Goal: Transaction & Acquisition: Obtain resource

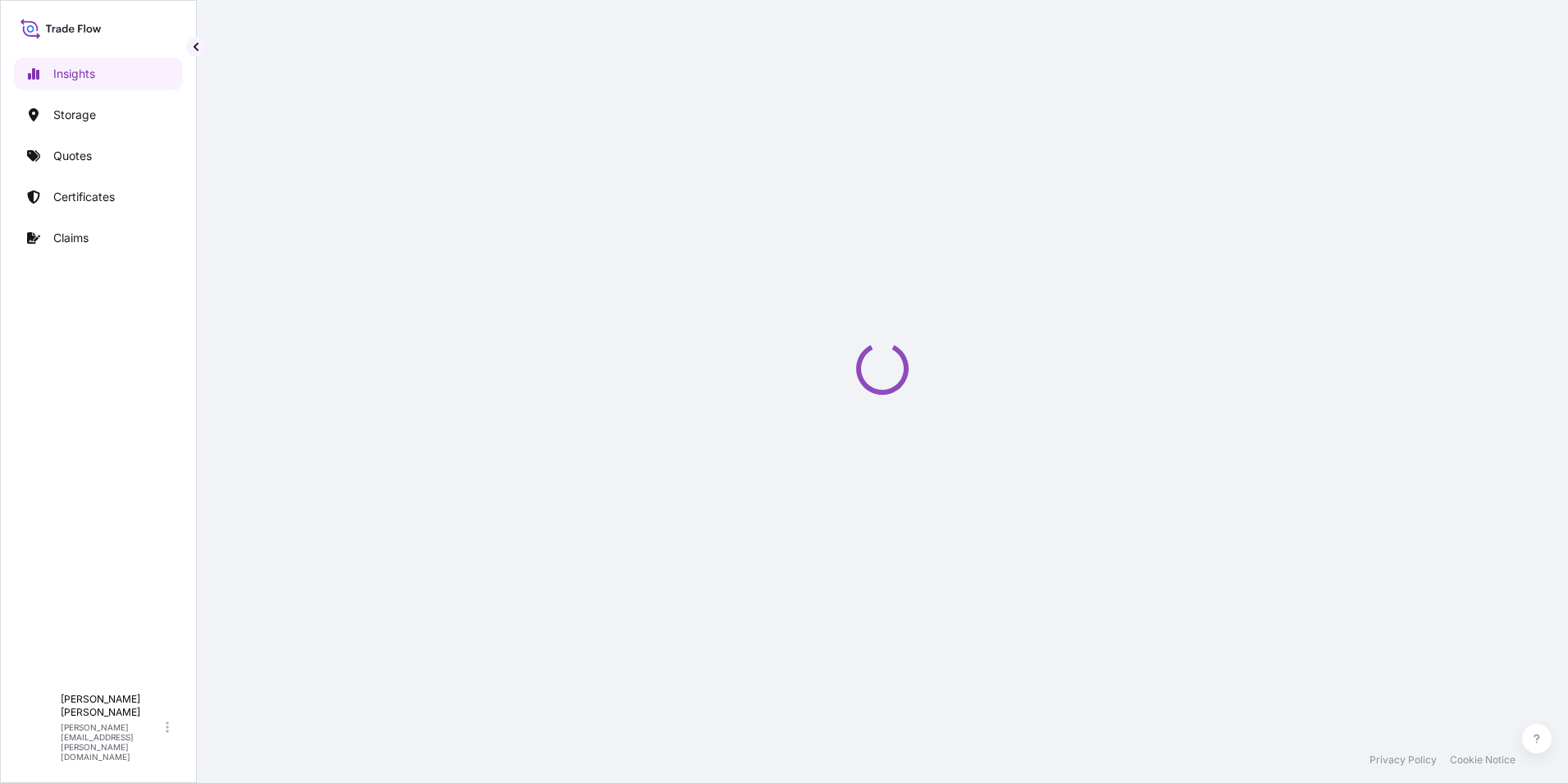
select select "2025"
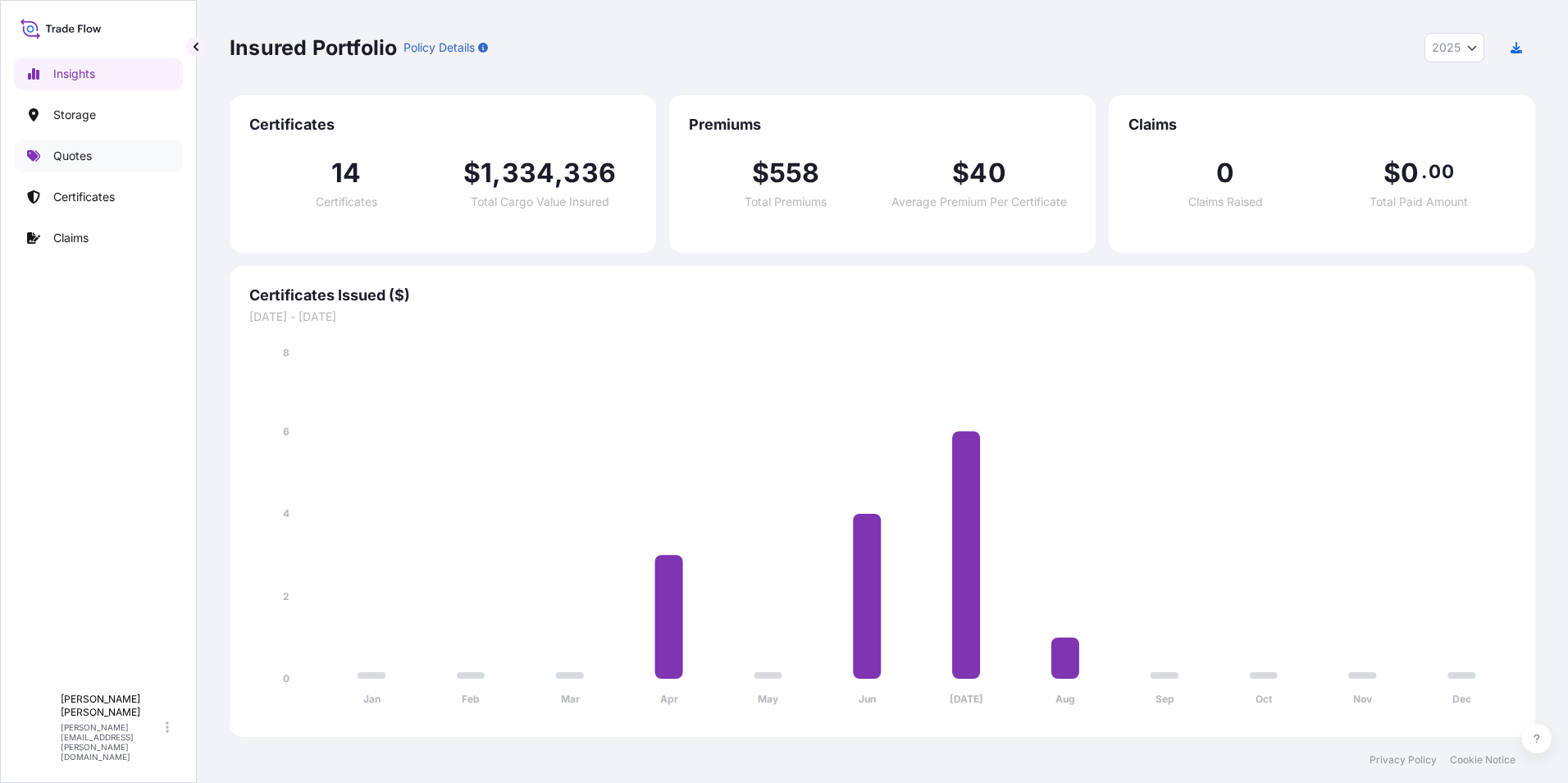
click at [74, 155] on p "Quotes" at bounding box center [72, 155] width 39 height 16
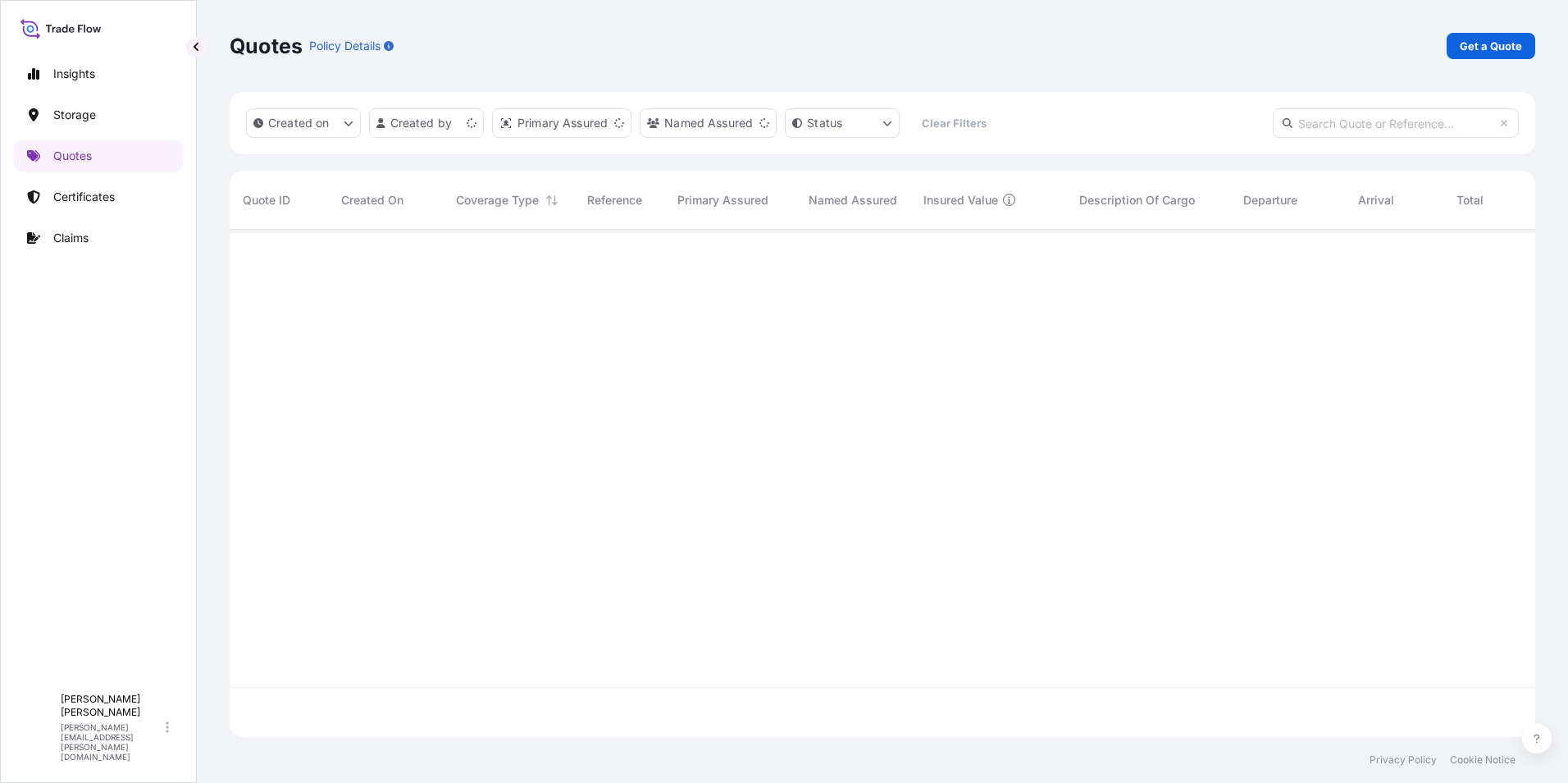
scroll to position [503, 1293]
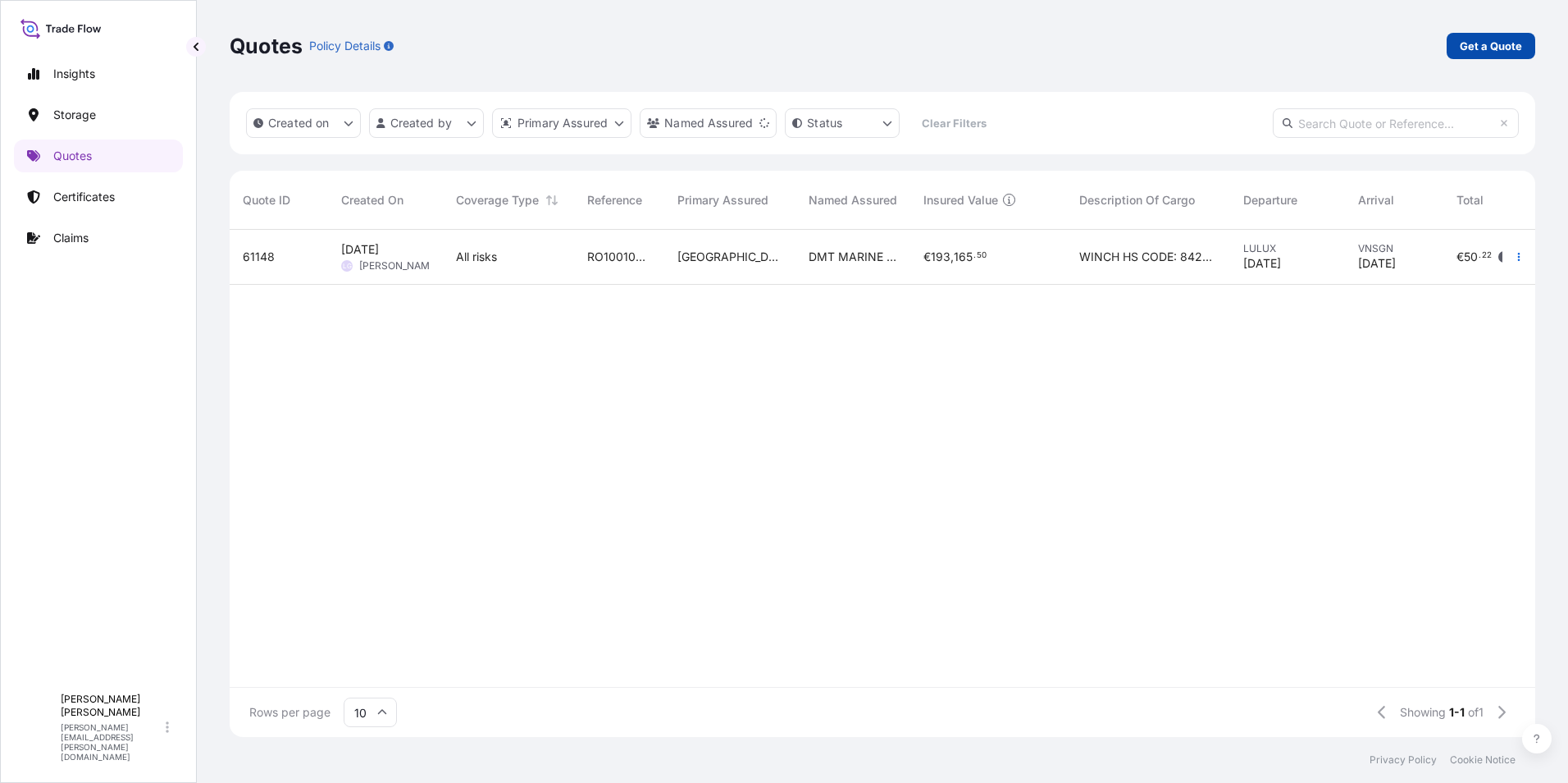
click at [1478, 47] on p "Get a Quote" at bounding box center [1491, 45] width 62 height 16
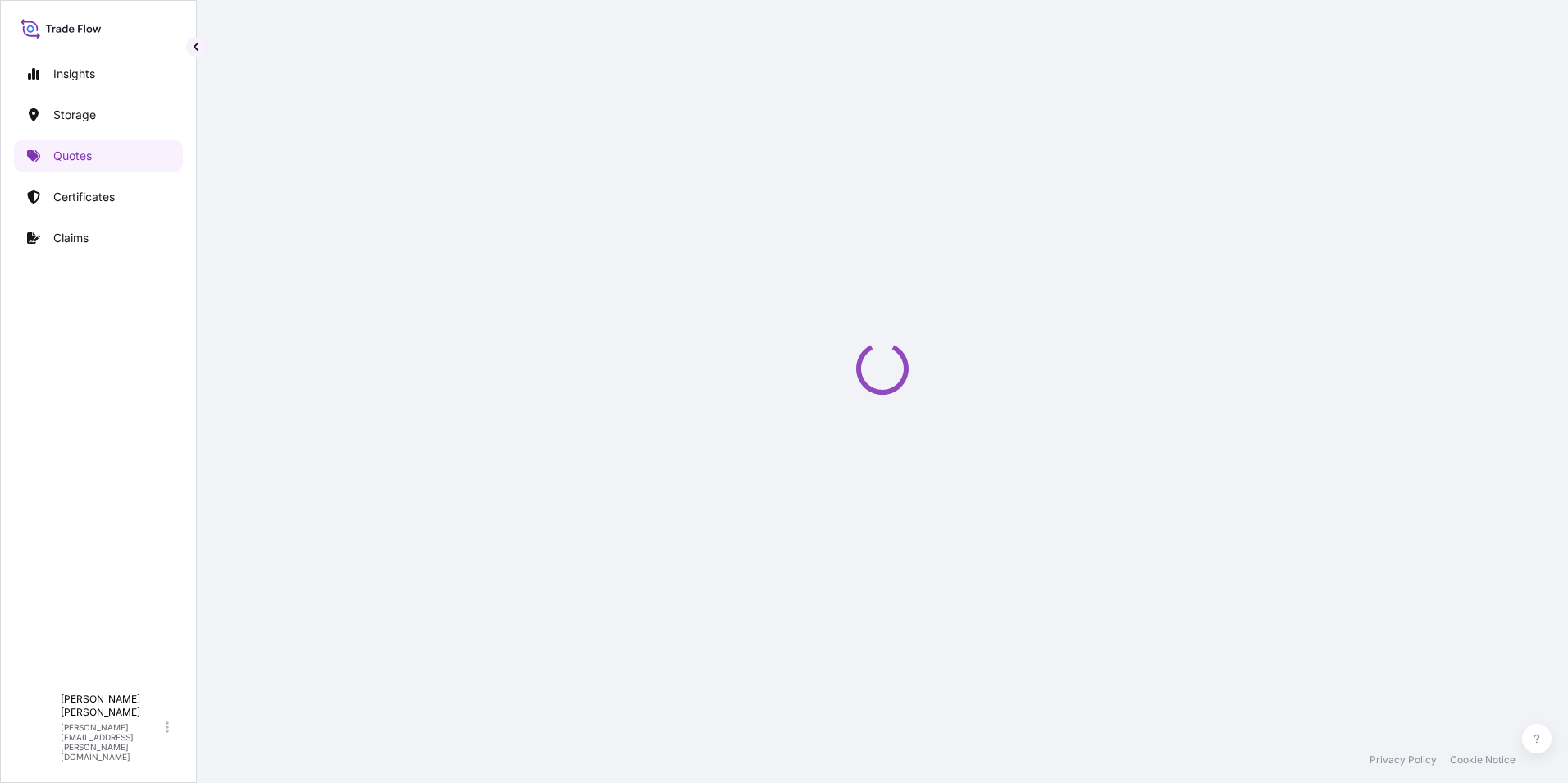
select select "Water"
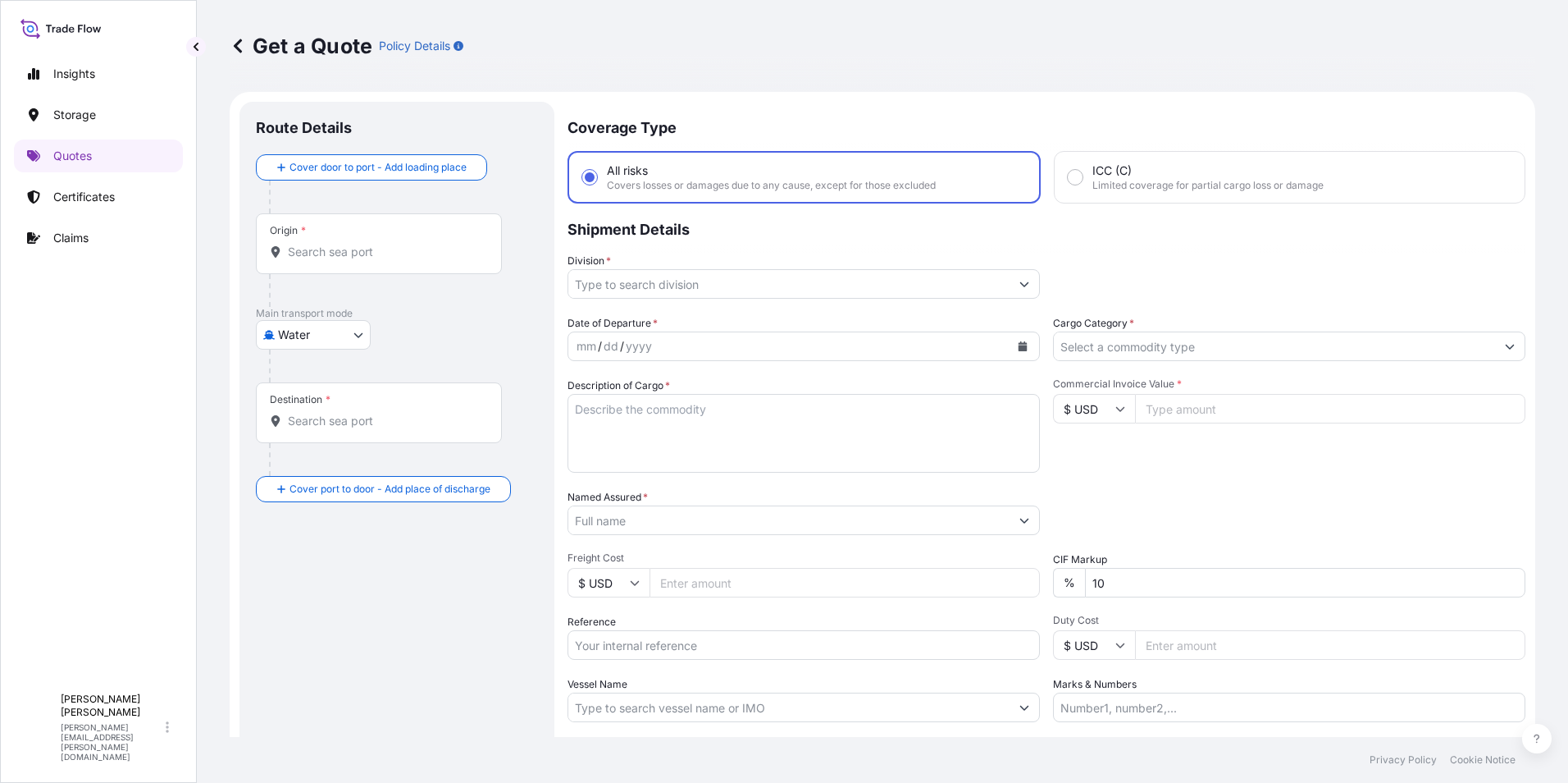
scroll to position [26, 0]
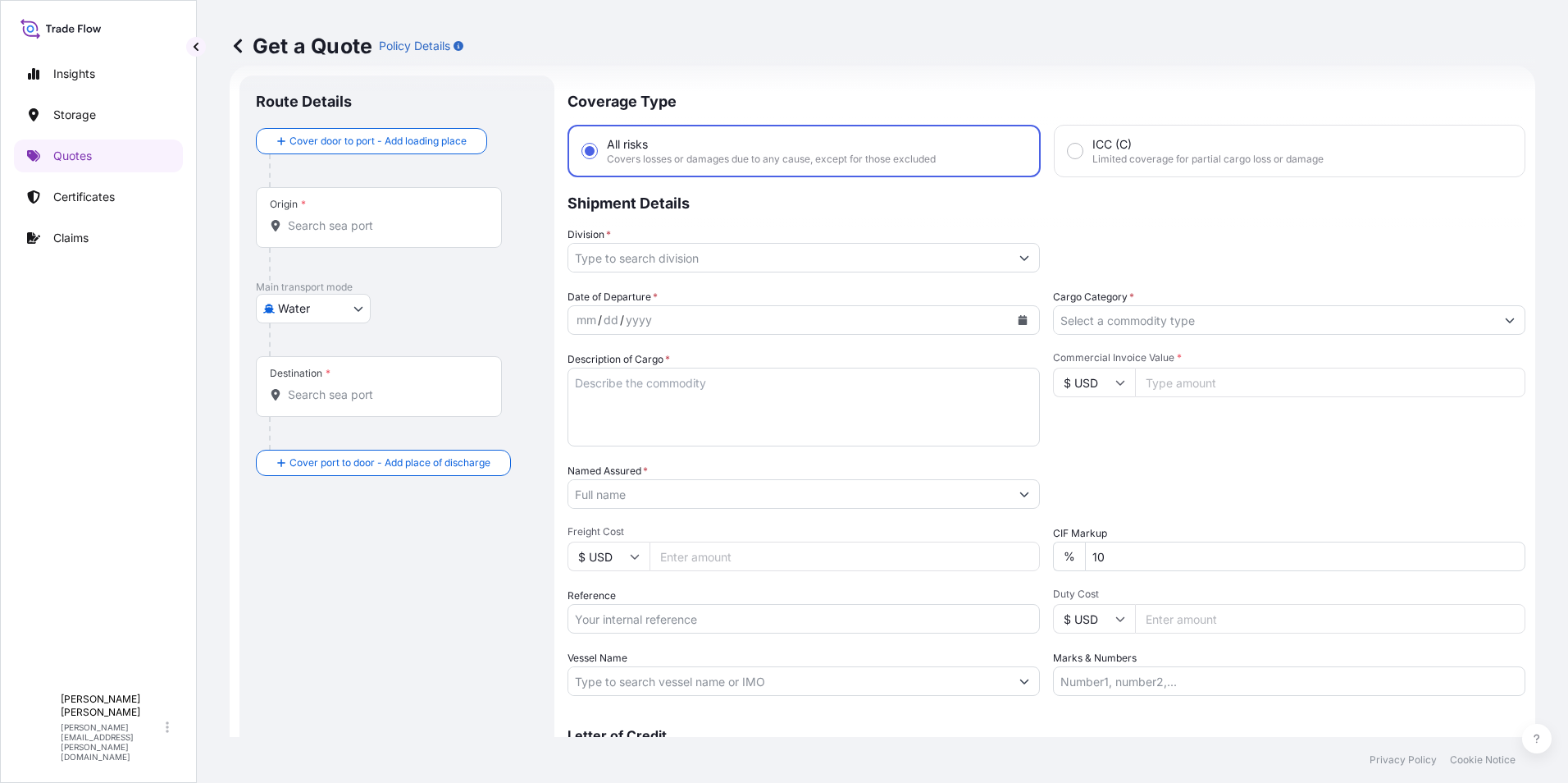
click at [635, 615] on input "Reference" at bounding box center [803, 618] width 472 height 29
paste input "RO1011001637"
type input "RO1011001637"
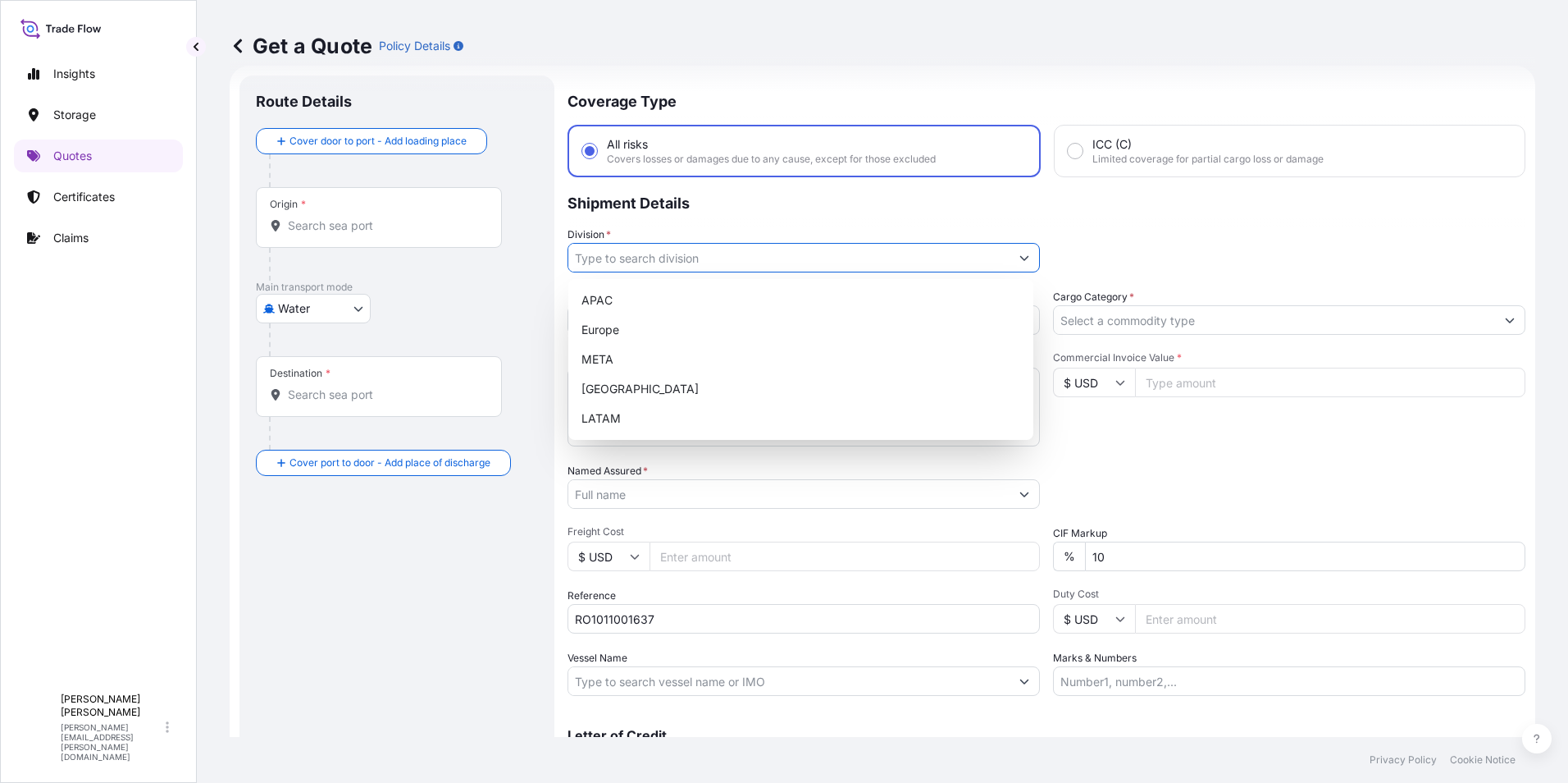
click at [834, 259] on input "Division *" at bounding box center [788, 257] width 441 height 29
click at [740, 332] on div "Europe" at bounding box center [801, 330] width 452 height 29
type input "Europe"
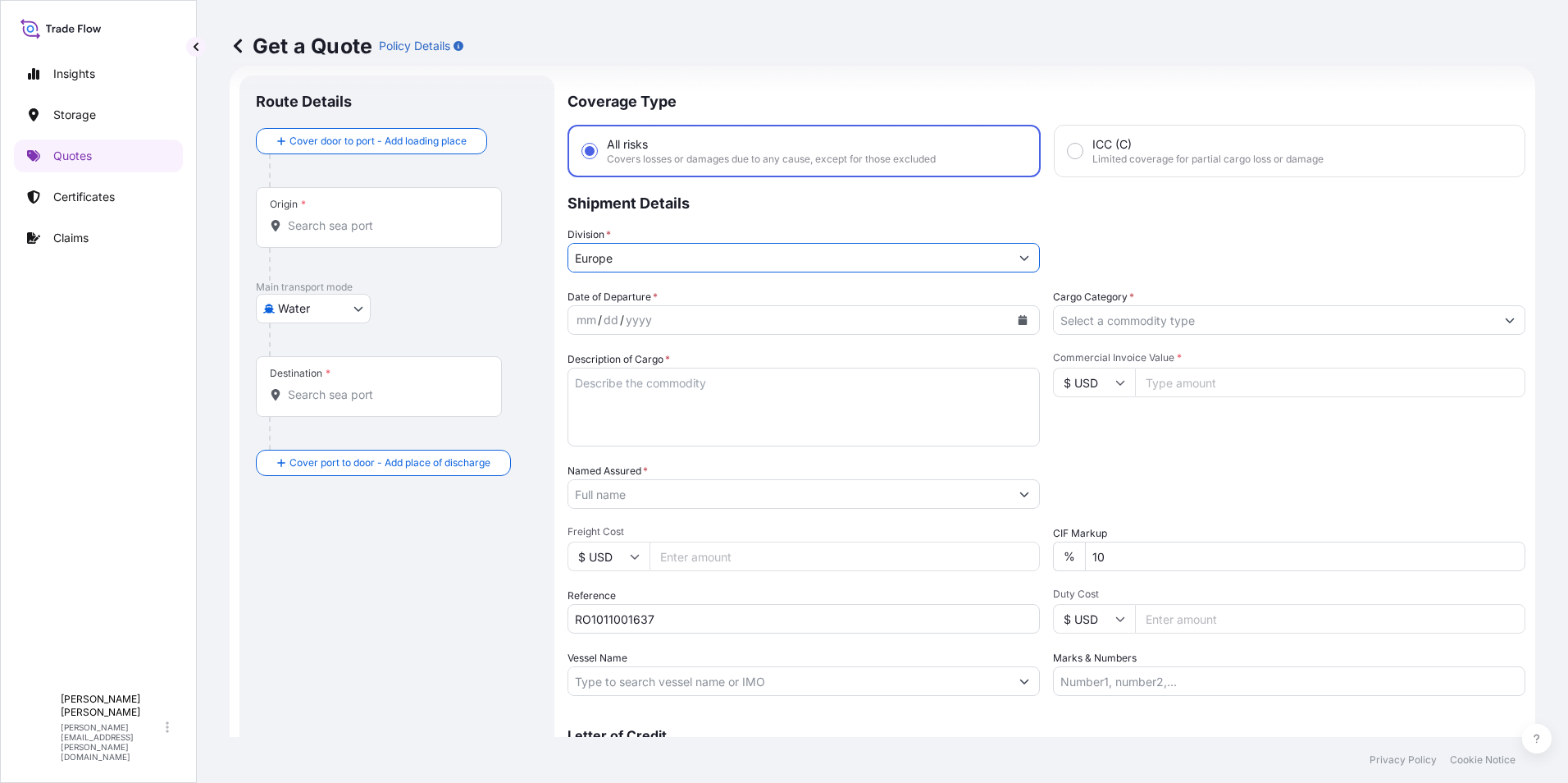
click at [628, 318] on div "yyyy" at bounding box center [638, 319] width 29 height 20
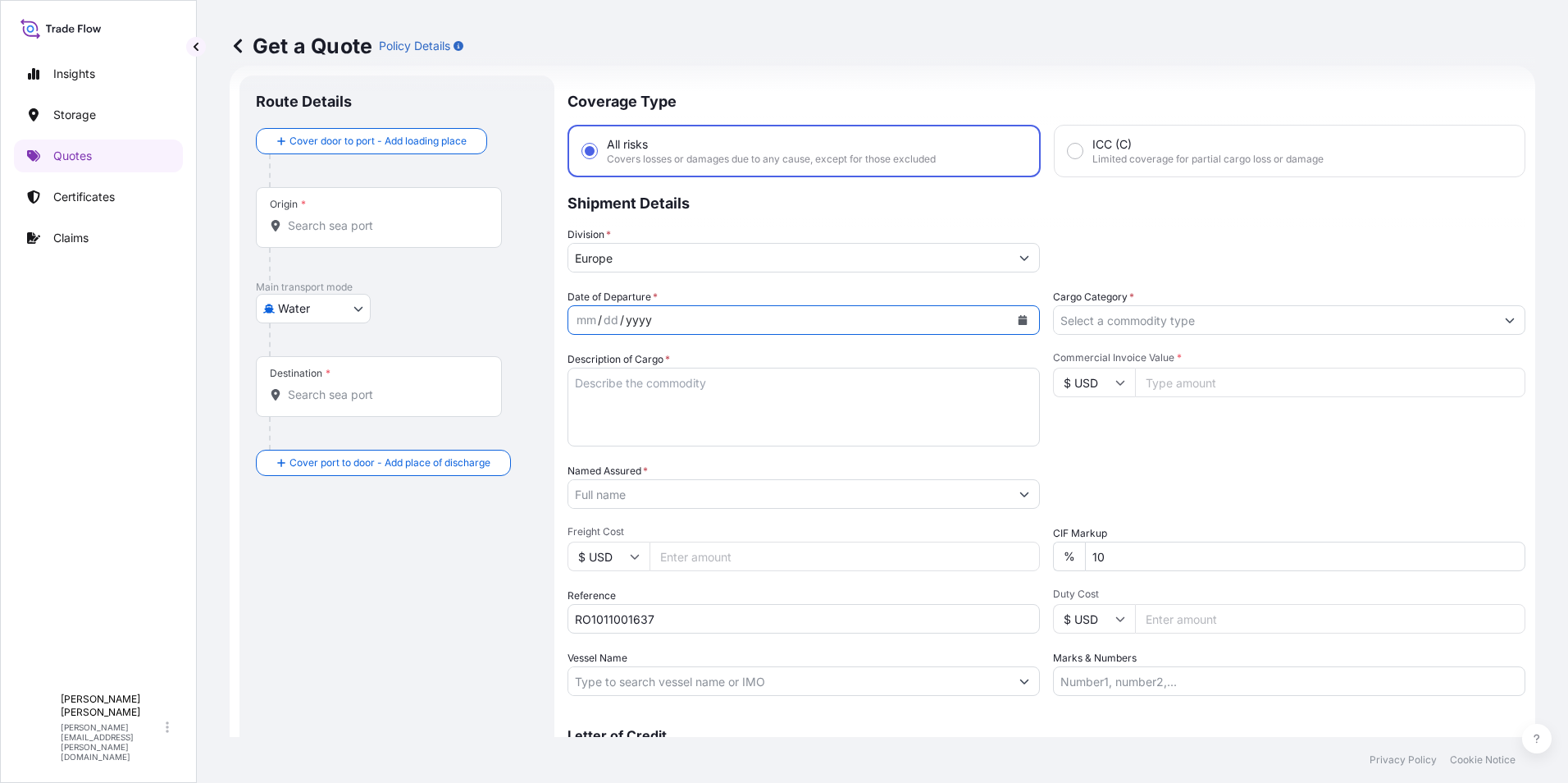
click at [1018, 318] on icon "Calendar" at bounding box center [1022, 320] width 9 height 9
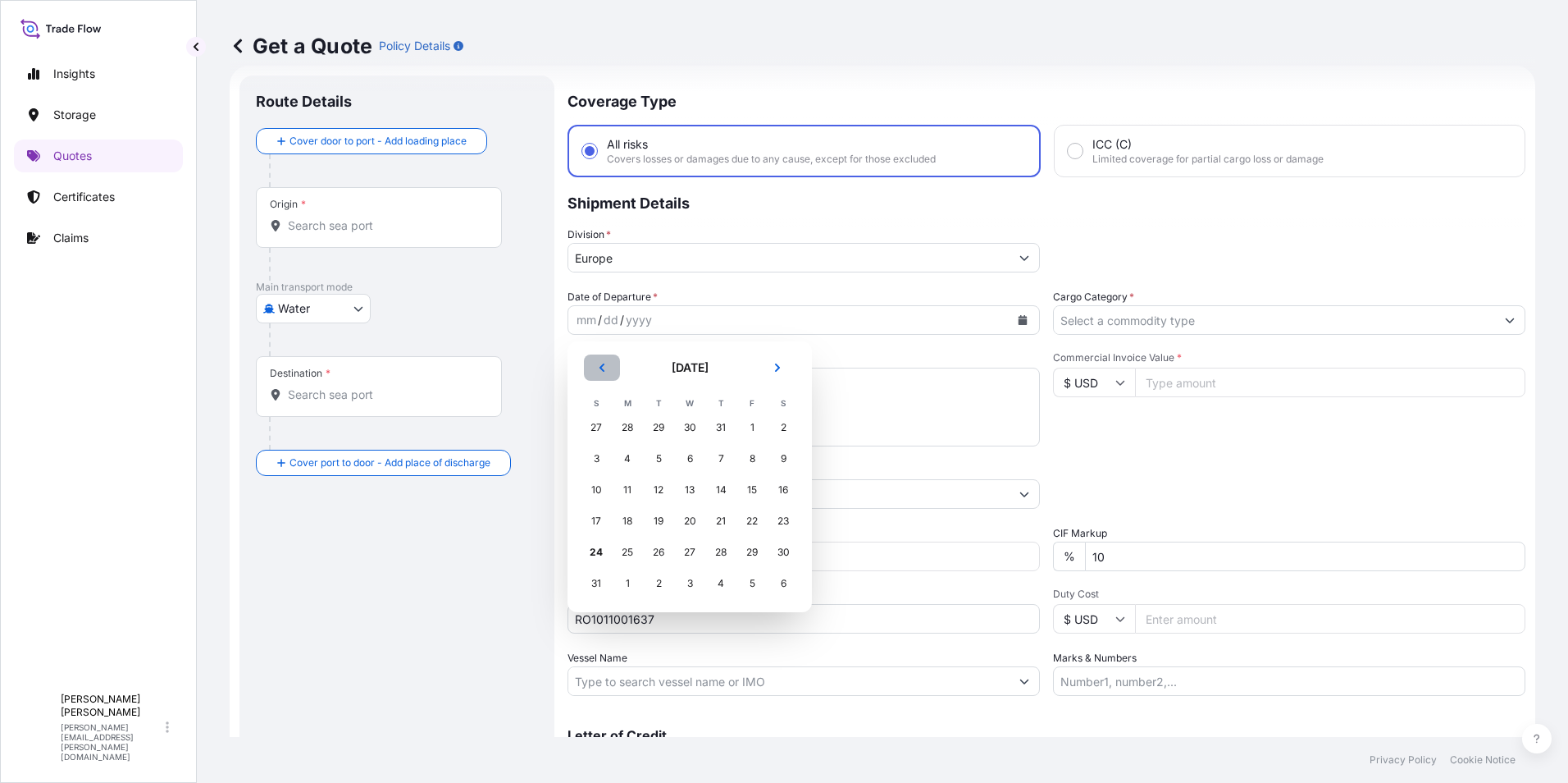
click at [599, 367] on icon "Previous" at bounding box center [601, 367] width 5 height 9
click at [750, 517] on div "25" at bounding box center [751, 520] width 29 height 29
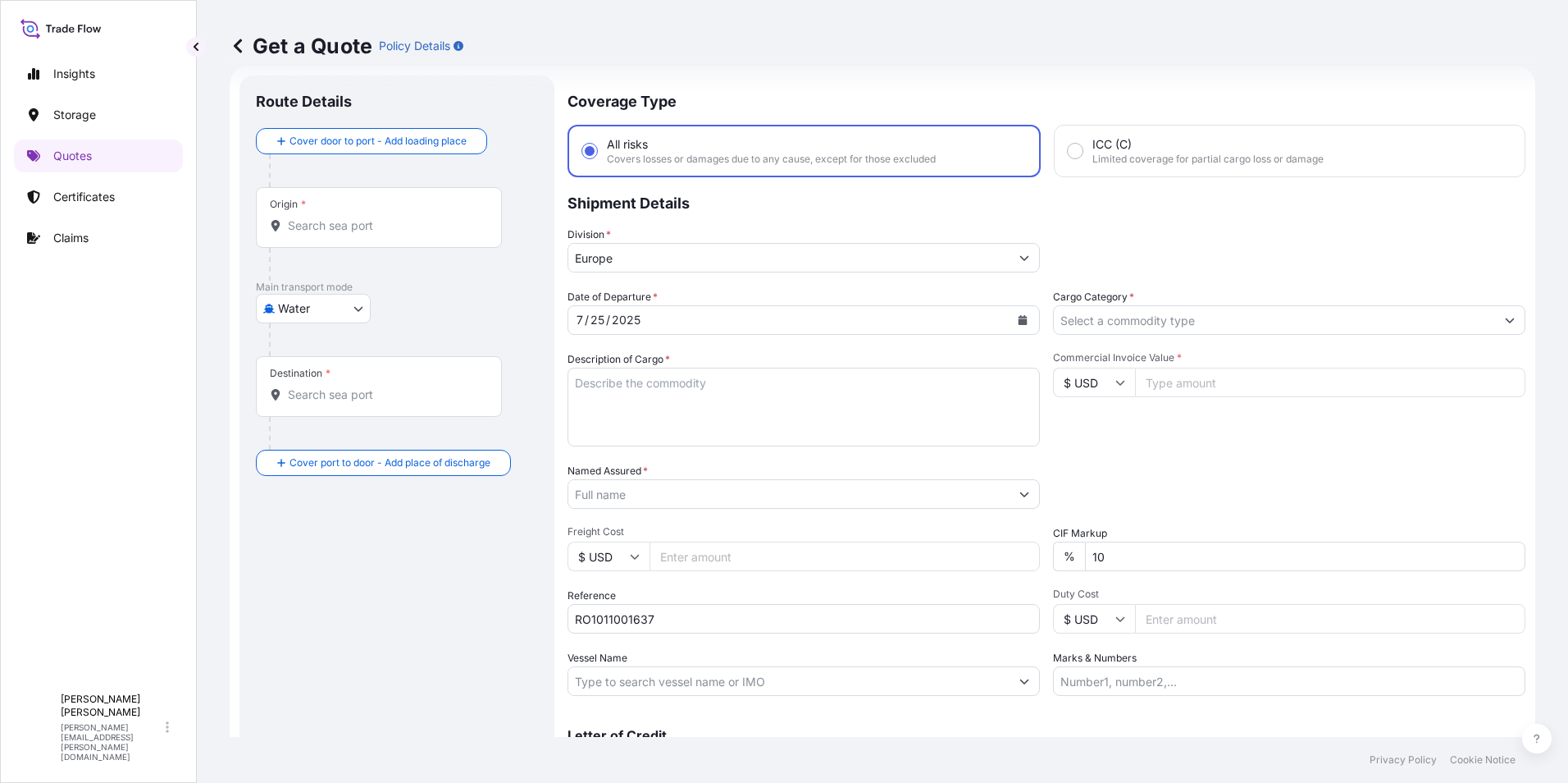
click at [597, 383] on textarea "Description of Cargo *" at bounding box center [803, 406] width 472 height 78
paste textarea "Wave Outfeed conveyor"
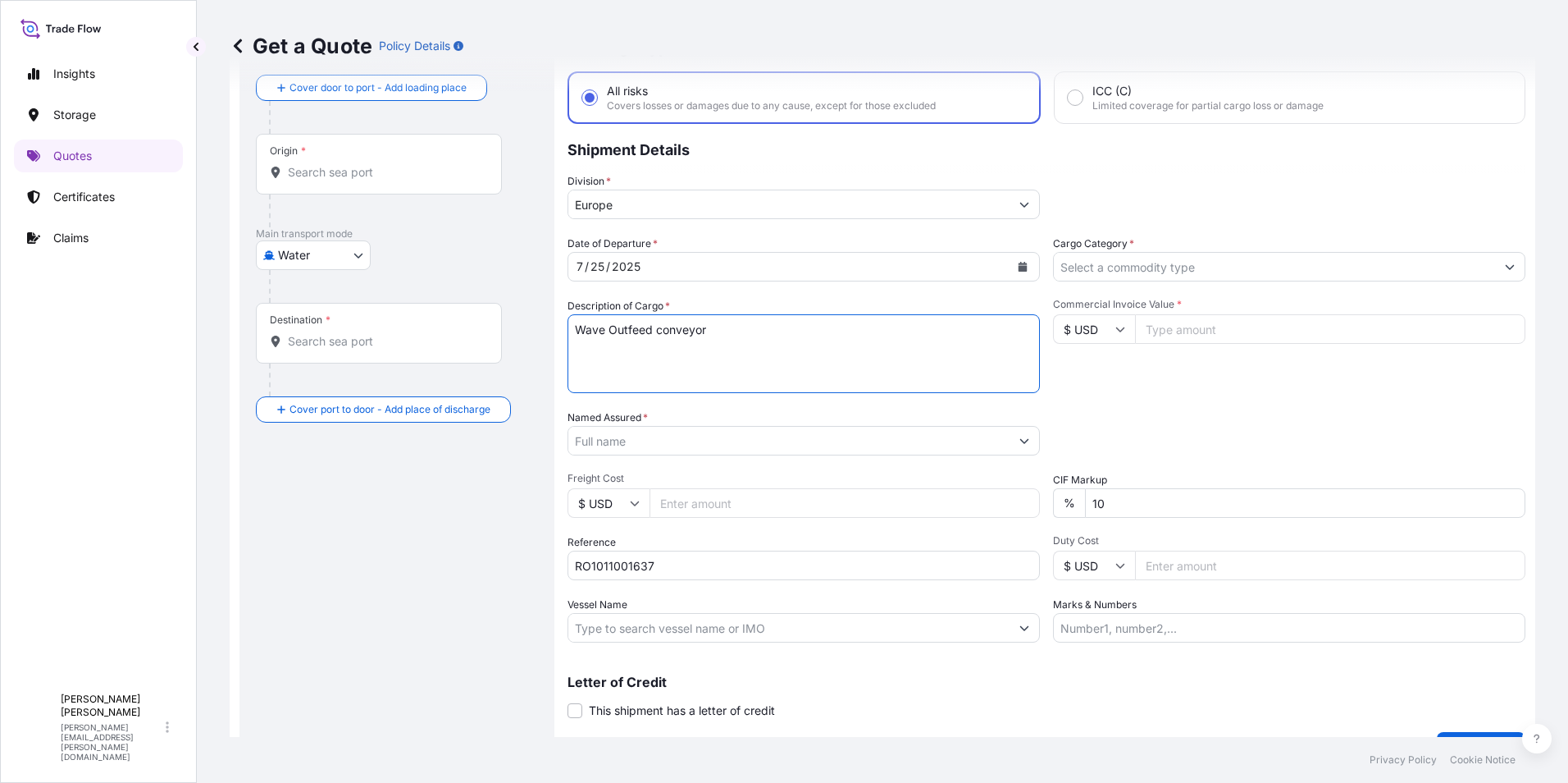
scroll to position [109, 0]
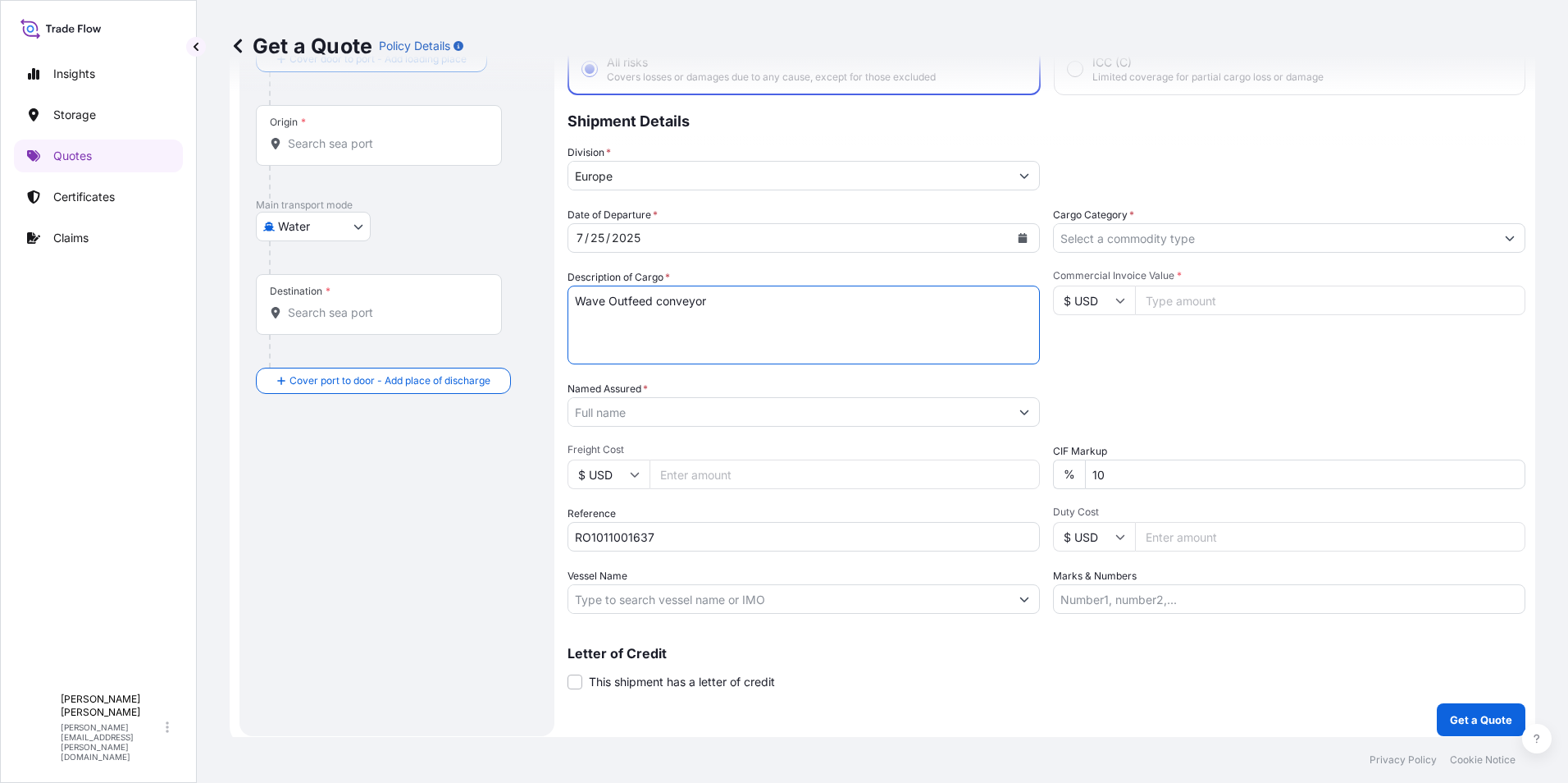
type textarea "Wave Outfeed conveyor"
click at [676, 413] on input "Named Assured *" at bounding box center [788, 411] width 441 height 29
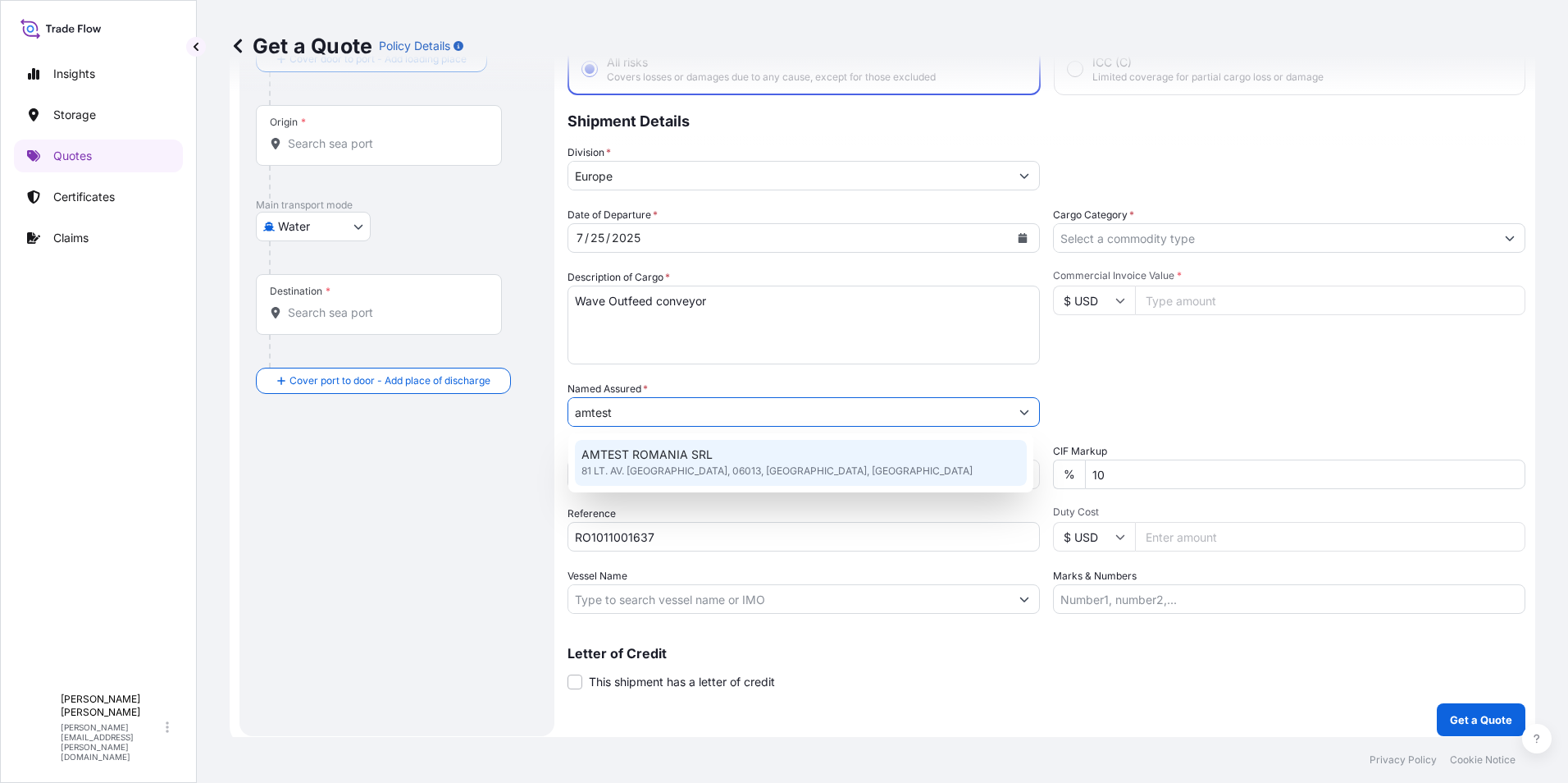
click at [674, 451] on span "AMTEST ROMANIA SRL" at bounding box center [647, 454] width 131 height 16
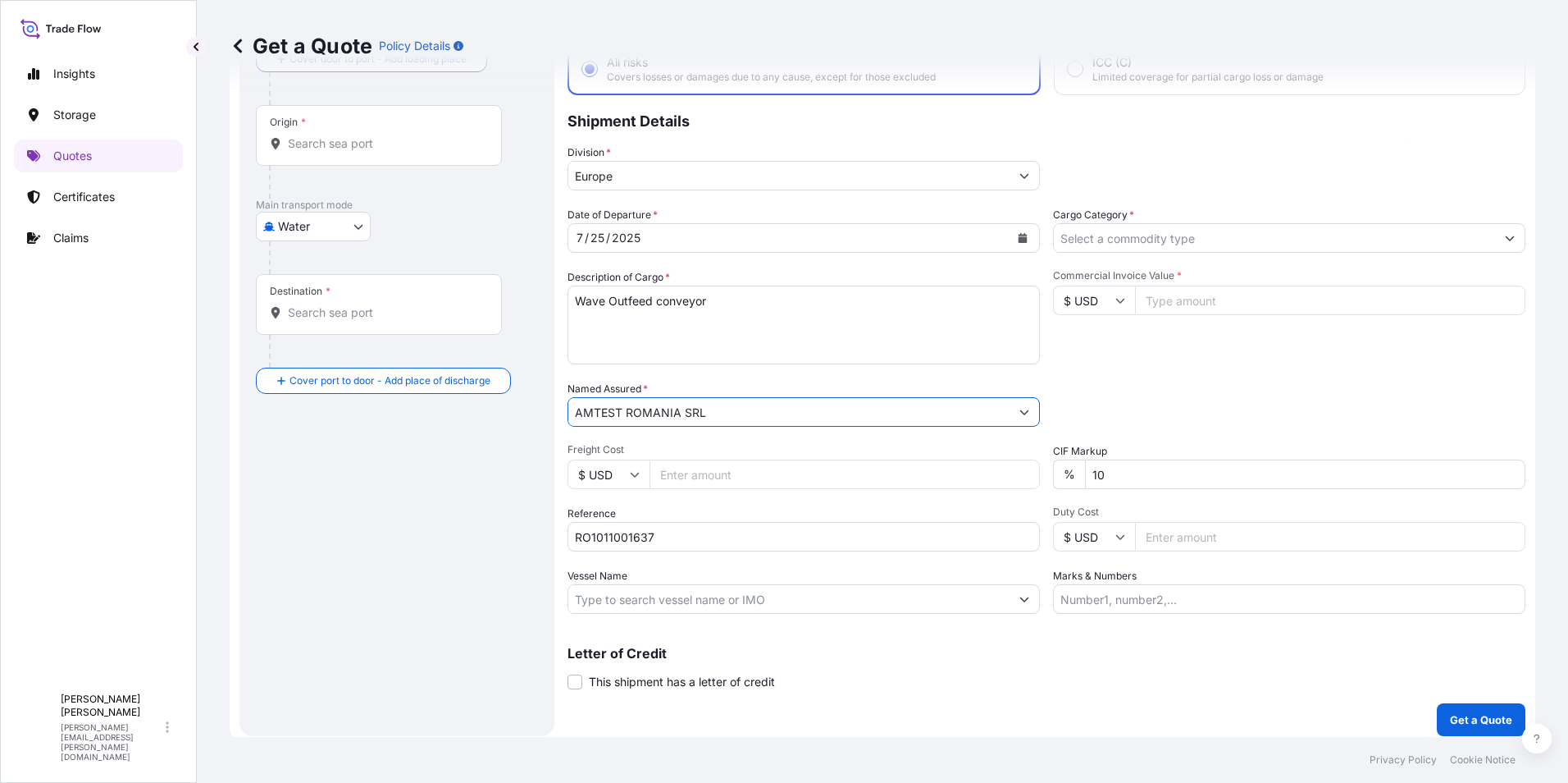
type input "AMTEST ROMANIA SRL"
click at [1168, 233] on input "Cargo Category *" at bounding box center [1273, 237] width 441 height 29
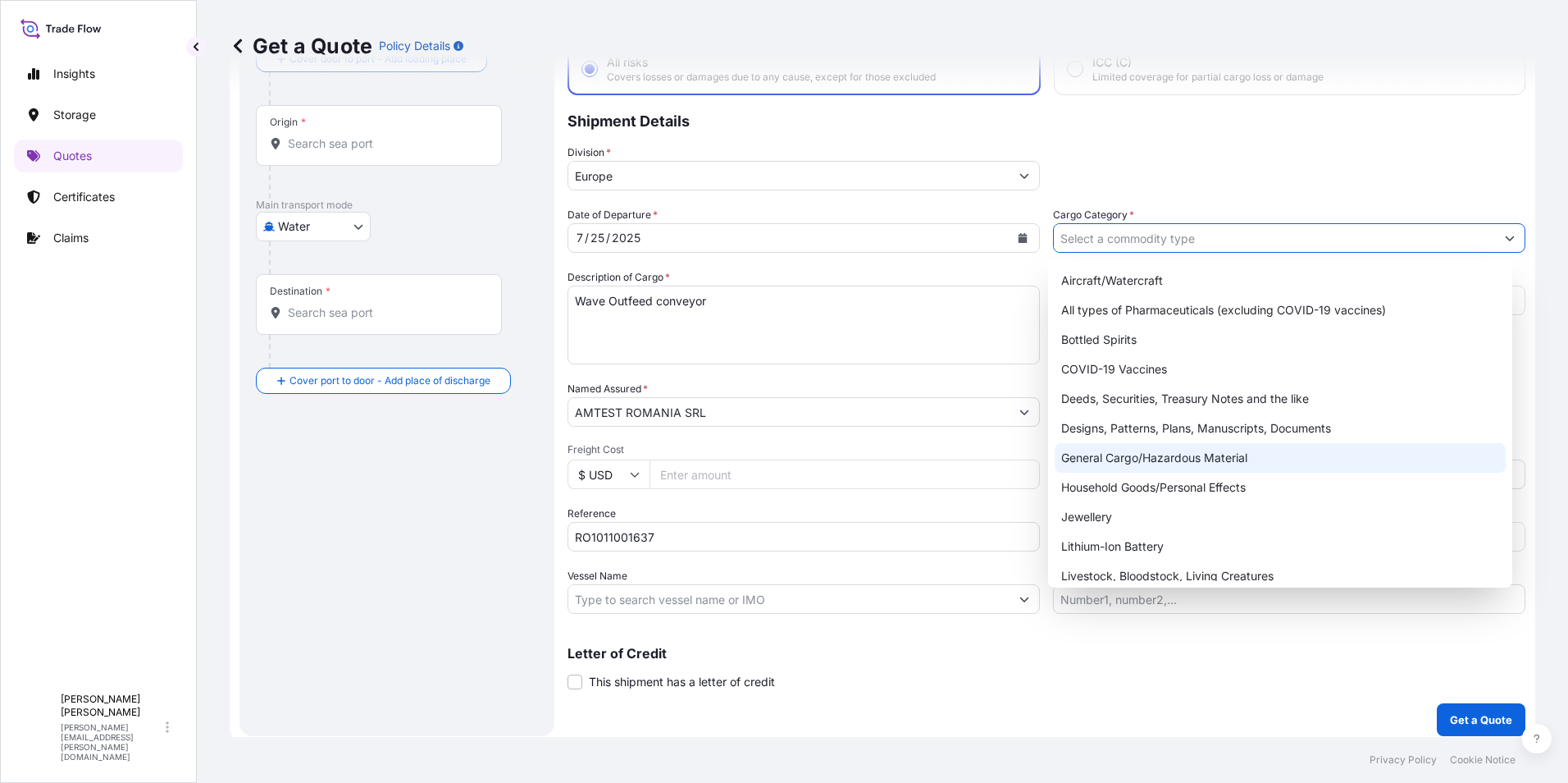
click at [1173, 447] on div "General Cargo/Hazardous Material" at bounding box center [1280, 457] width 452 height 29
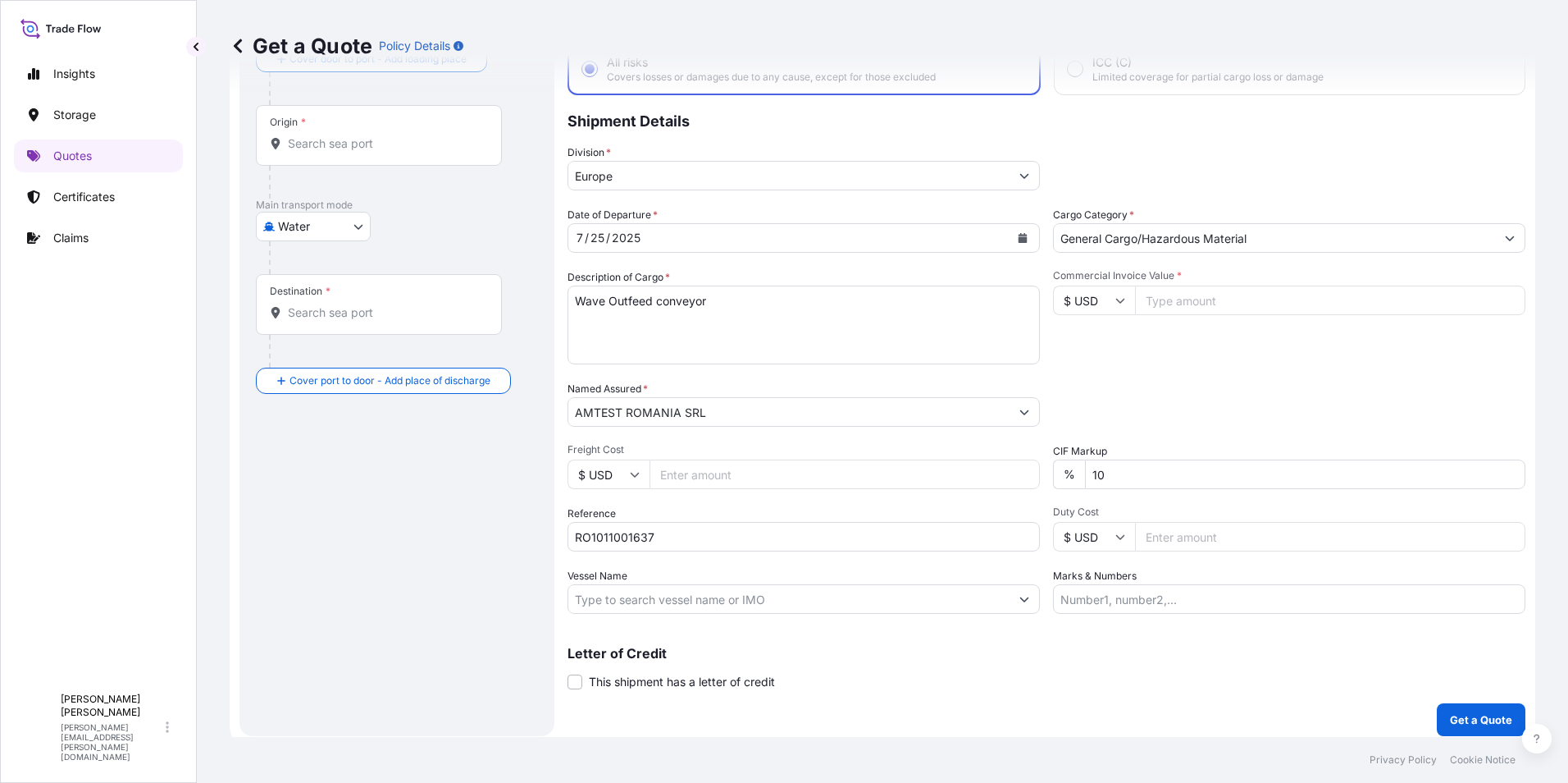
type input "All types of Pharmaceuticals (excluding COVID-19 vaccines)"
click at [1185, 302] on input "Commercial Invoice Value *" at bounding box center [1329, 299] width 390 height 29
type input "5500"
click at [1205, 431] on div "Date of Departure * 7 / 25 / 2025 Cargo Category * All types of Pharmaceuticals…" at bounding box center [1046, 410] width 958 height 407
click at [1090, 478] on input "10" at bounding box center [1305, 473] width 440 height 29
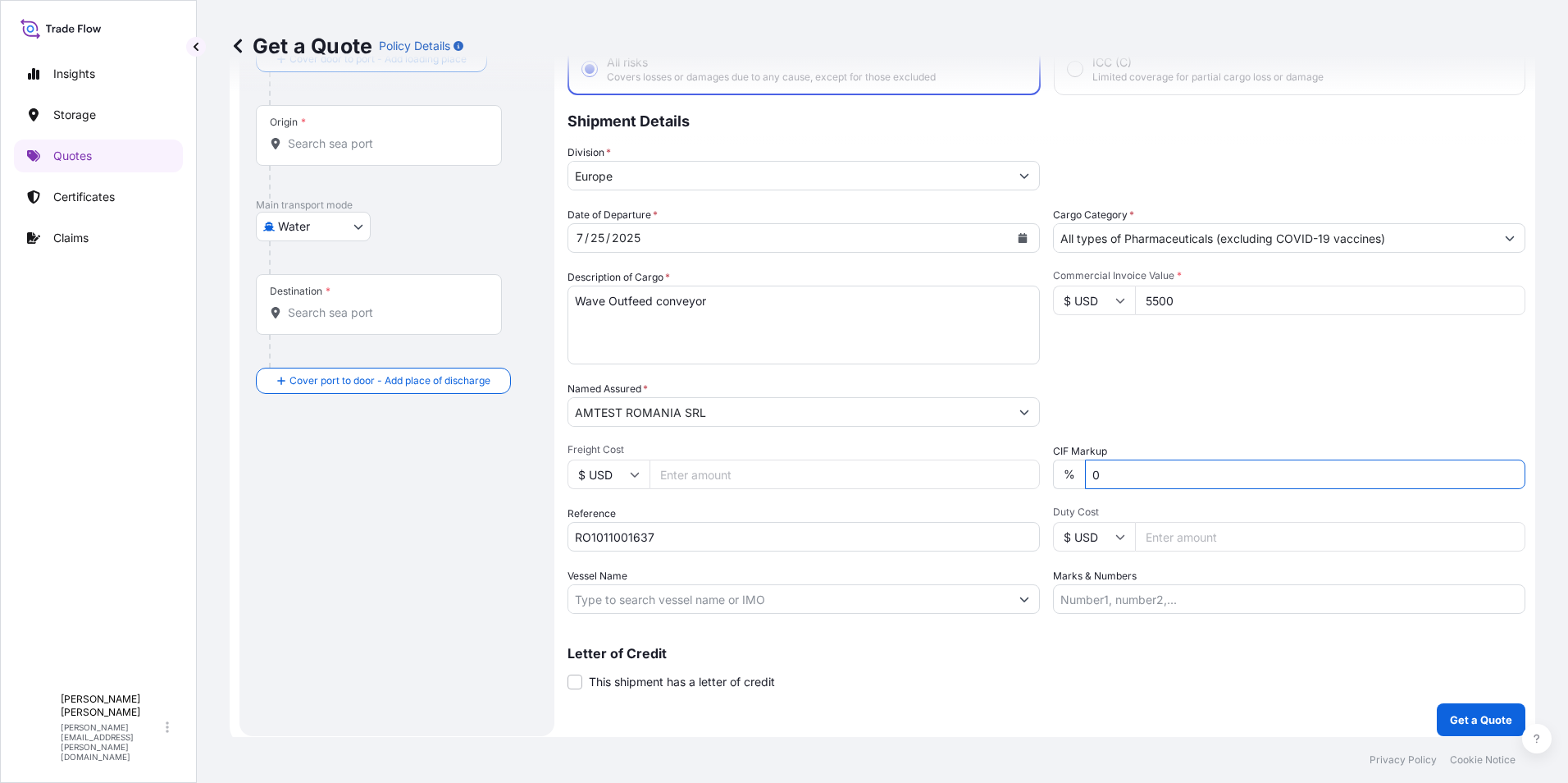
type input "0"
click at [724, 478] on input "Freight Cost" at bounding box center [844, 473] width 390 height 29
click at [631, 470] on icon at bounding box center [634, 474] width 9 height 9
click at [614, 511] on div "€ EUR" at bounding box center [608, 519] width 69 height 31
type input "€ EUR"
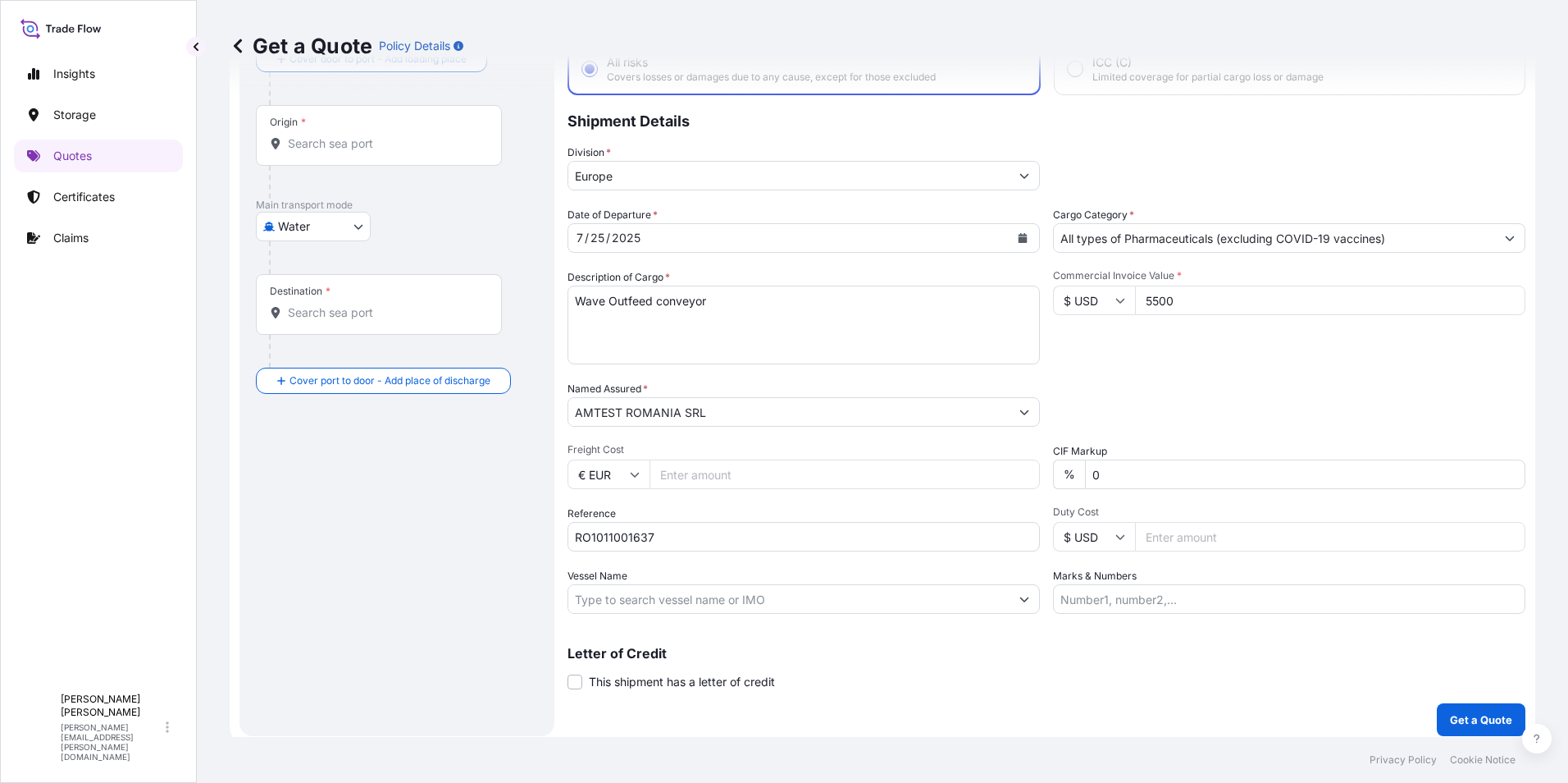
click at [704, 480] on input "Freight Cost" at bounding box center [844, 473] width 390 height 29
type input "1590"
click at [1216, 398] on div "Packing Category Type to search a container mode Please select a primary mode o…" at bounding box center [1289, 403] width 472 height 46
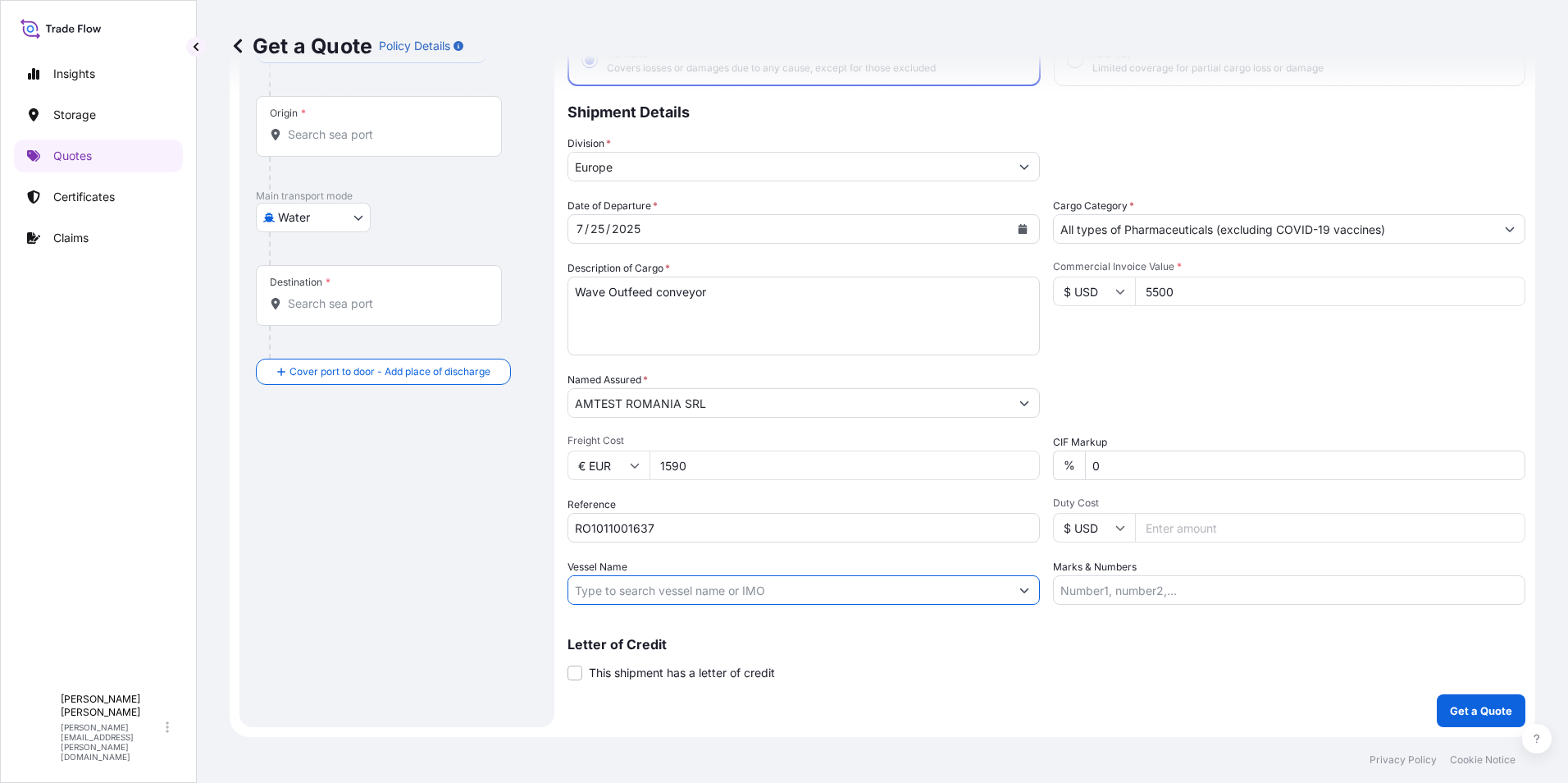
click at [661, 587] on input "Vessel Name" at bounding box center [788, 589] width 441 height 29
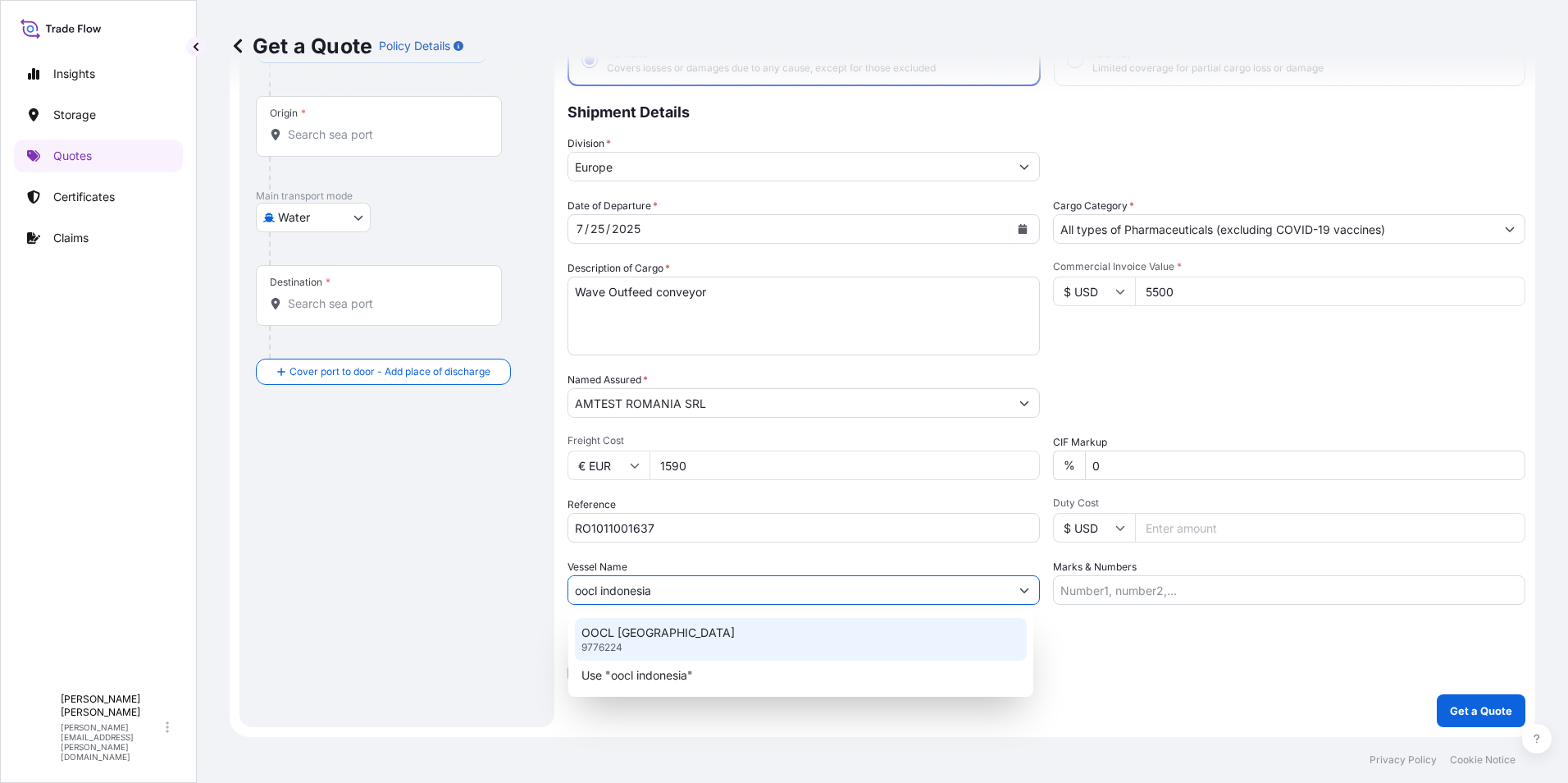
click at [649, 633] on p "OOCL INDONESIA" at bounding box center [658, 632] width 153 height 16
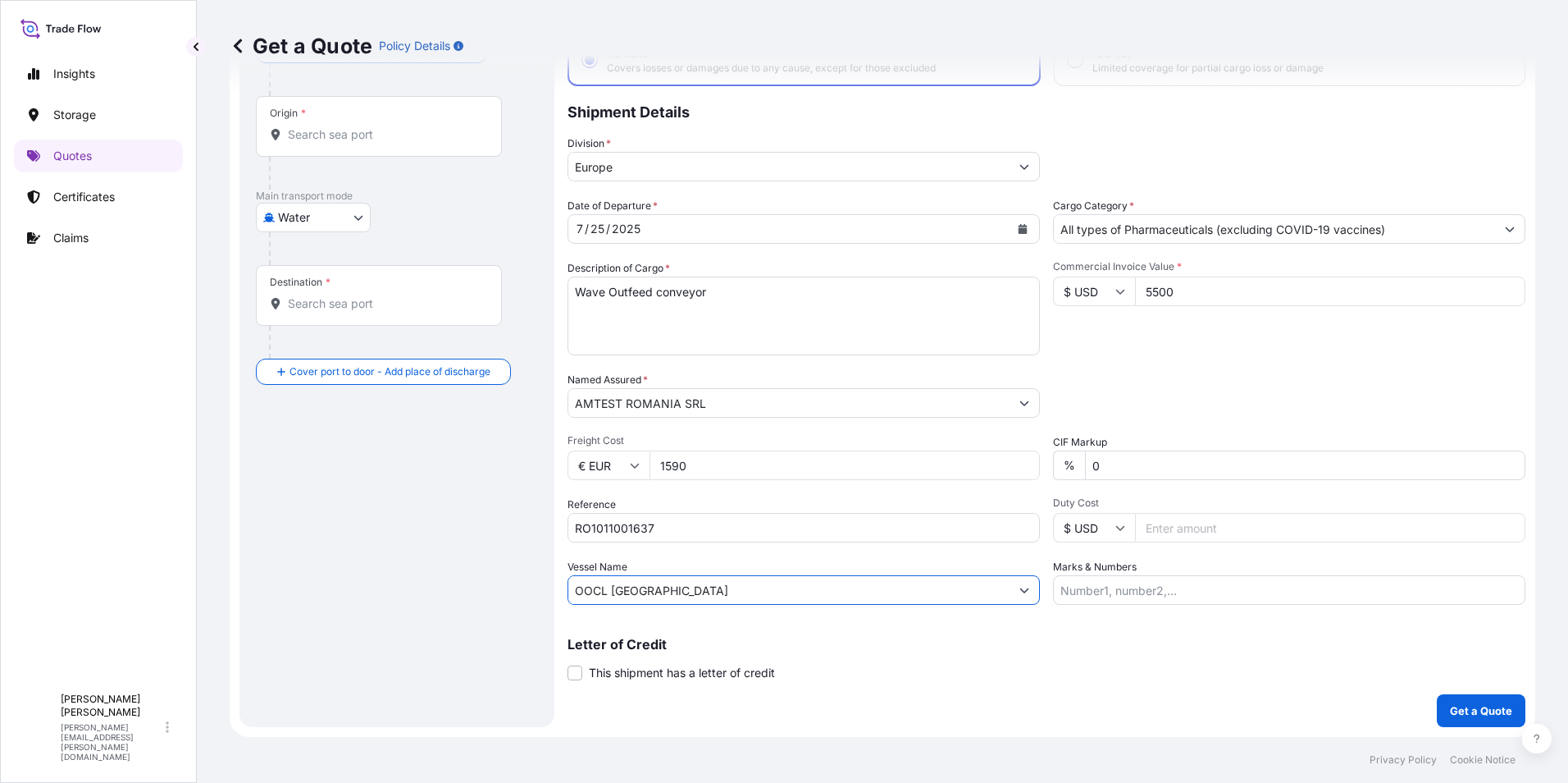
type input "OOCL INDONESIA"
click at [1083, 591] on input "Marks & Numbers" at bounding box center [1289, 589] width 472 height 29
paste input "e-flex SMT: 212312506S11411"
type input "e-flex SMT: 212312506S11411"
click at [1458, 706] on p "Get a Quote" at bounding box center [1481, 710] width 62 height 16
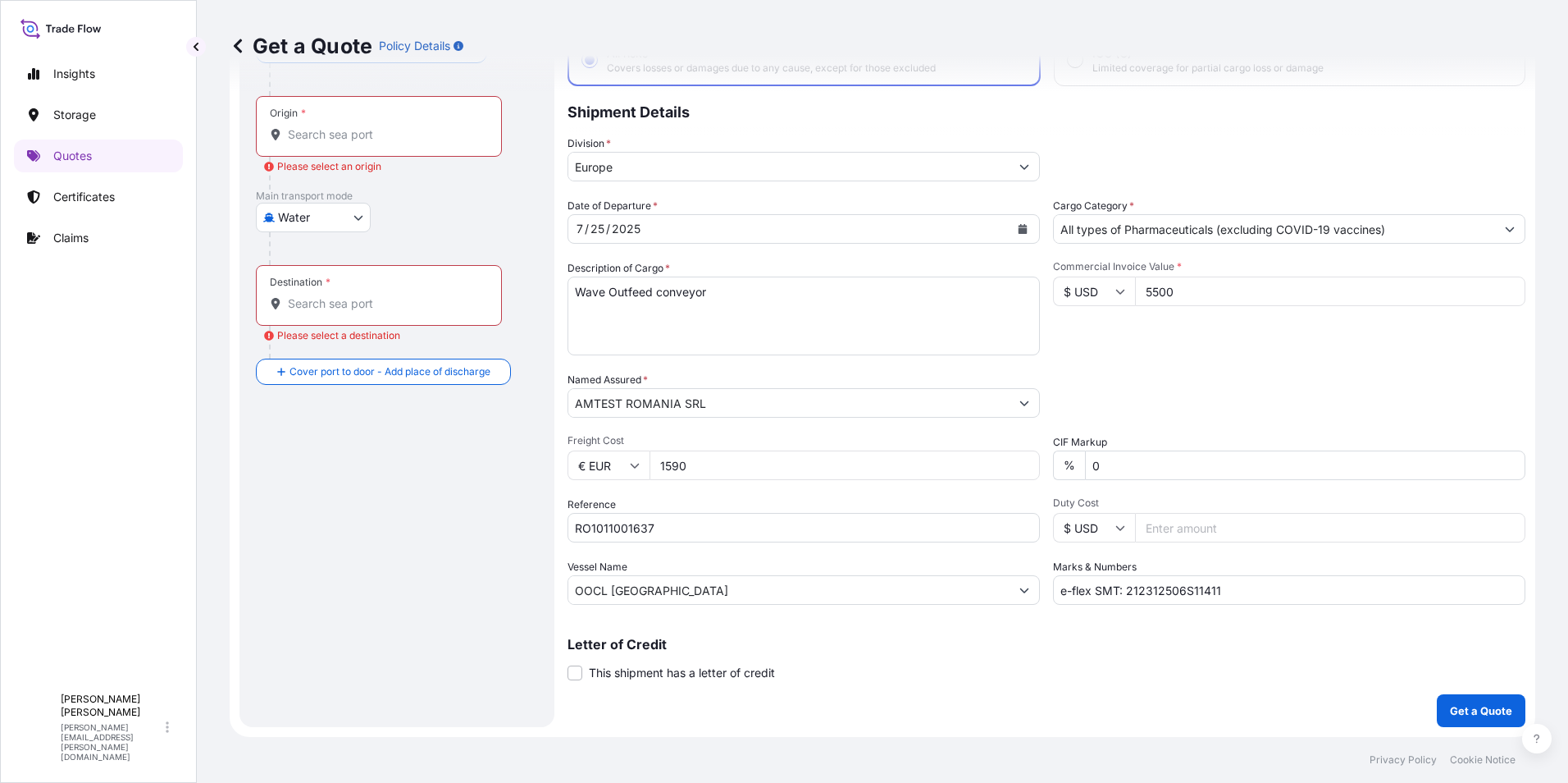
scroll to position [35, 0]
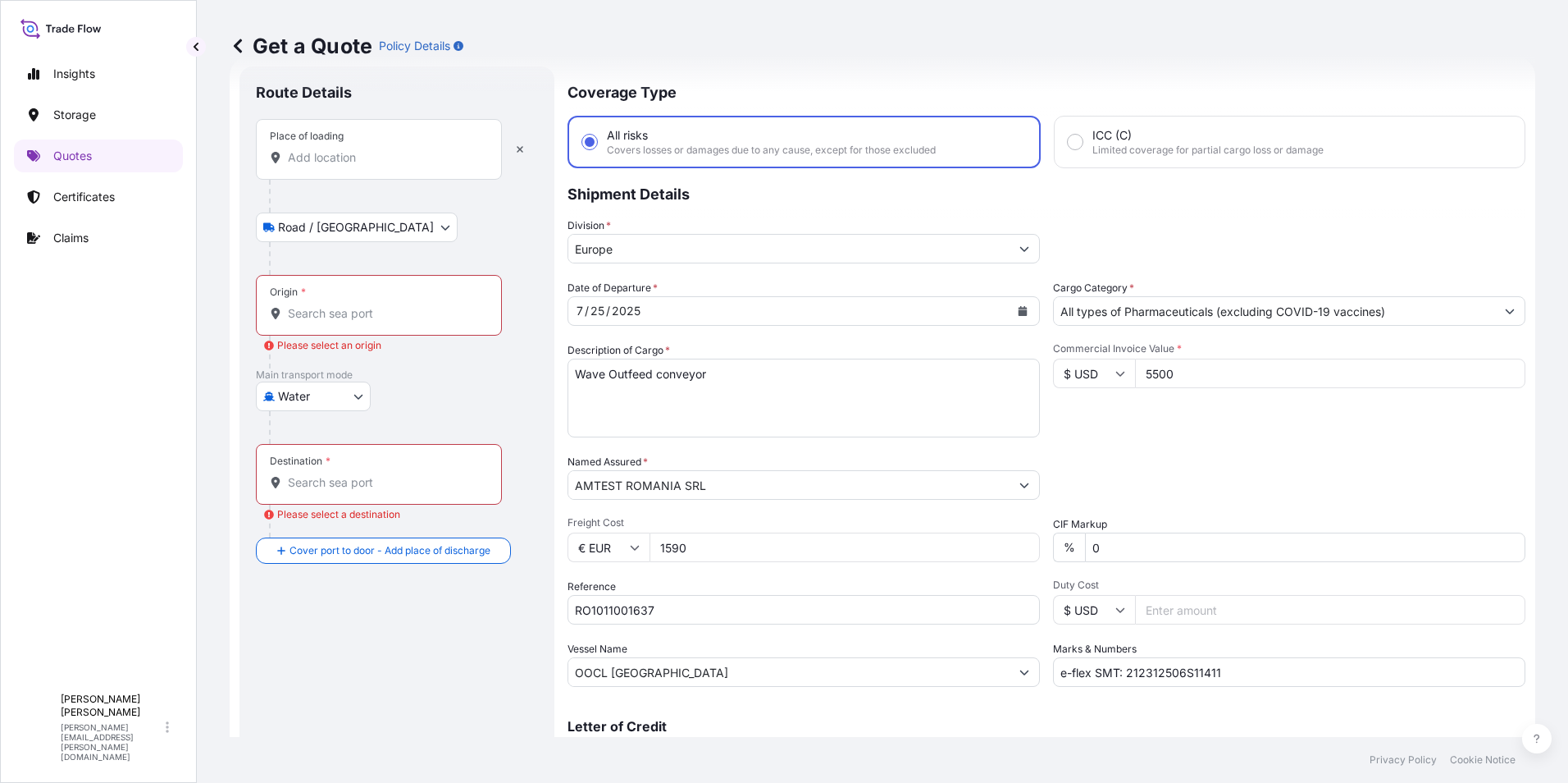
click at [329, 154] on input "Place of loading" at bounding box center [384, 157] width 194 height 16
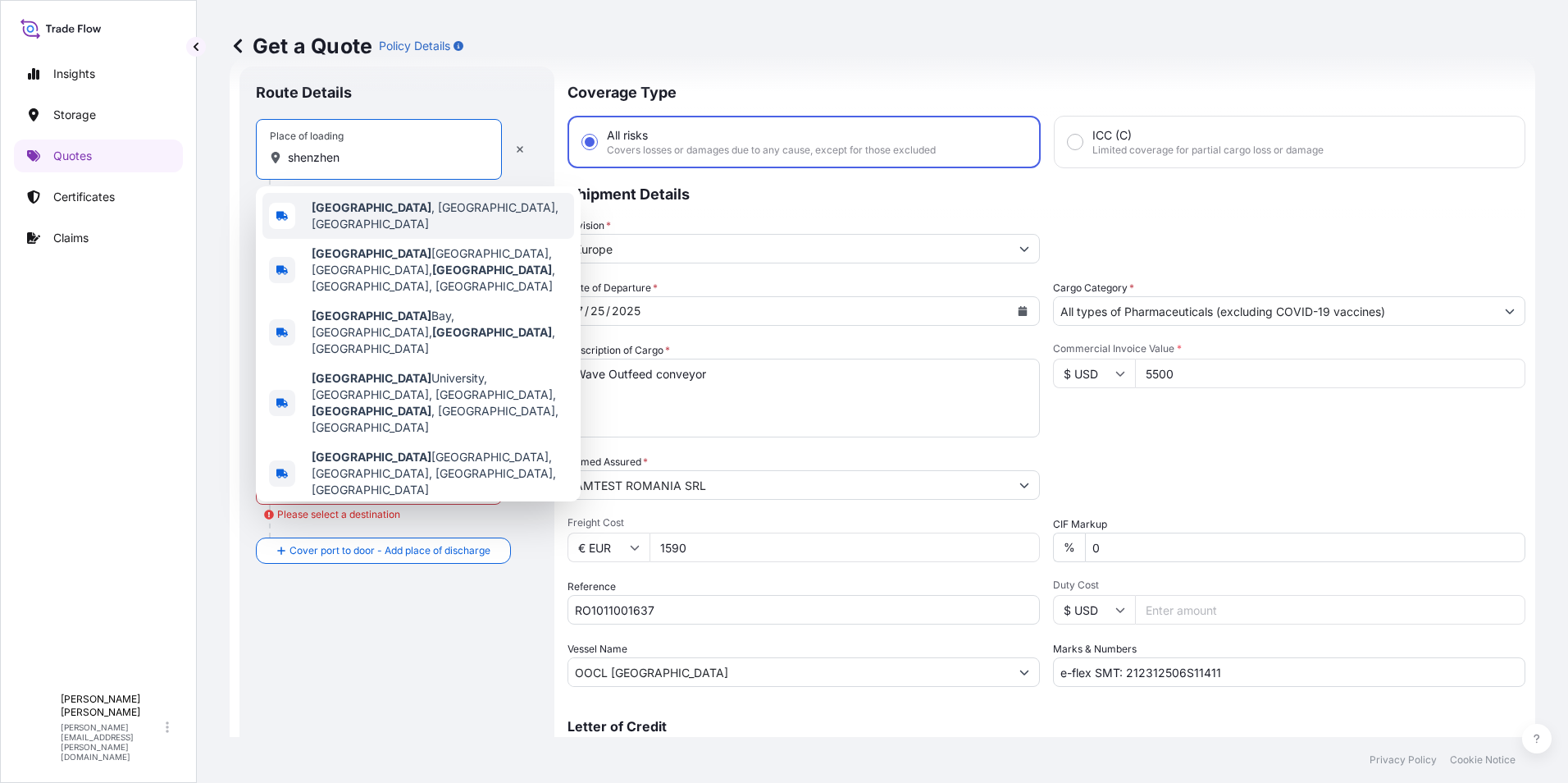
click at [365, 207] on b "Shenzhen" at bounding box center [371, 207] width 120 height 14
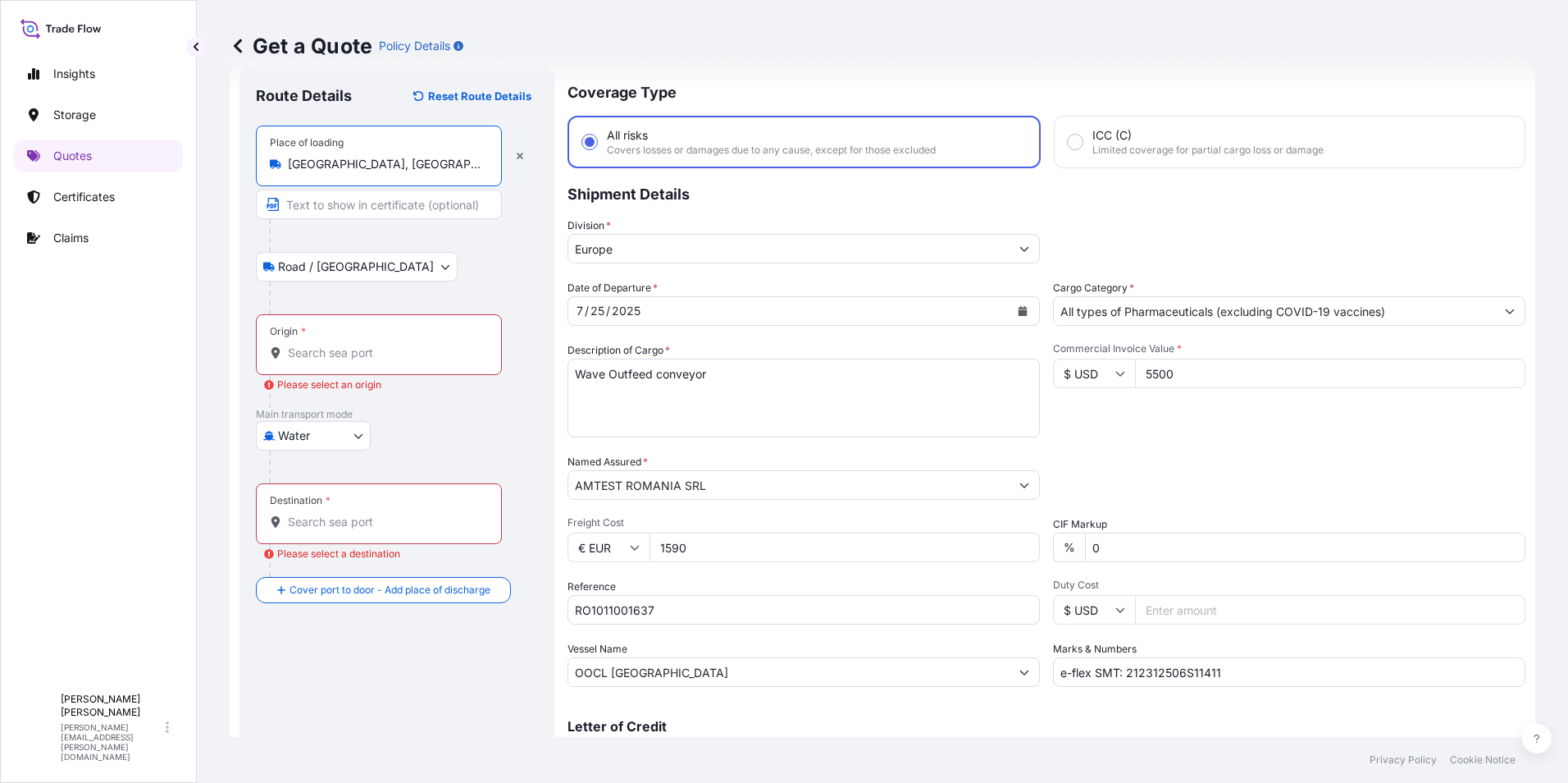
type input "Shenzhen, Guangdong Province, China"
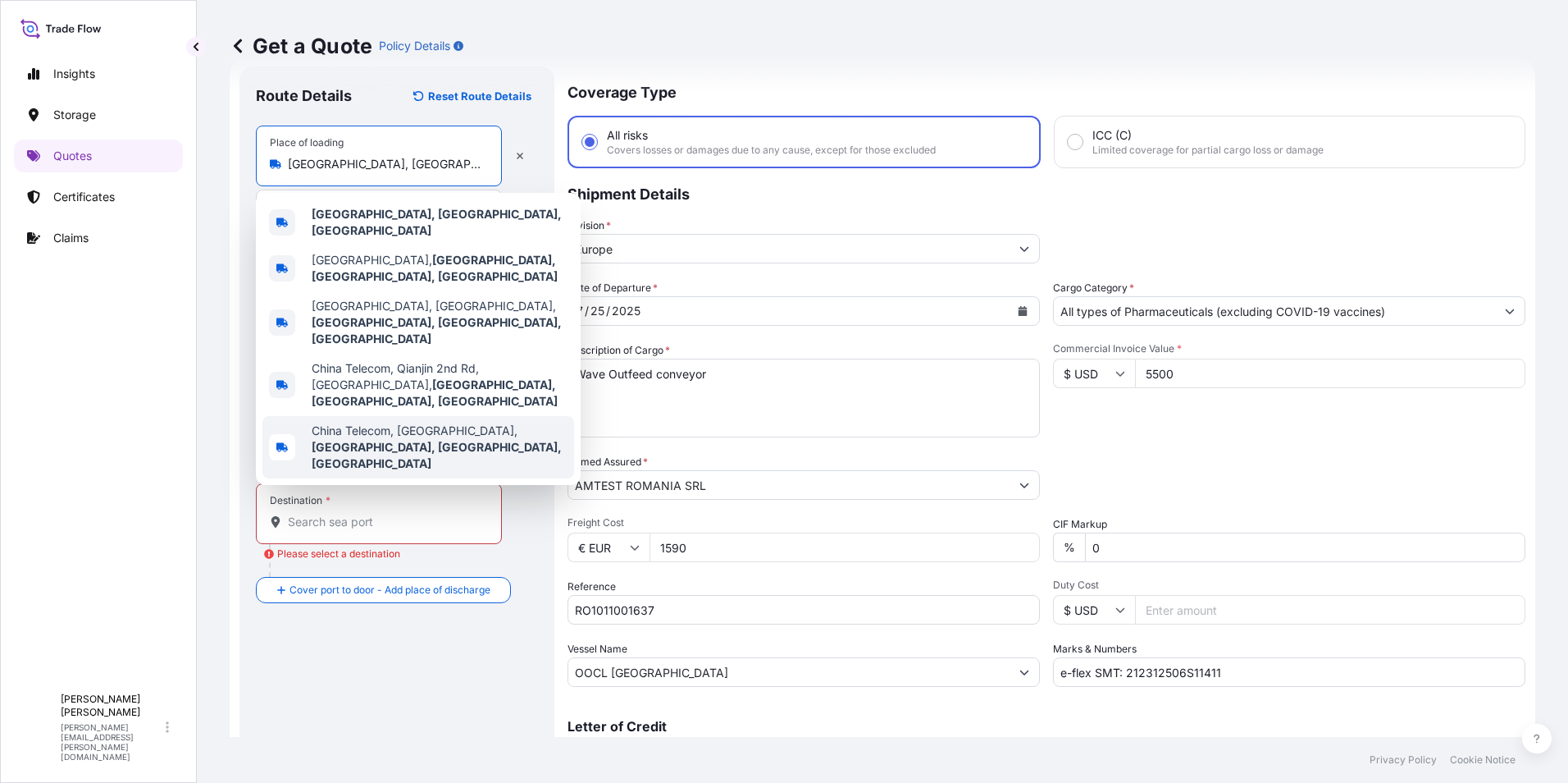
click at [529, 460] on div at bounding box center [403, 467] width 269 height 33
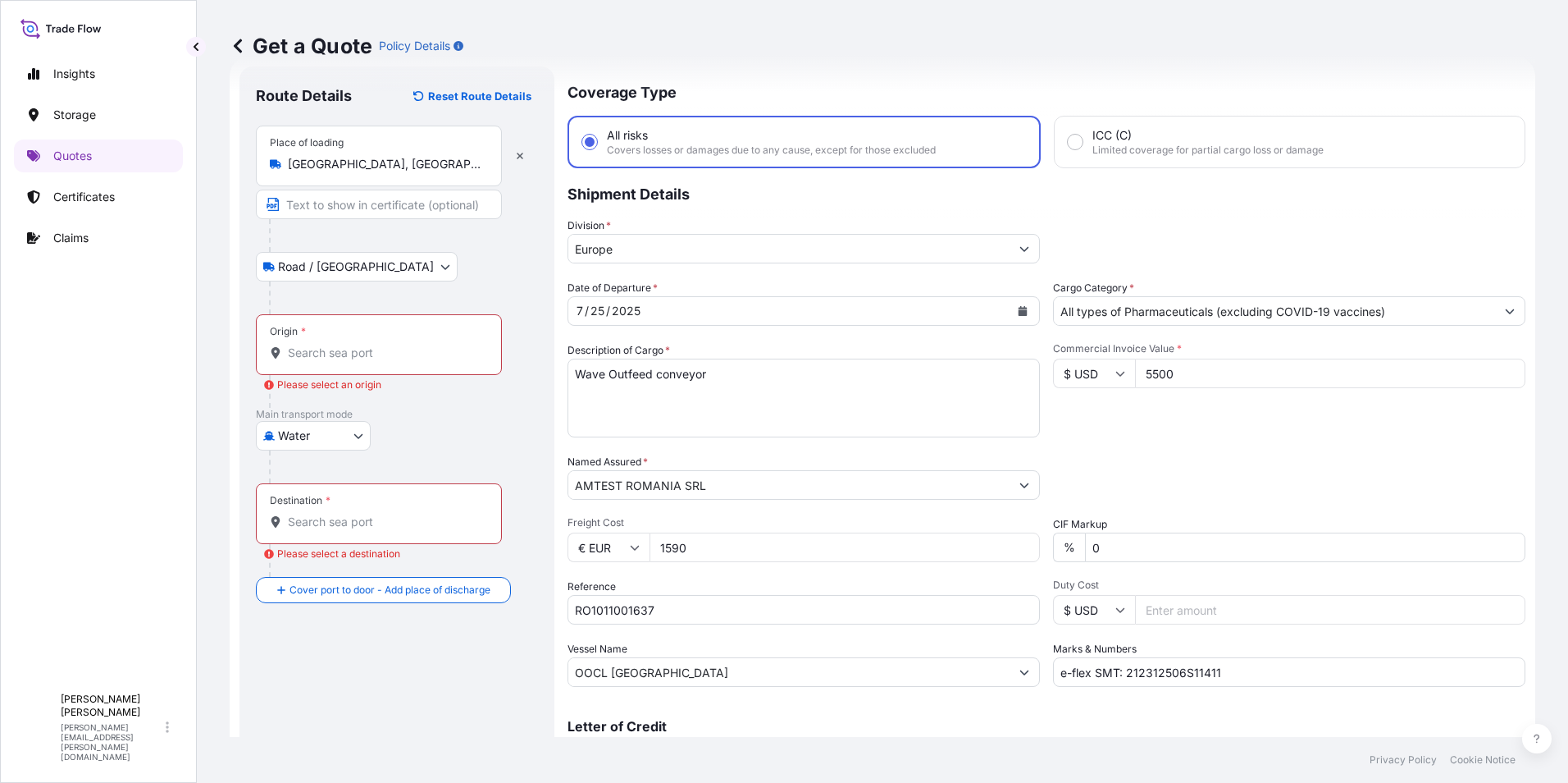
click at [328, 350] on input "Origin * Please select an origin" at bounding box center [384, 352] width 194 height 16
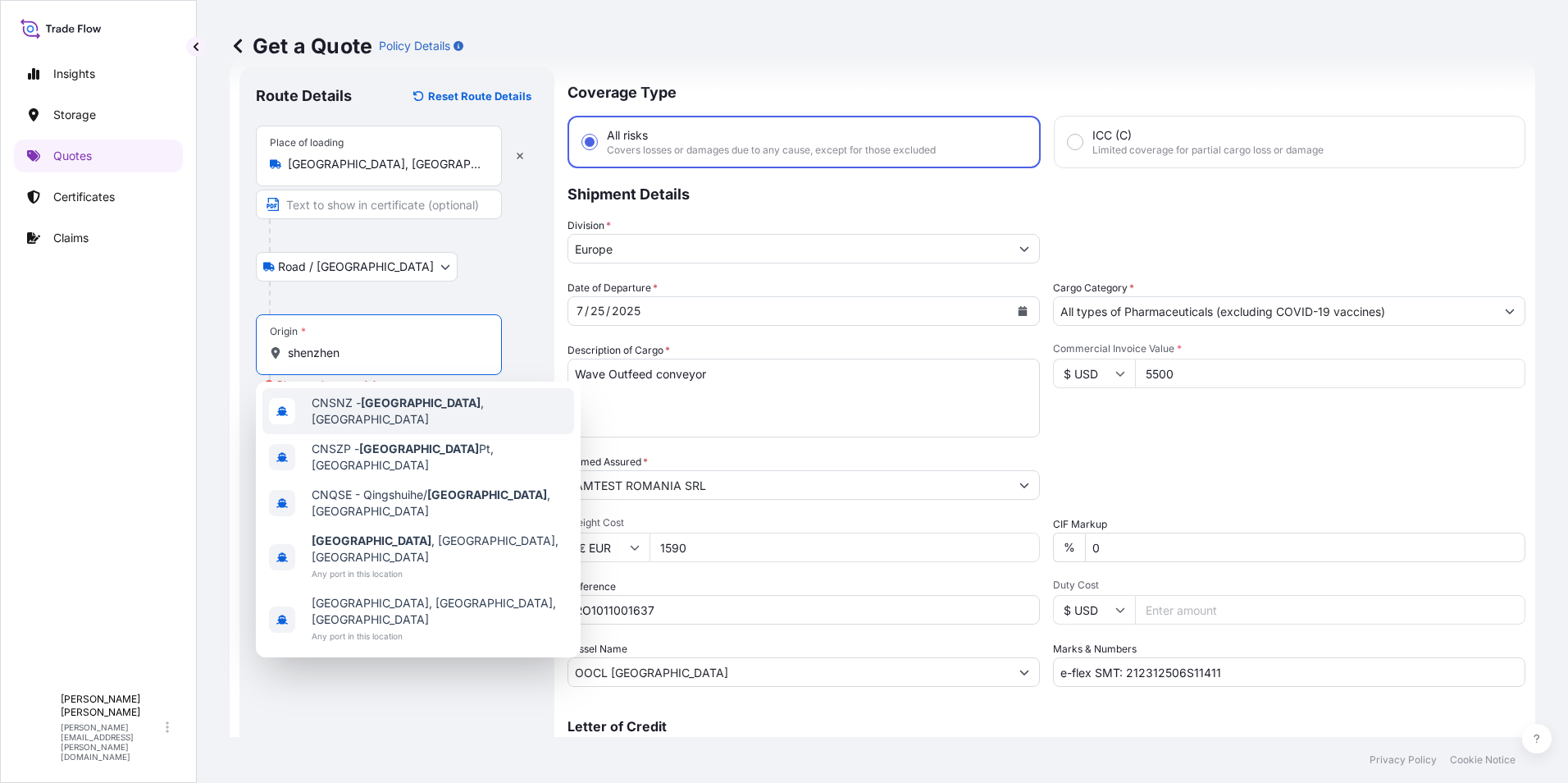
click at [334, 409] on span "CNSNZ - Shenzhen , China" at bounding box center [439, 411] width 256 height 33
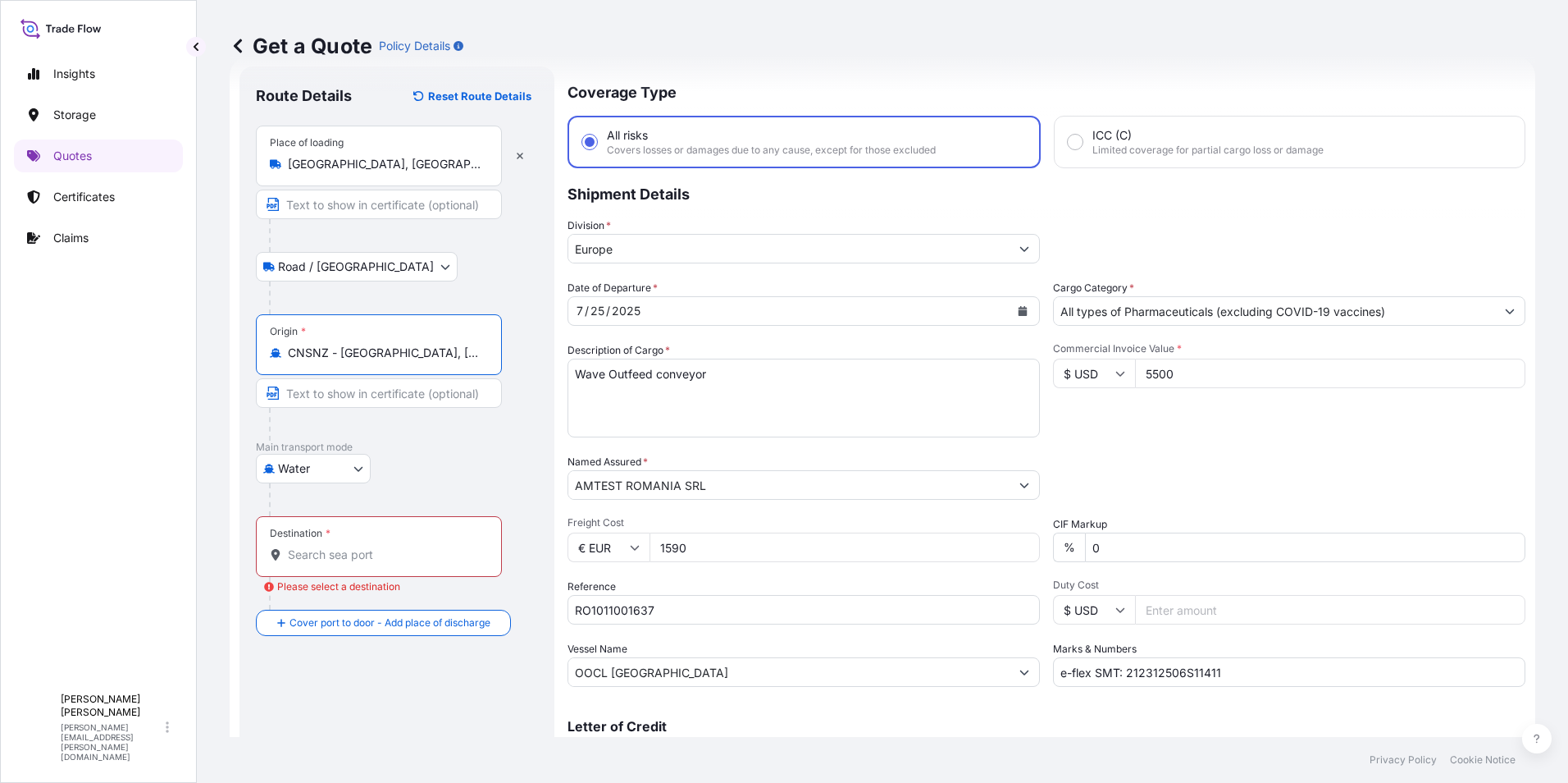
type input "CNSNZ - Shenzhen, China"
click at [359, 558] on input "Destination * Please select a destination" at bounding box center [384, 554] width 194 height 16
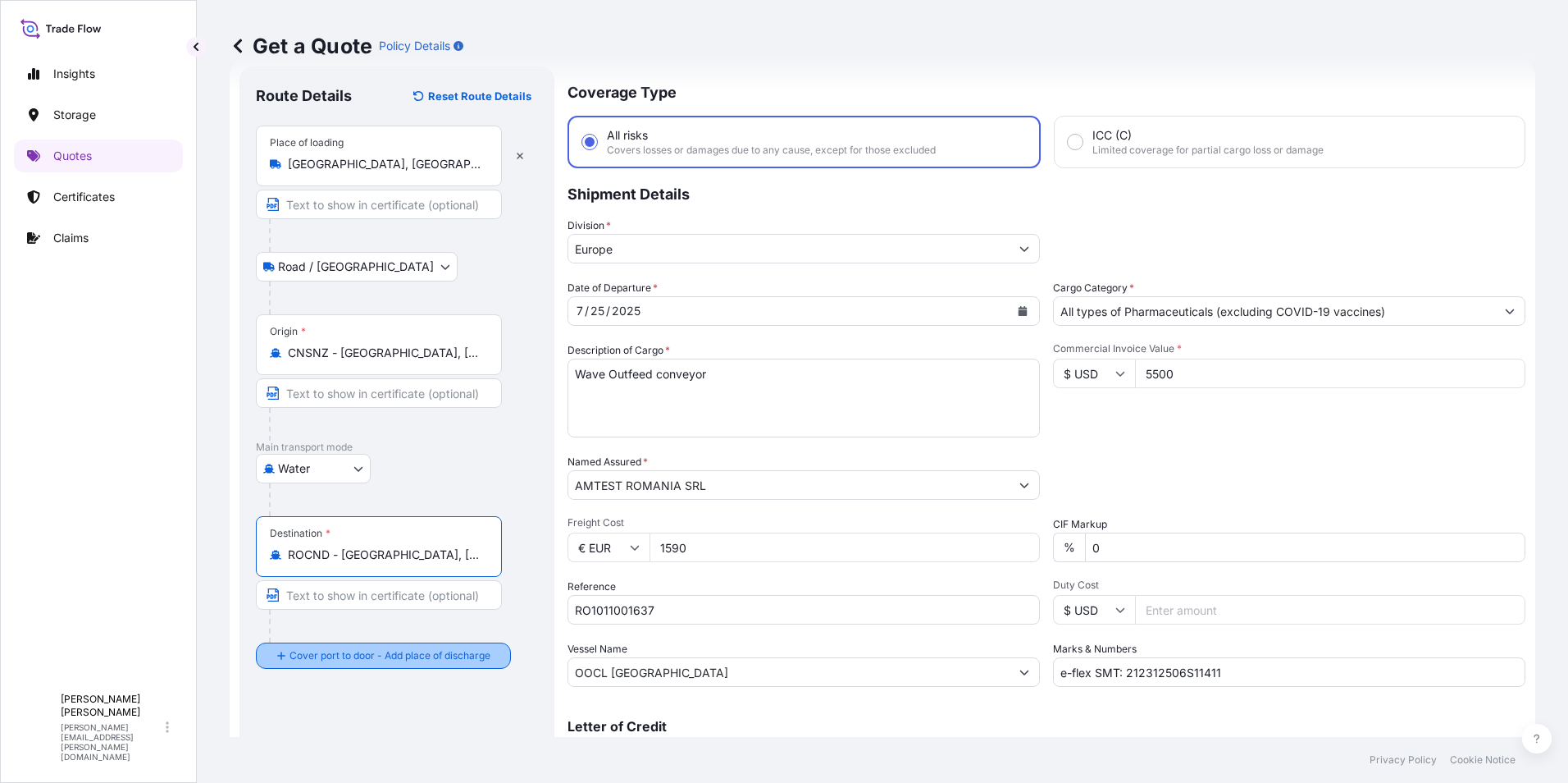
type input "ROCND - Constanta, Romania"
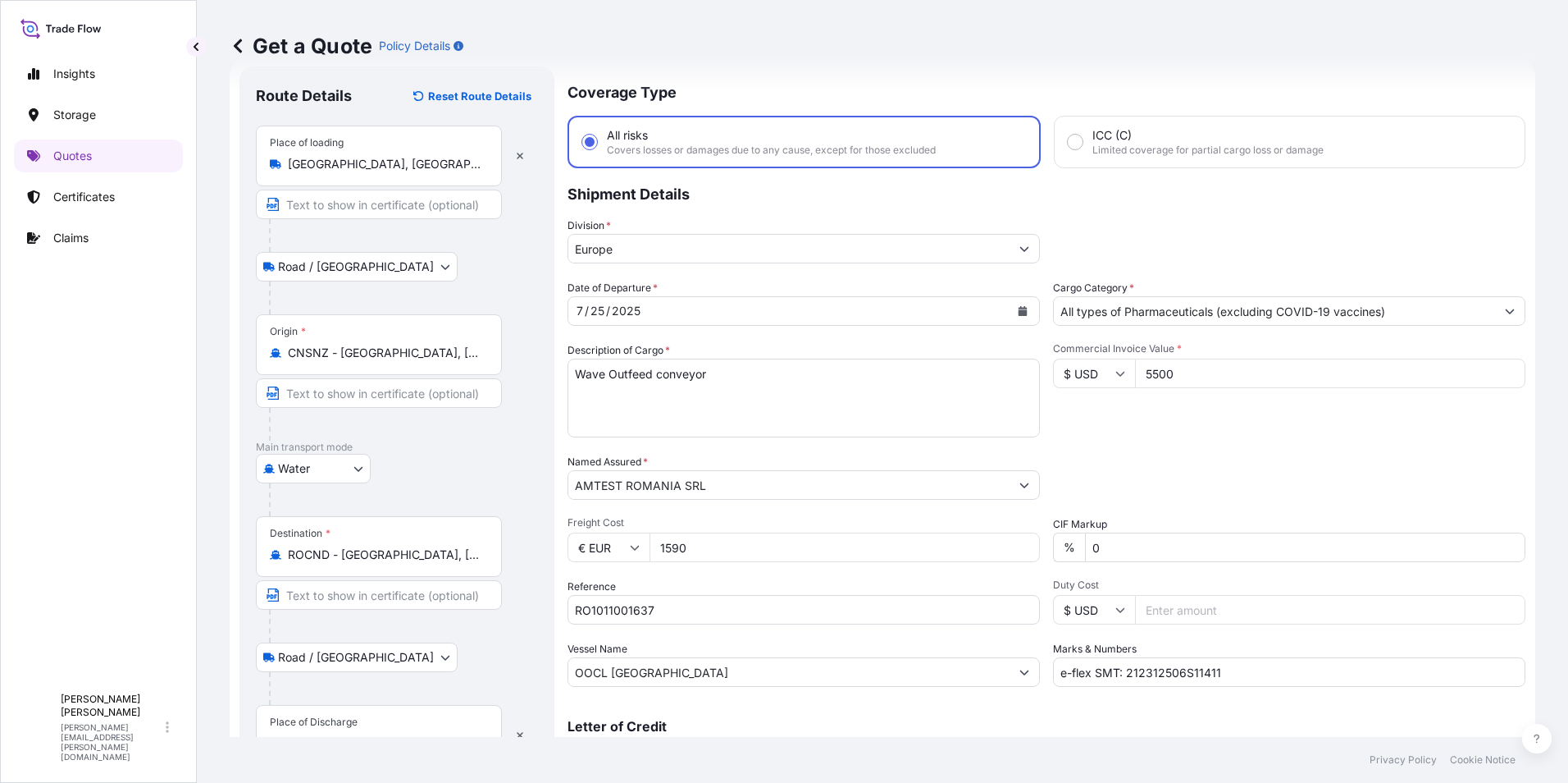
click at [346, 715] on div "Place of Discharge" at bounding box center [379, 735] width 246 height 60
click at [346, 735] on input "Place of Discharge" at bounding box center [384, 742] width 194 height 16
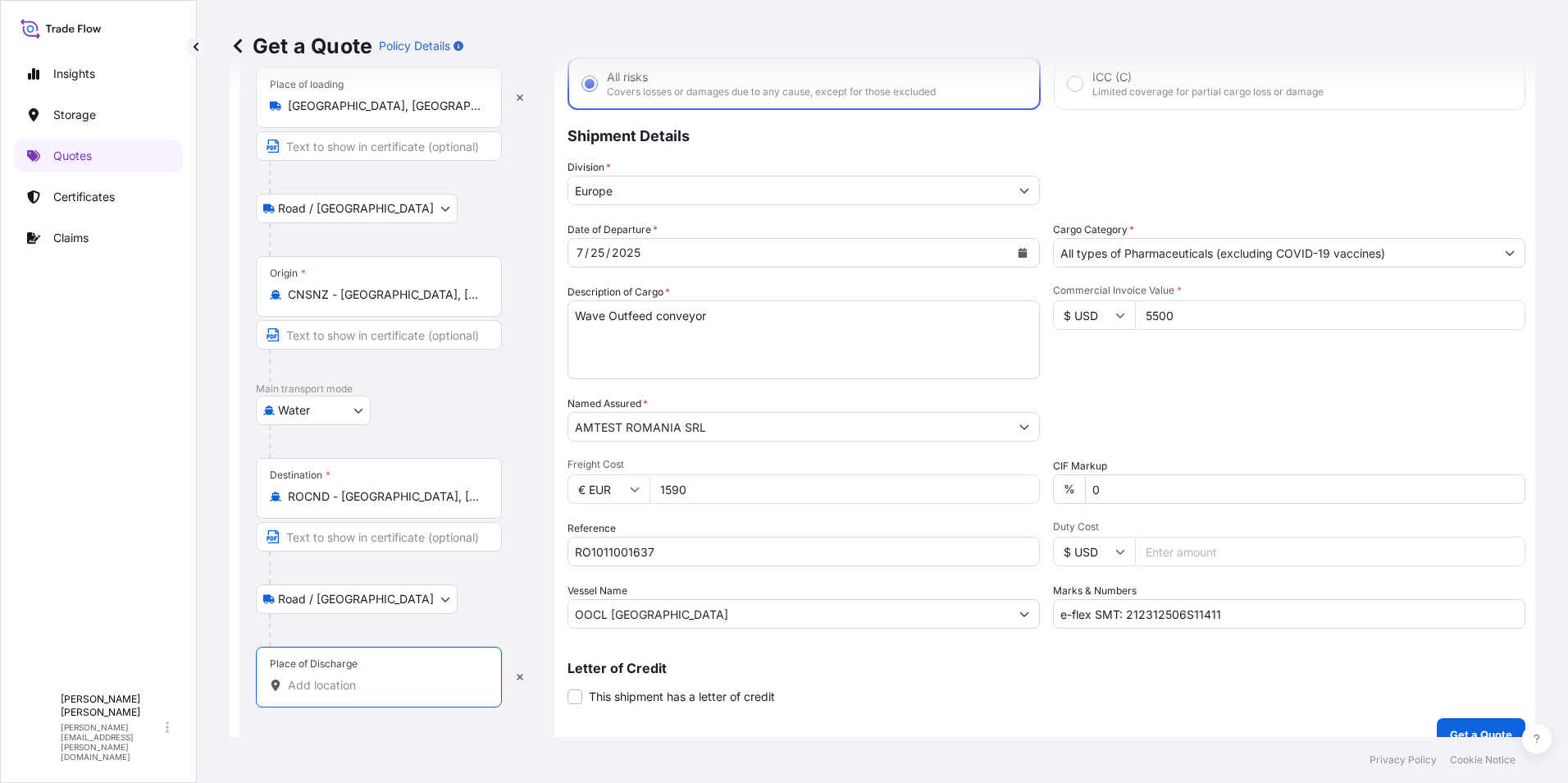
scroll to position [117, 0]
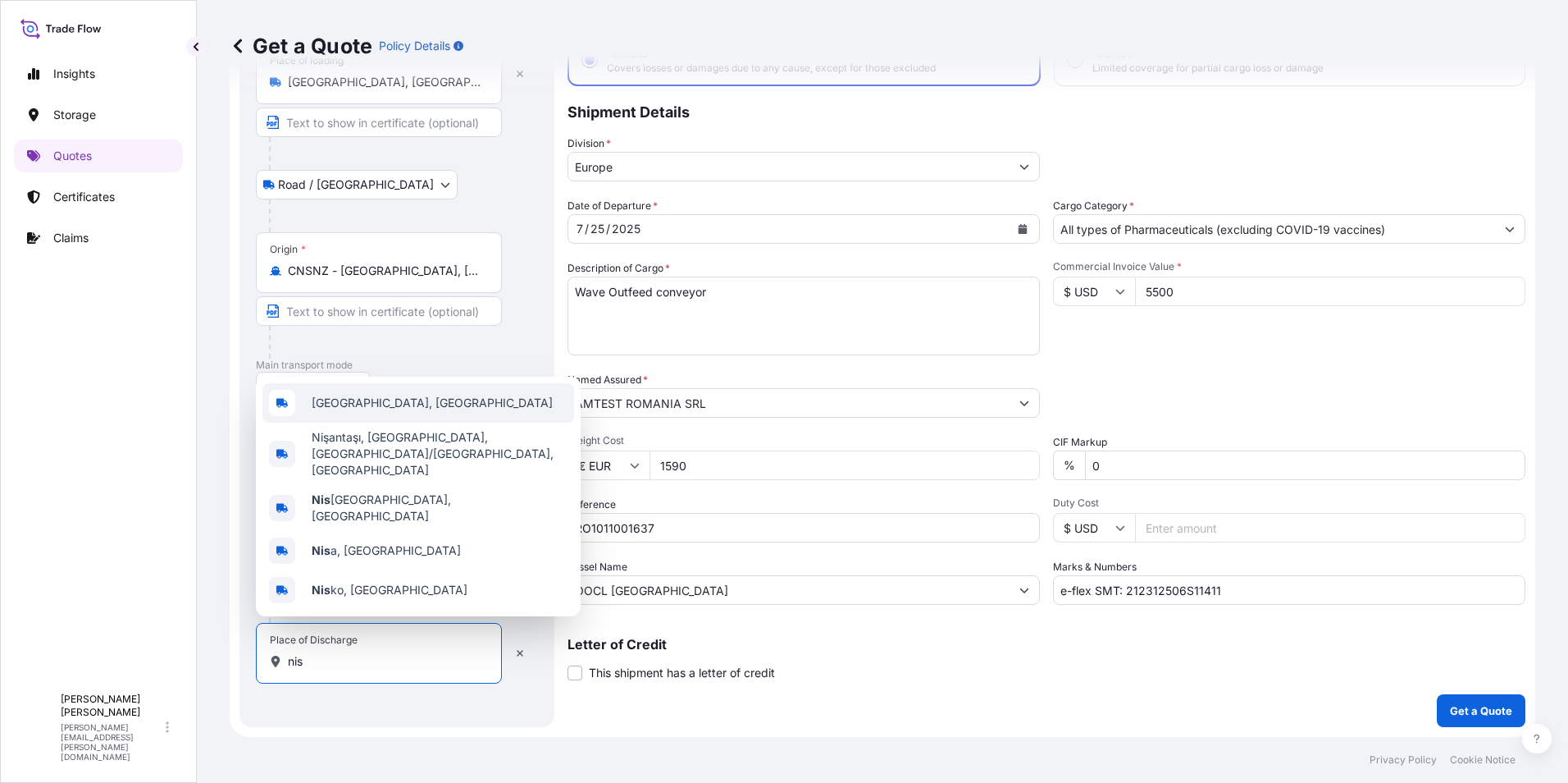
click at [402, 422] on div "Niš, Serbia" at bounding box center [418, 403] width 312 height 40
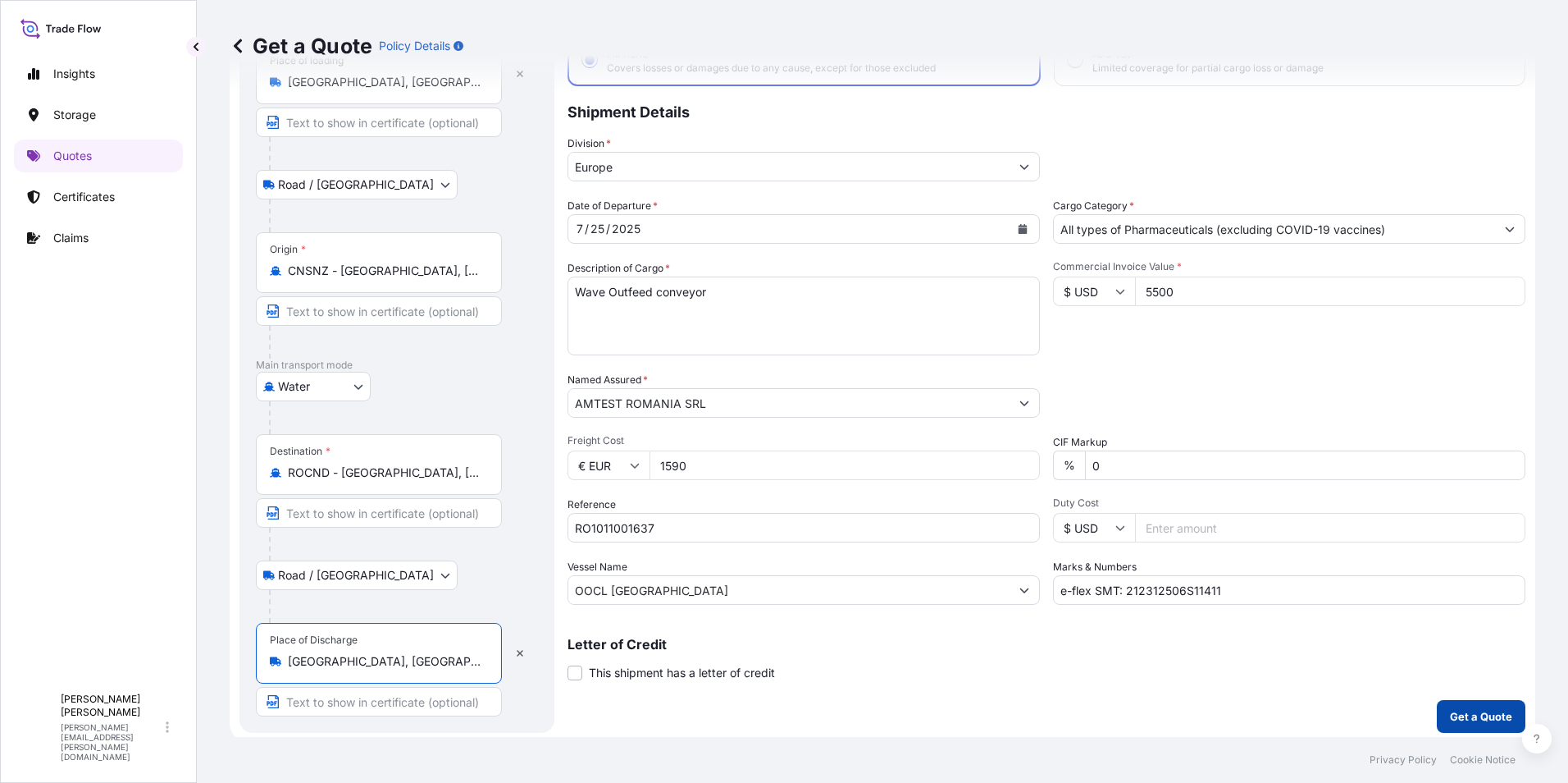
type input "Niš, Serbia"
click at [1480, 722] on p "Get a Quote" at bounding box center [1481, 716] width 62 height 16
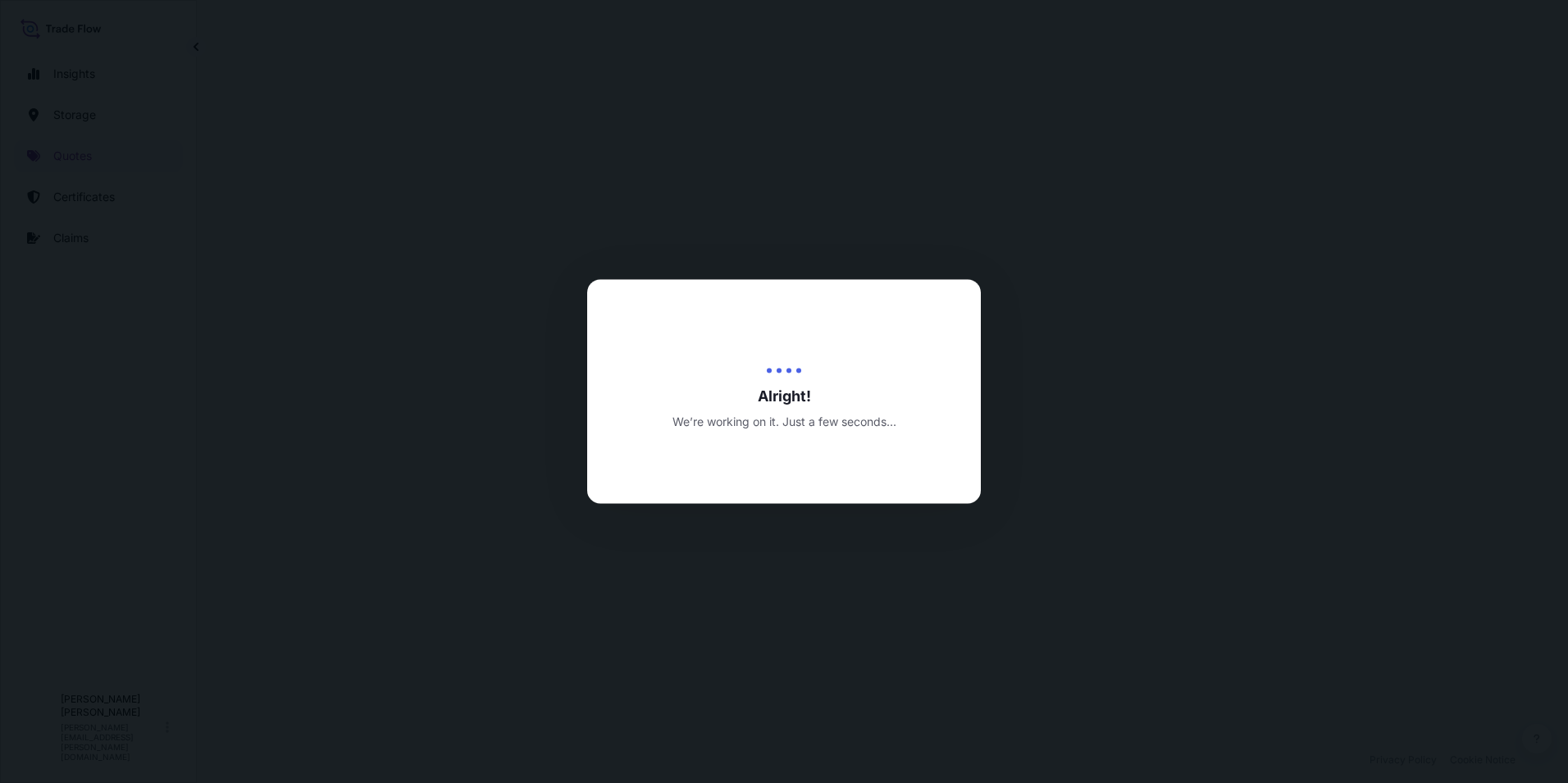
select select "Road / Inland"
select select "Water"
select select "Road / Inland"
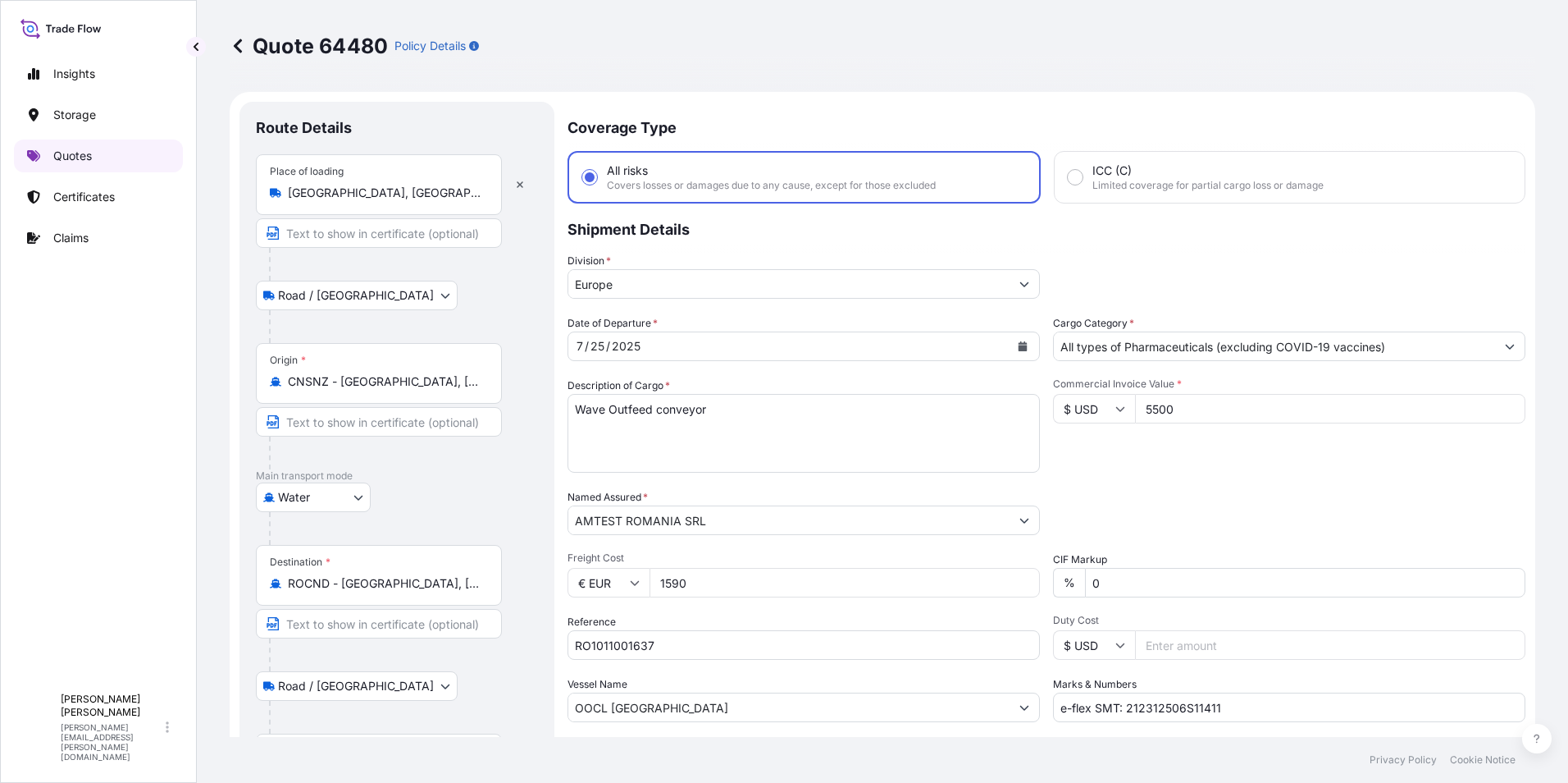
click at [78, 145] on link "Quotes" at bounding box center [98, 156] width 169 height 33
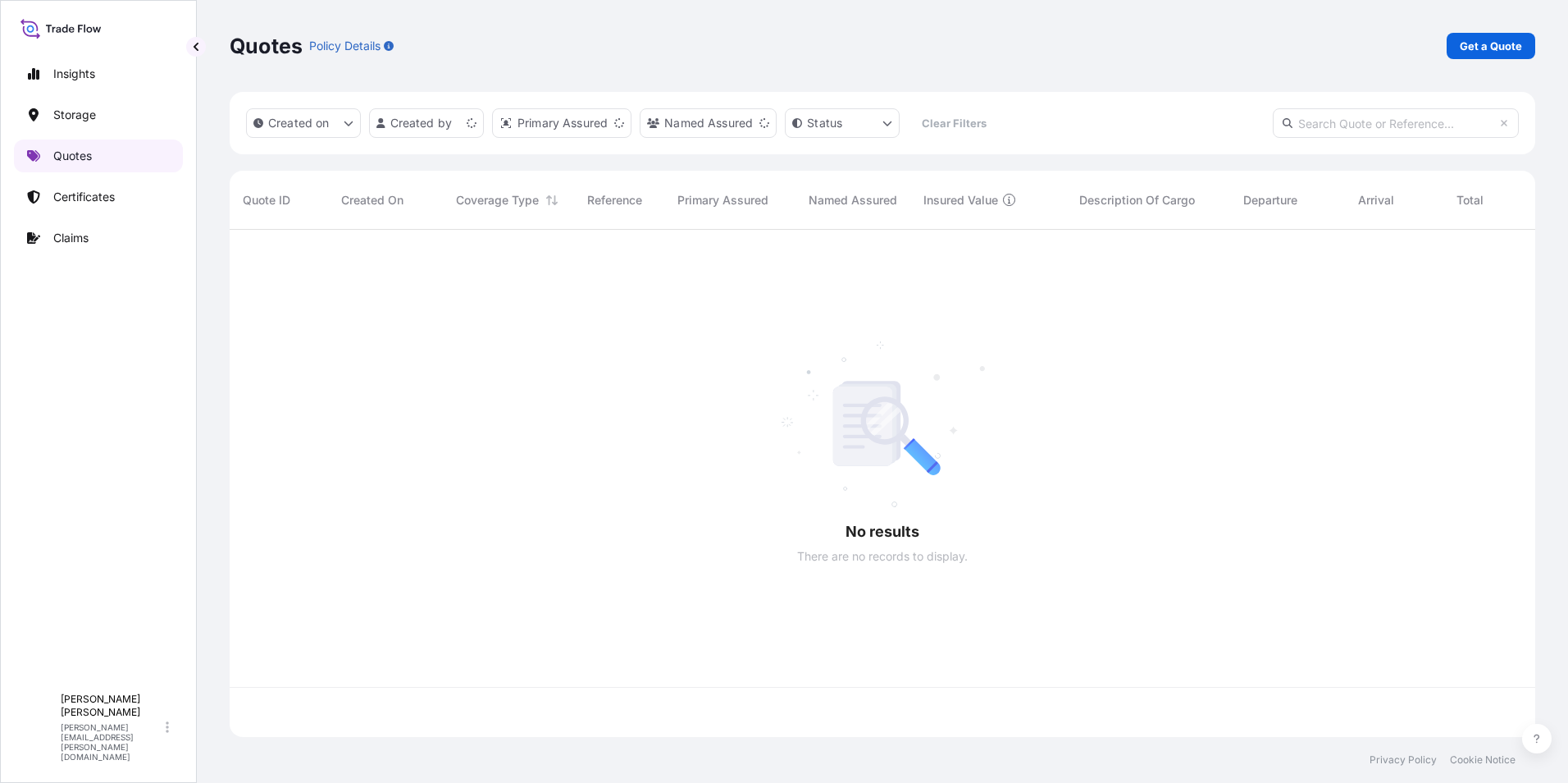
scroll to position [503, 1293]
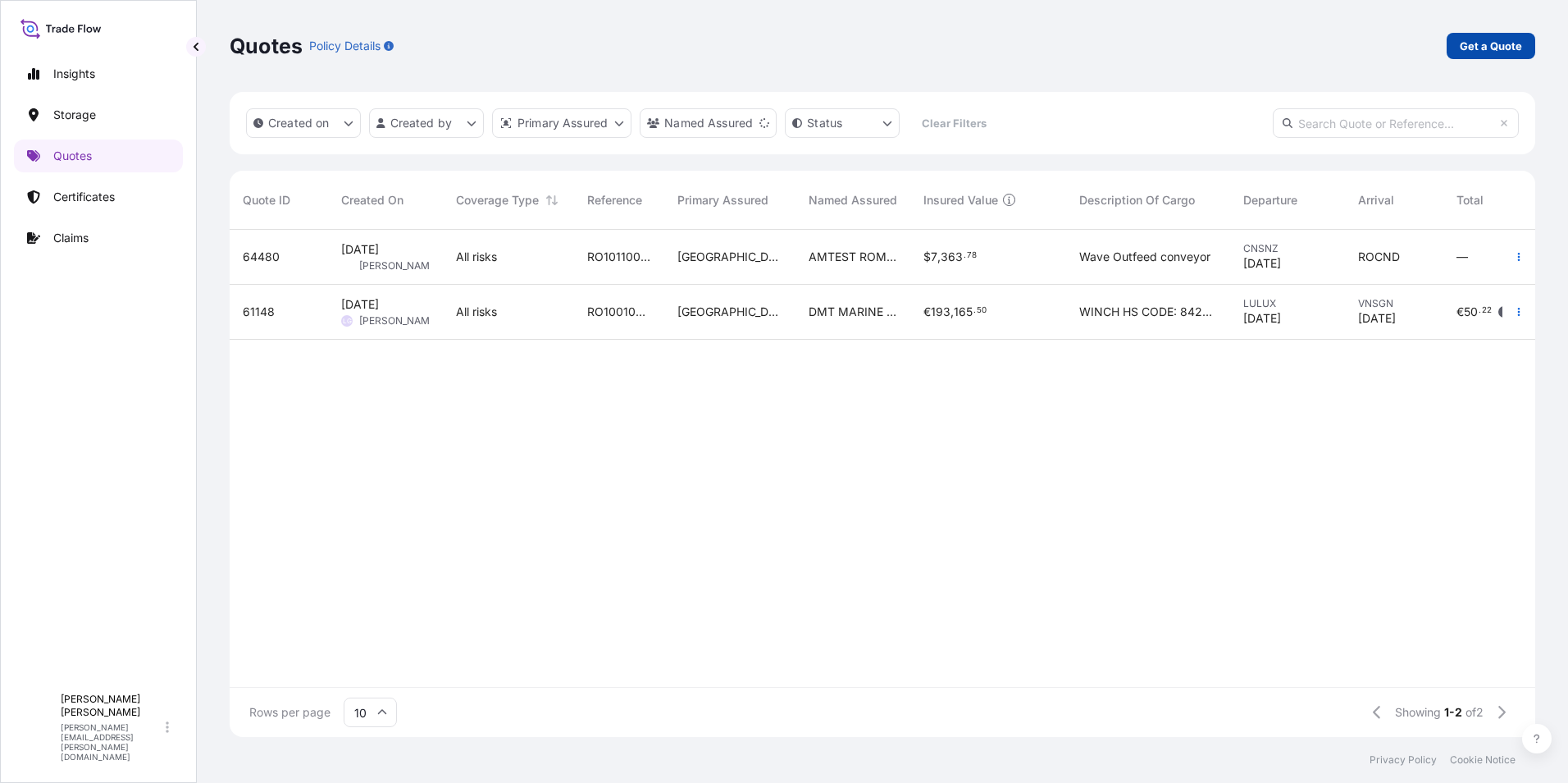
click at [1470, 41] on p "Get a Quote" at bounding box center [1491, 45] width 62 height 16
select select "Water"
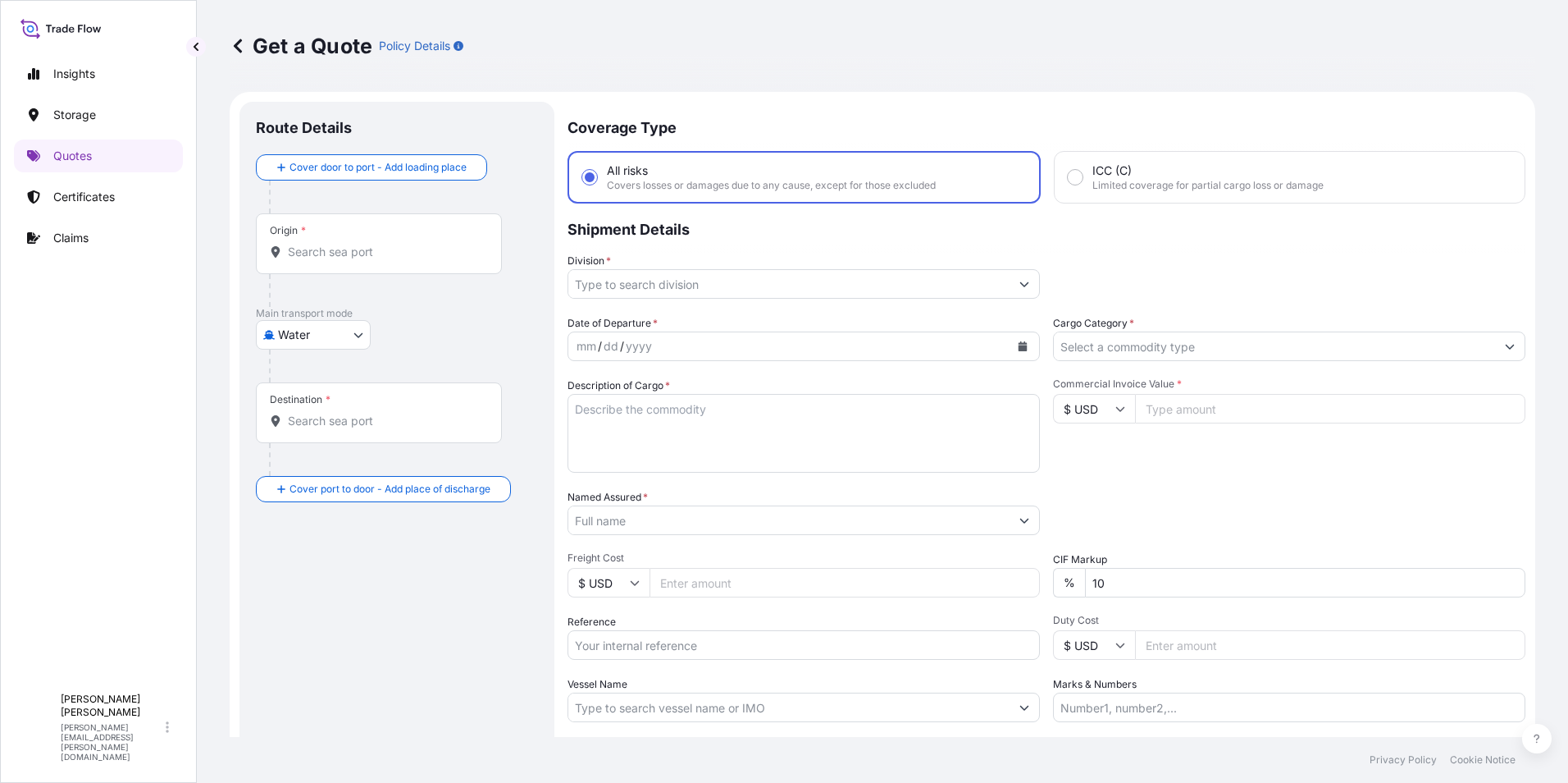
scroll to position [26, 0]
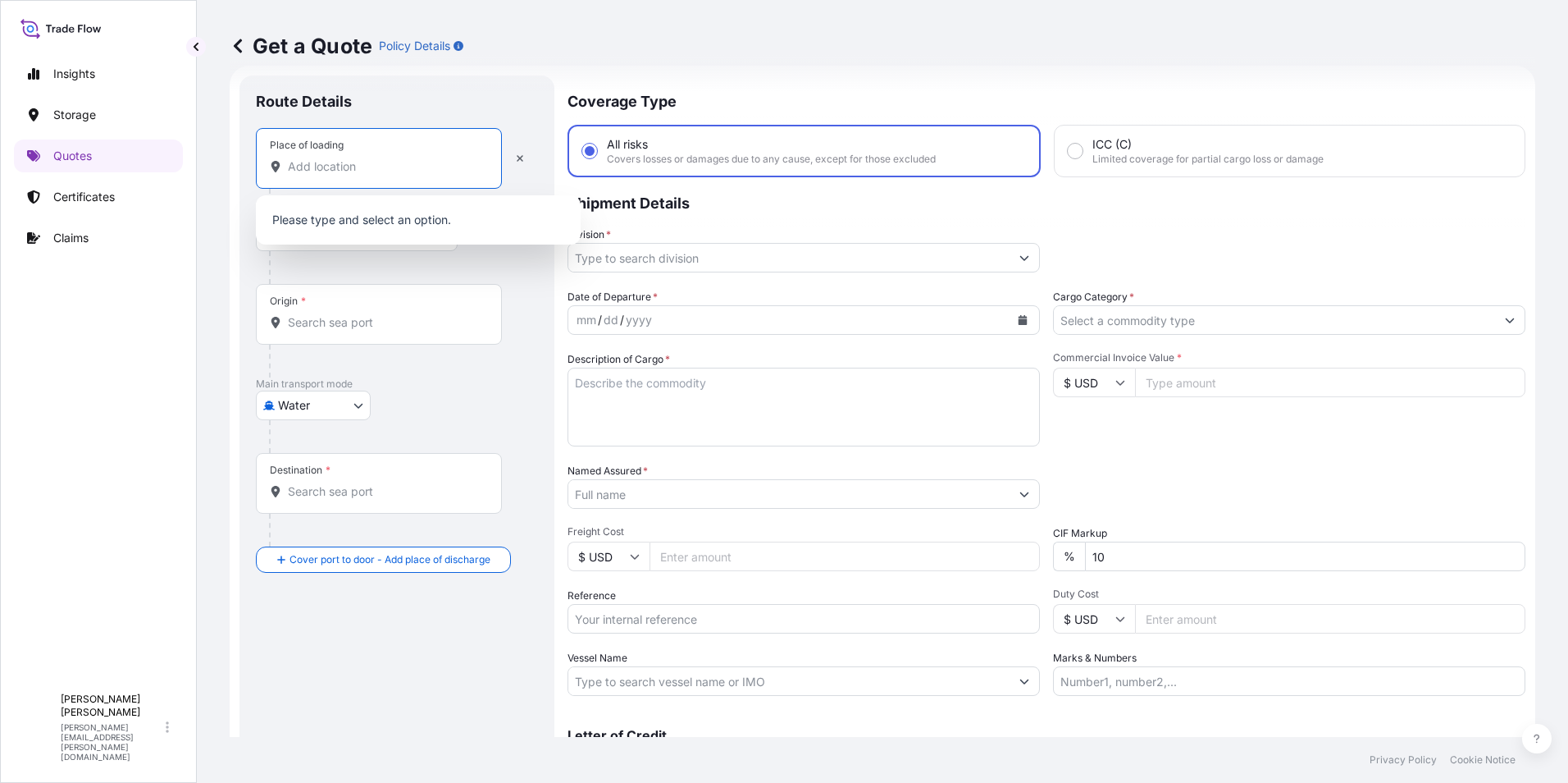
click at [371, 160] on input "Place of loading" at bounding box center [384, 166] width 194 height 16
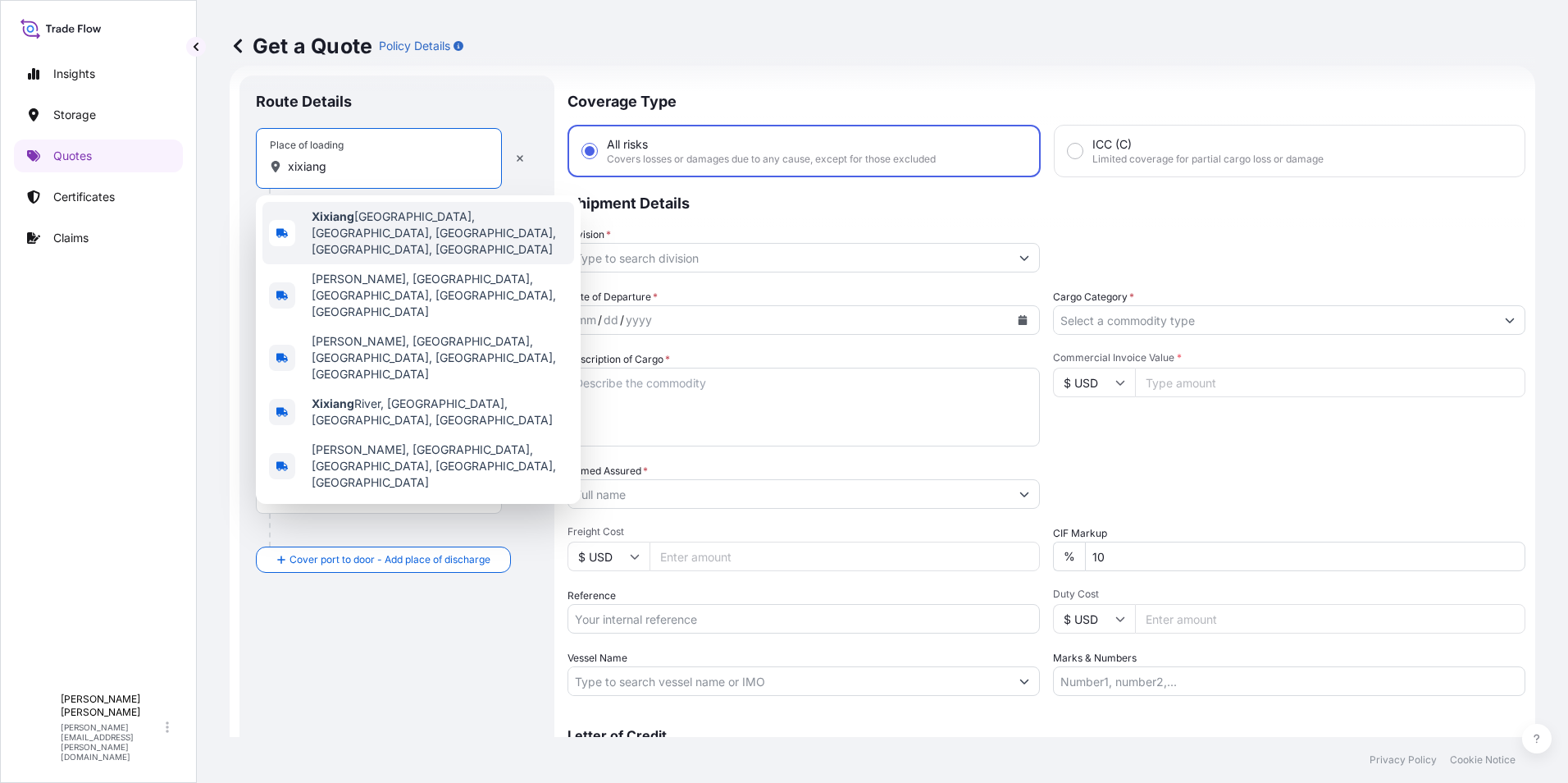
click at [449, 222] on span "Xixiang Residential District, Baoan, Shenzhen, Guangdong Province, China" at bounding box center [439, 233] width 256 height 49
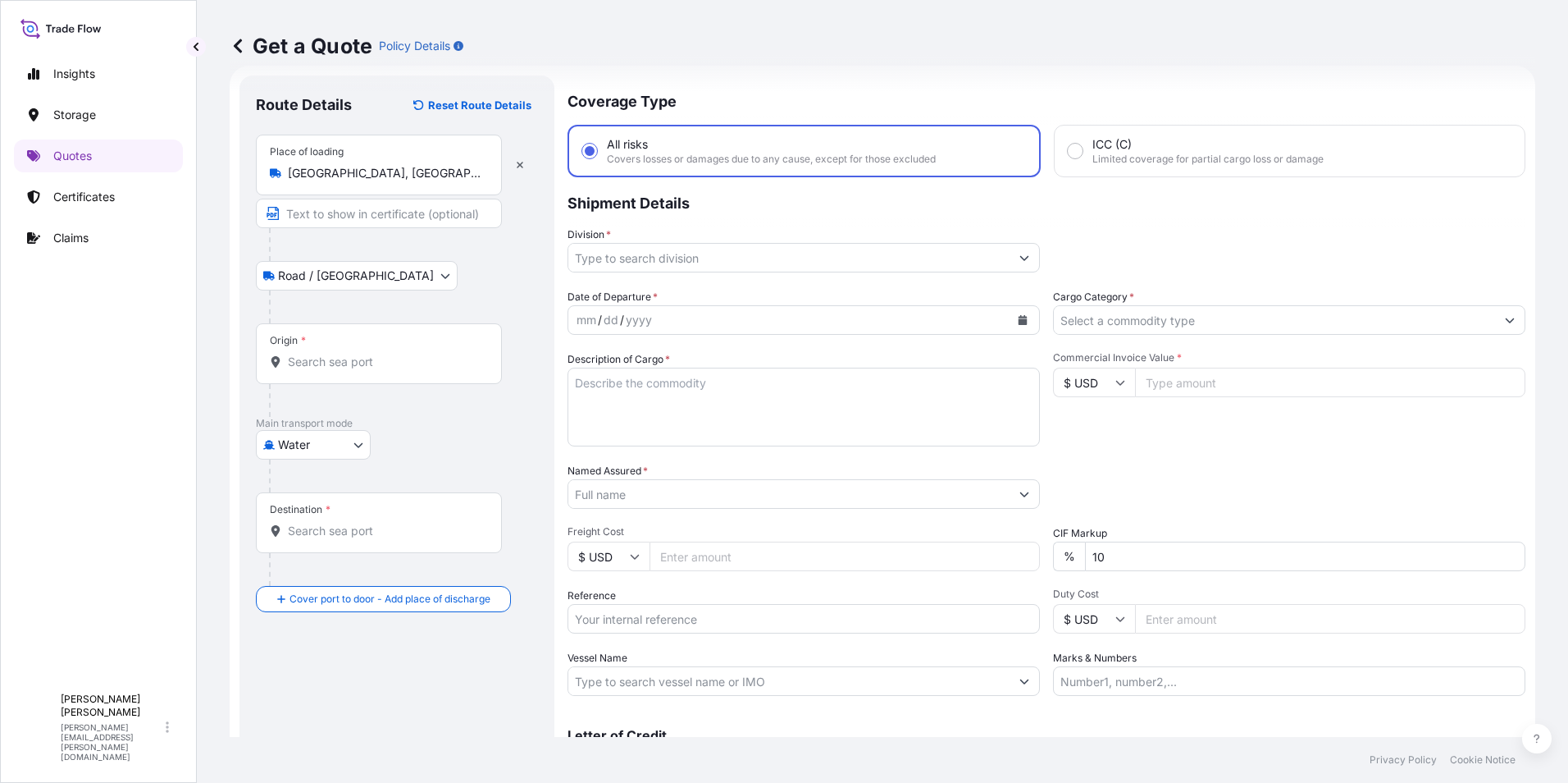
type input "China Travel Service Company Baoan Business Department, 前进路分店 Xixiang Residenti…"
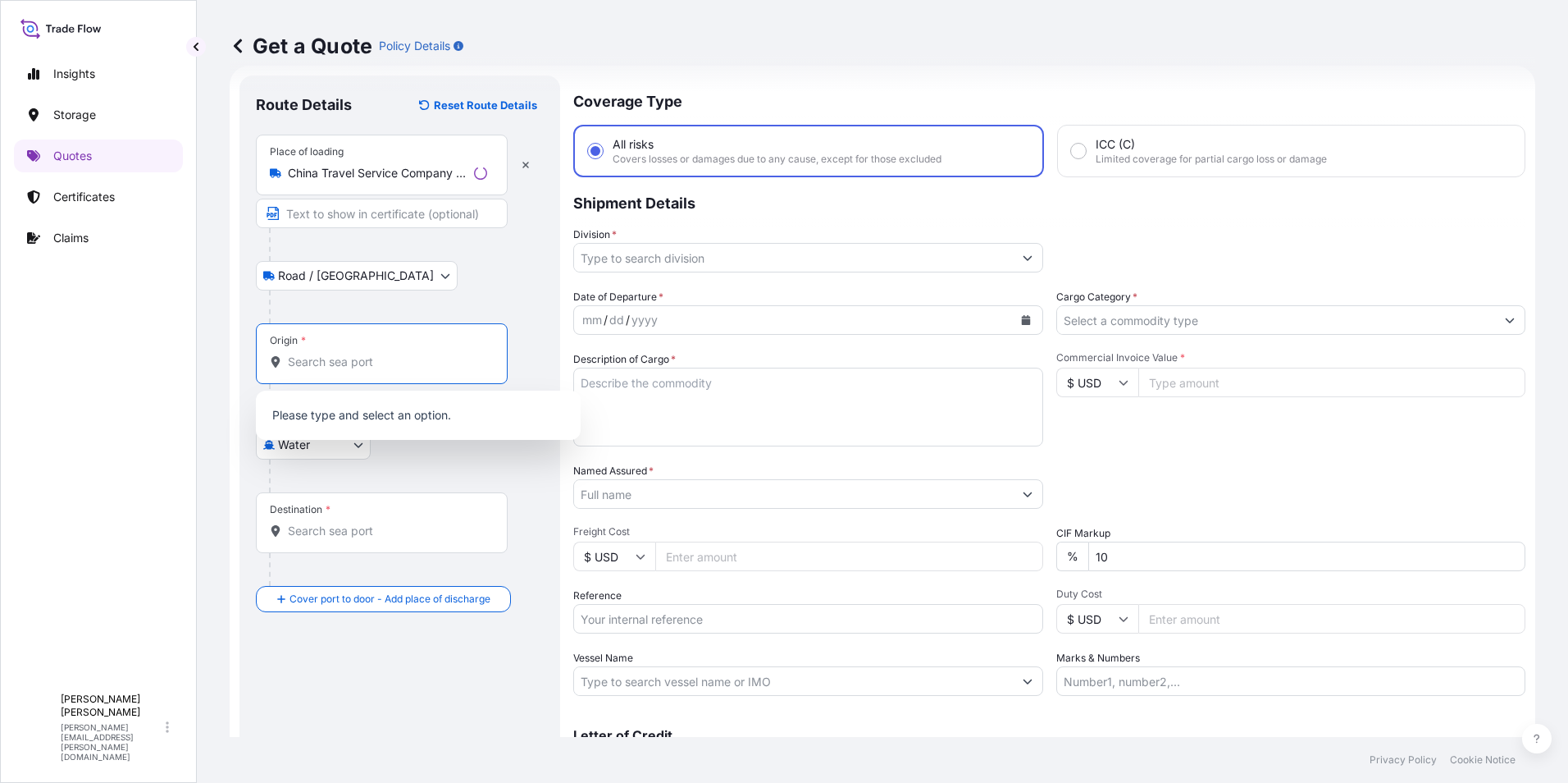
click at [351, 363] on input "Origin *" at bounding box center [387, 361] width 199 height 16
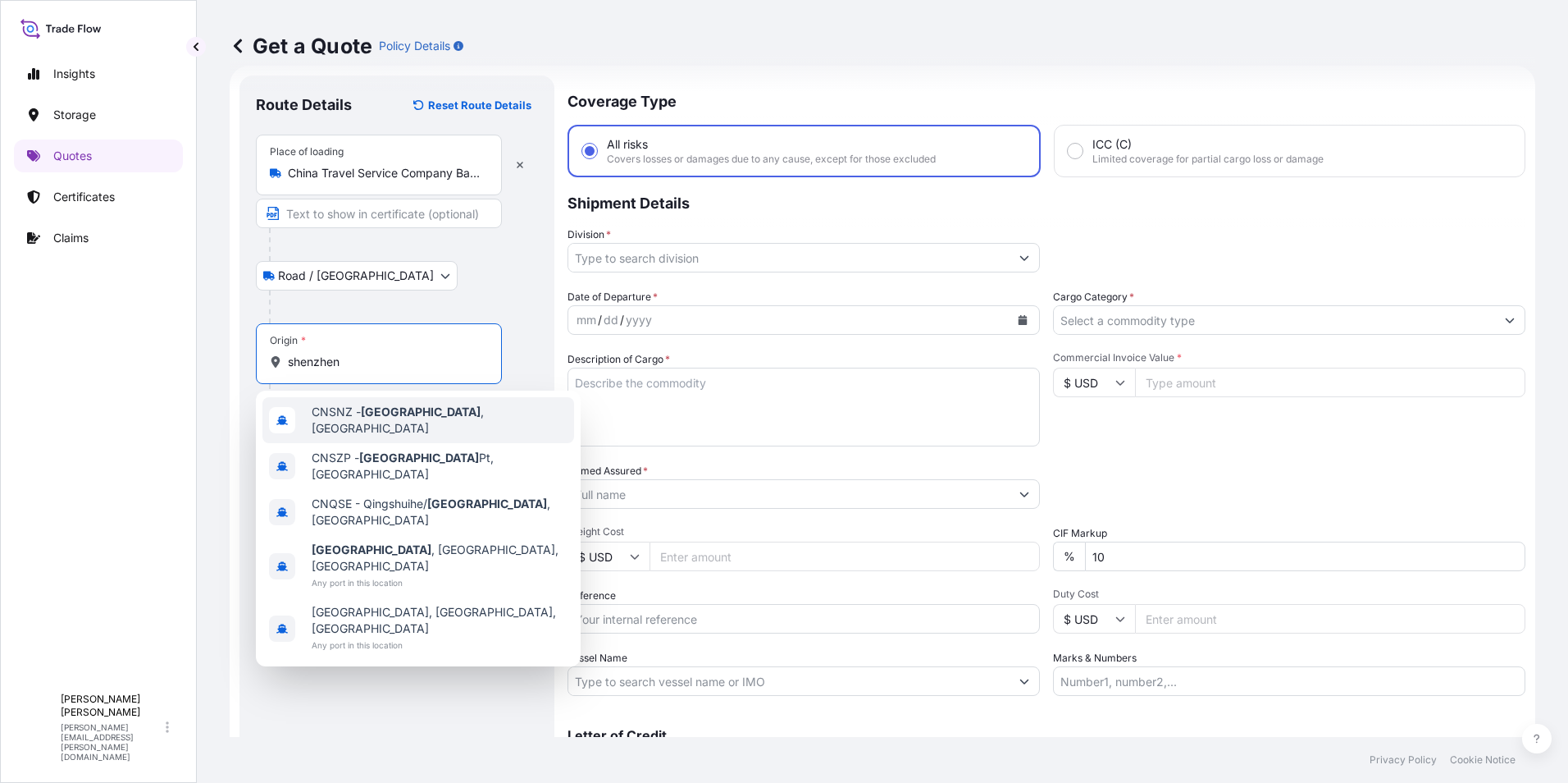
click at [353, 413] on span "CNSNZ - Shenzhen , China" at bounding box center [439, 419] width 256 height 33
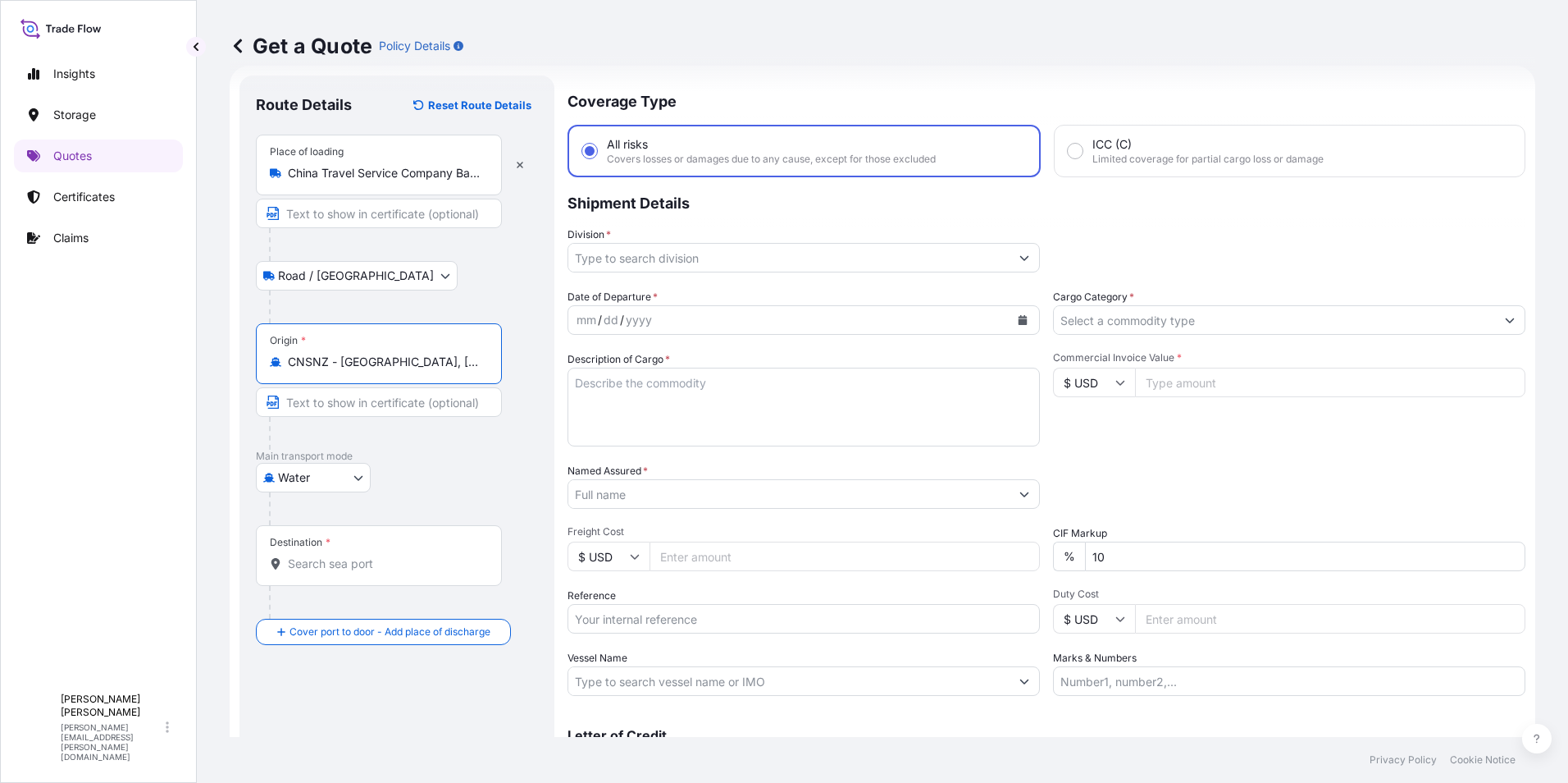
click at [335, 570] on input "Destination *" at bounding box center [384, 563] width 194 height 16
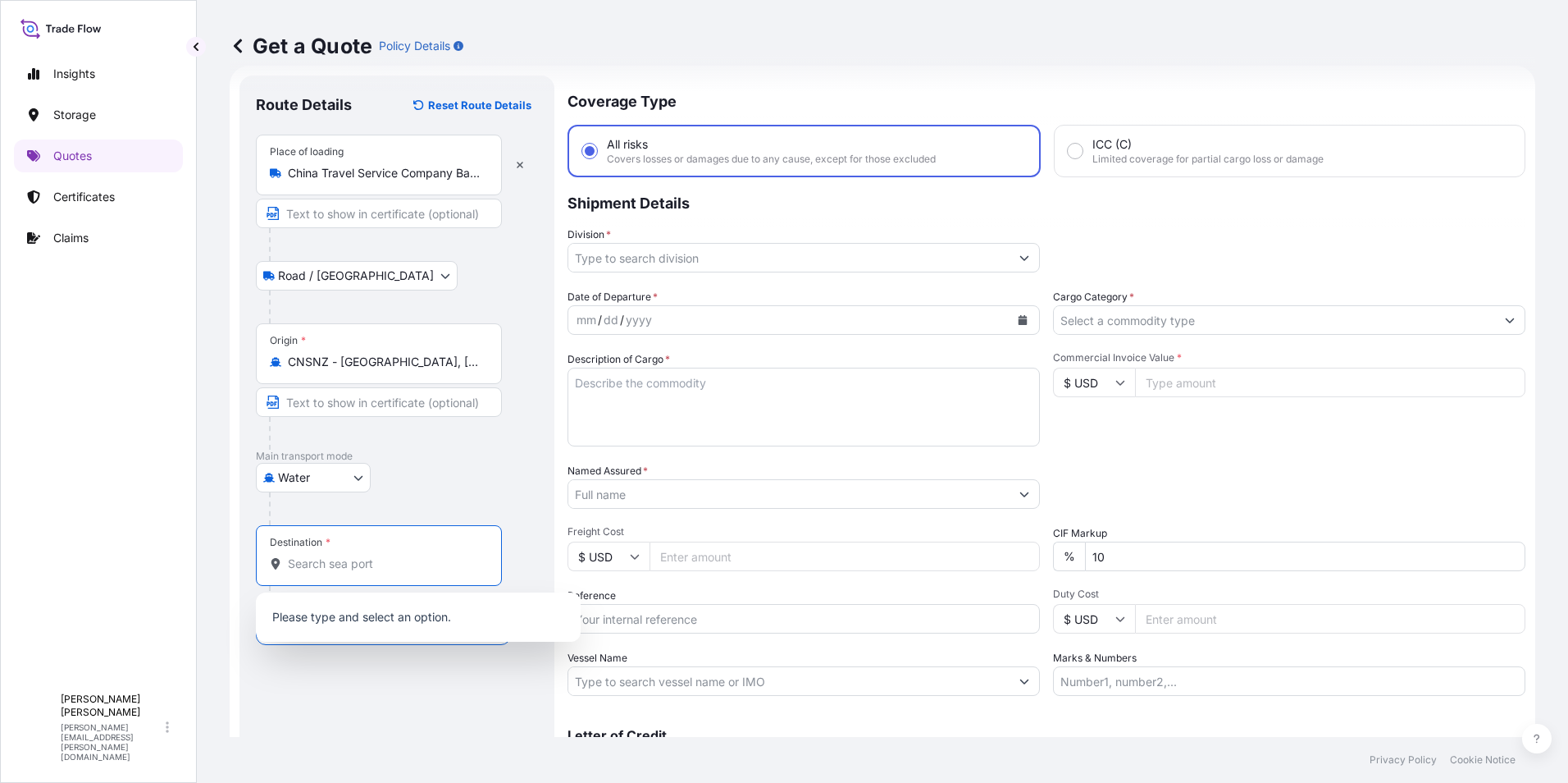
click at [390, 361] on input "CNSNZ - Shenzhen, China" at bounding box center [384, 361] width 194 height 16
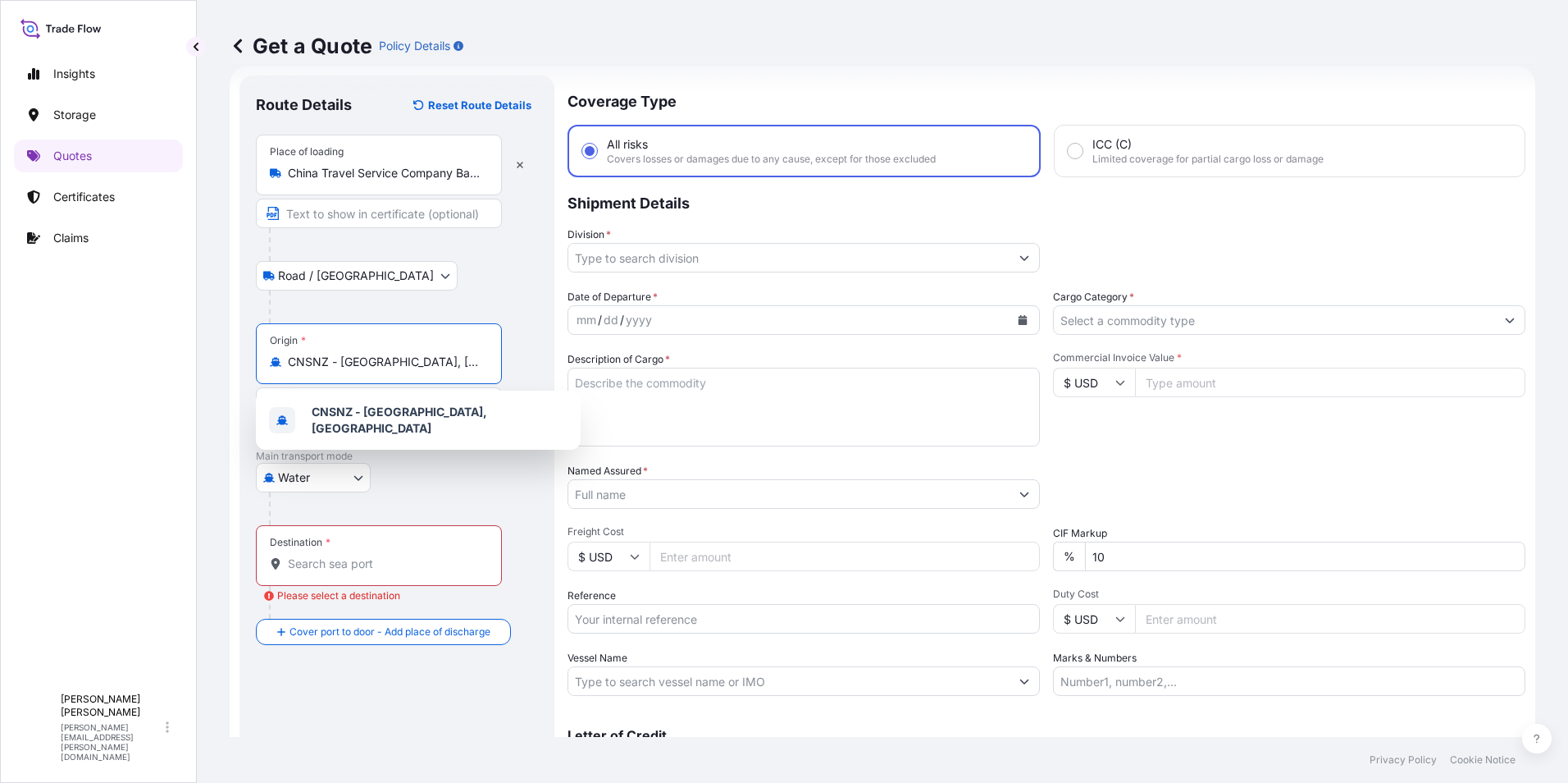
drag, startPoint x: 432, startPoint y: 362, endPoint x: 278, endPoint y: 355, distance: 154.2
click at [278, 355] on div "CNSNZ - Shenzhen, China" at bounding box center [379, 361] width 218 height 16
click at [353, 416] on span "CNYTN - Yantian Pt, China" at bounding box center [425, 417] width 228 height 16
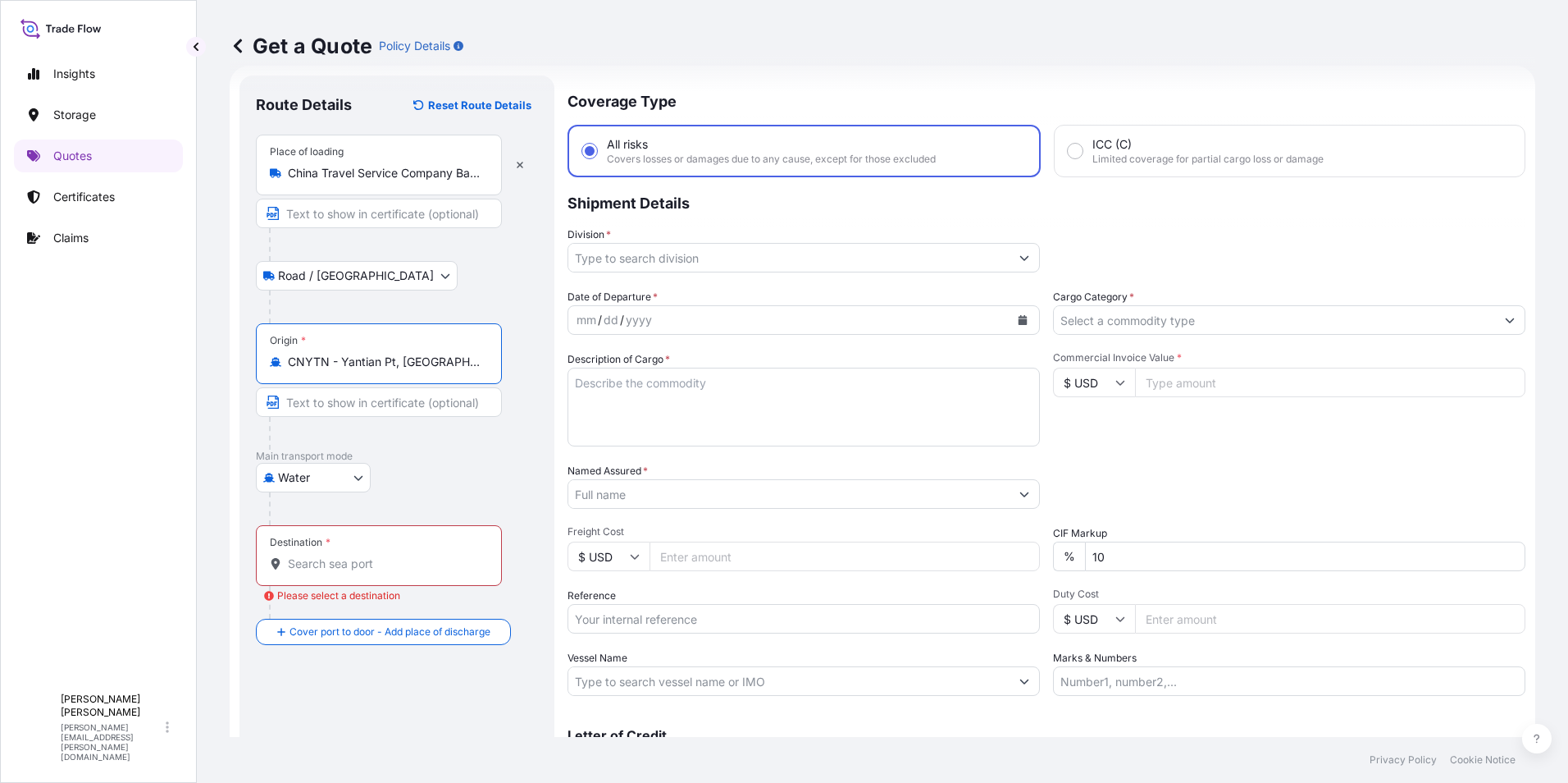
type input "CNYTN - Yantian Pt, China"
click at [346, 567] on input "Destination * Please select a destination" at bounding box center [384, 563] width 194 height 16
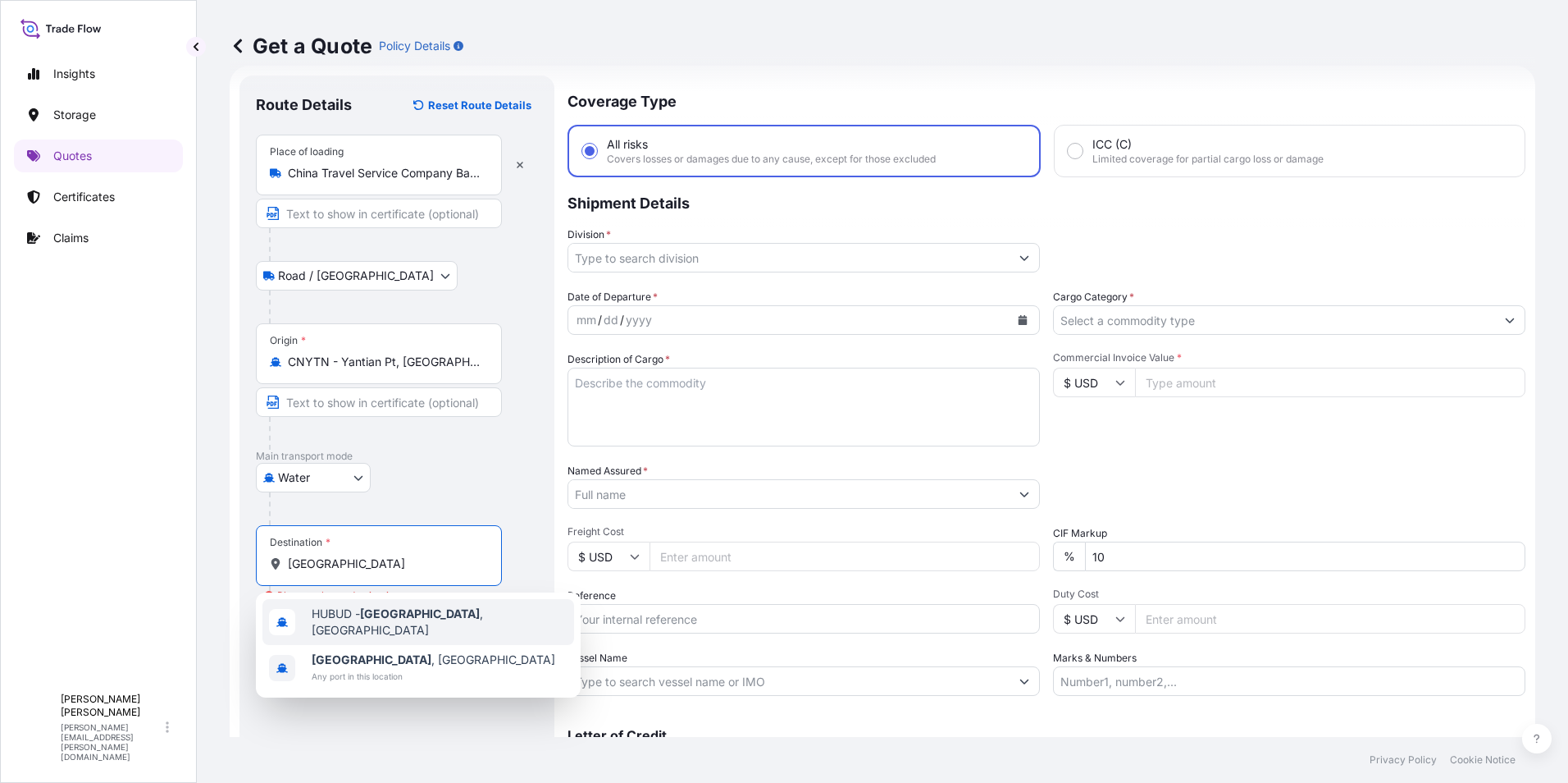
click at [356, 611] on span "HUBUD - Budapest , Hungary" at bounding box center [439, 621] width 256 height 33
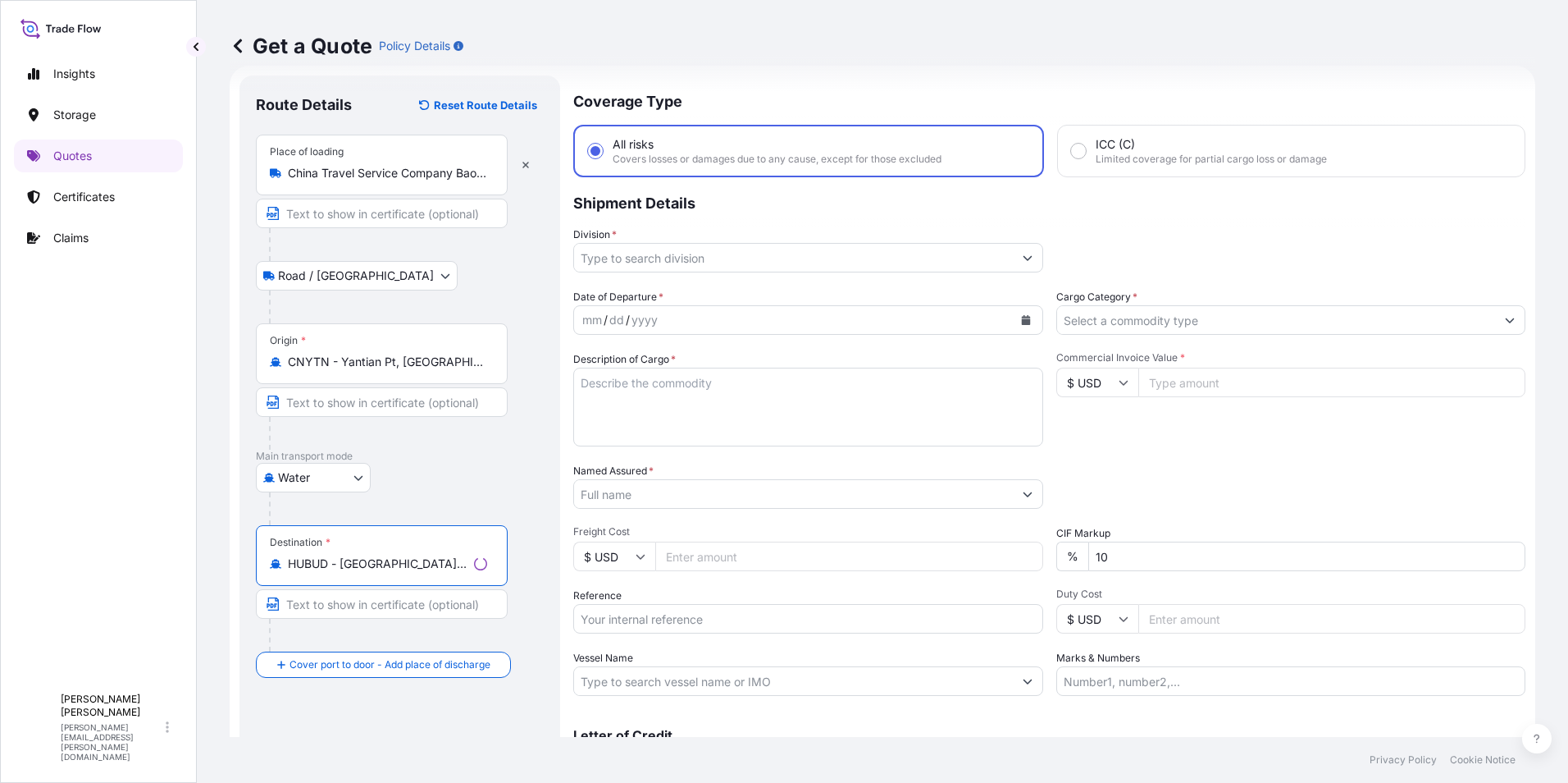
type input "HUBUD - Budapest, Hungary"
click at [521, 566] on div "Destination * HUBUD - Budapest, Hungary" at bounding box center [399, 588] width 288 height 127
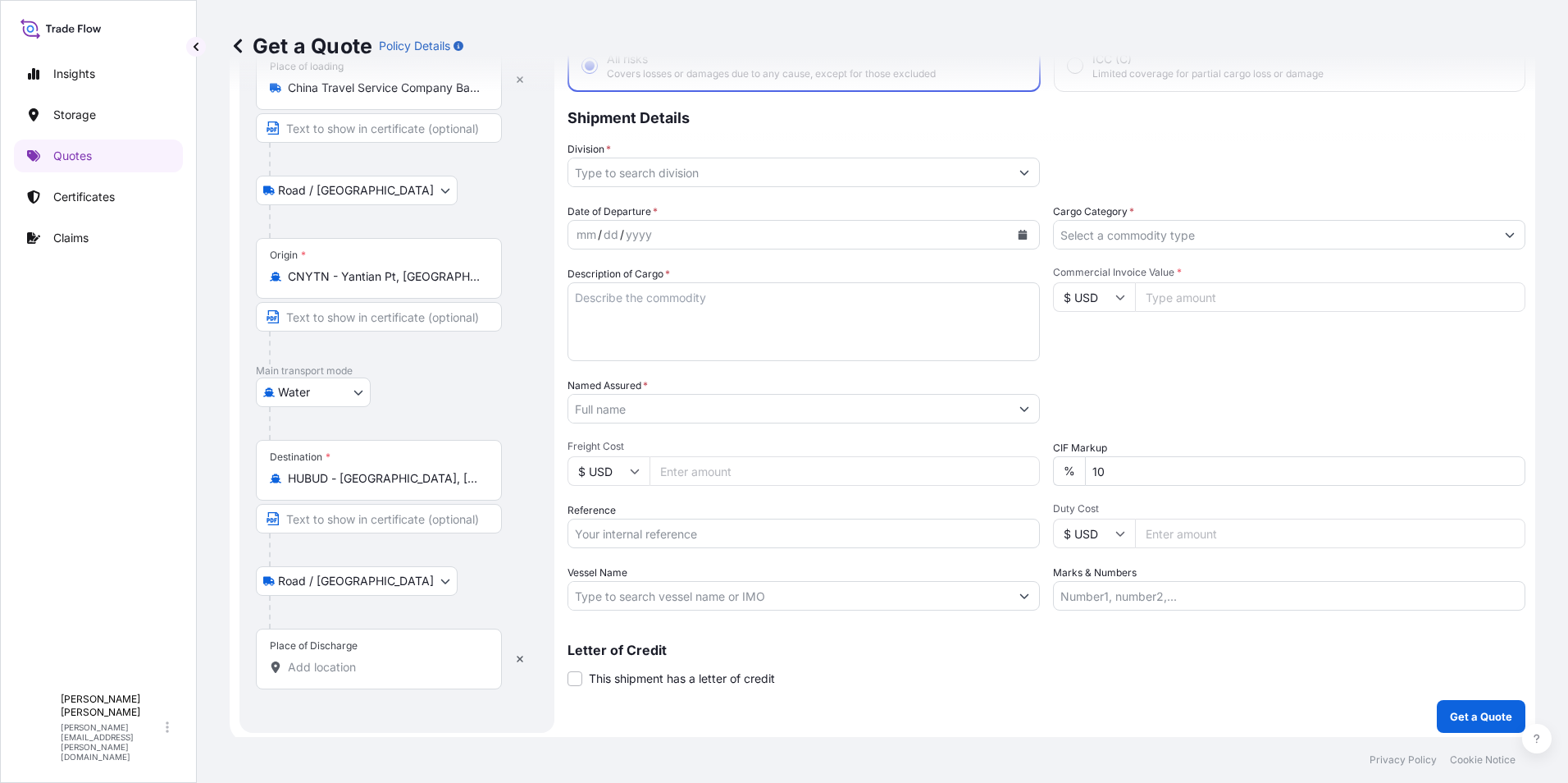
scroll to position [117, 0]
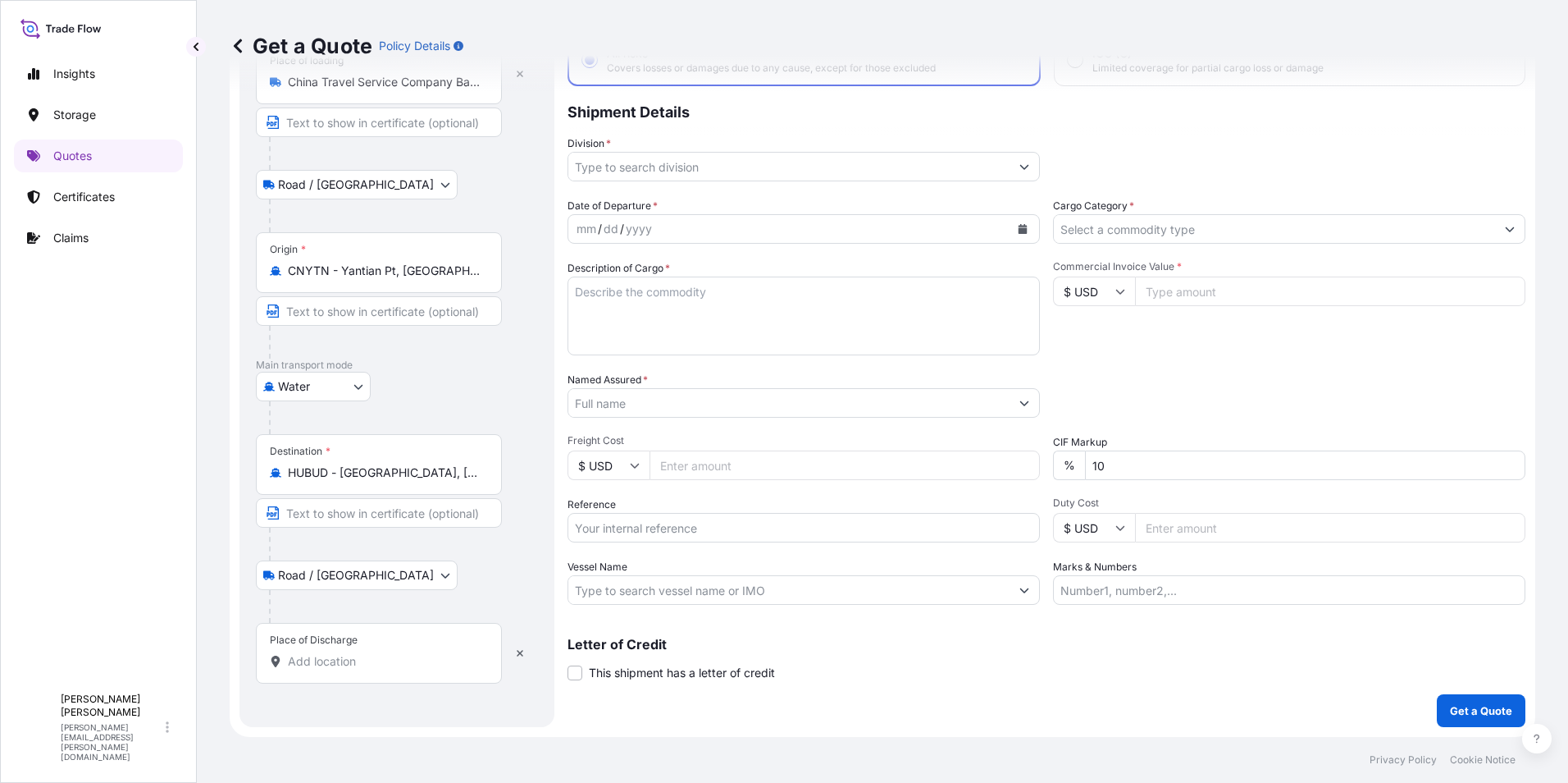
click at [340, 664] on input "Place of Discharge" at bounding box center [384, 660] width 194 height 16
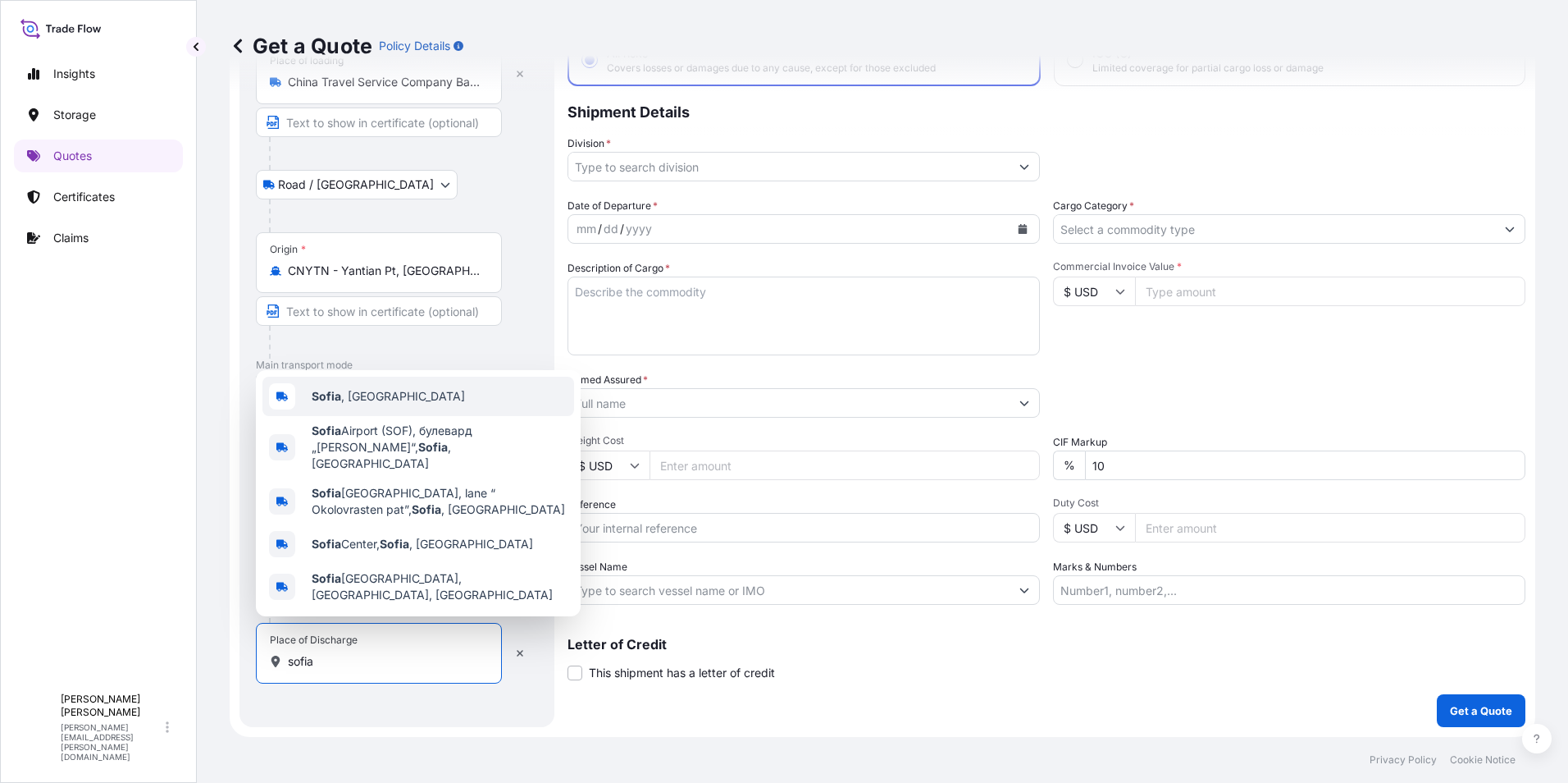
click at [375, 404] on span "Sofia , Bulgaria" at bounding box center [388, 396] width 153 height 16
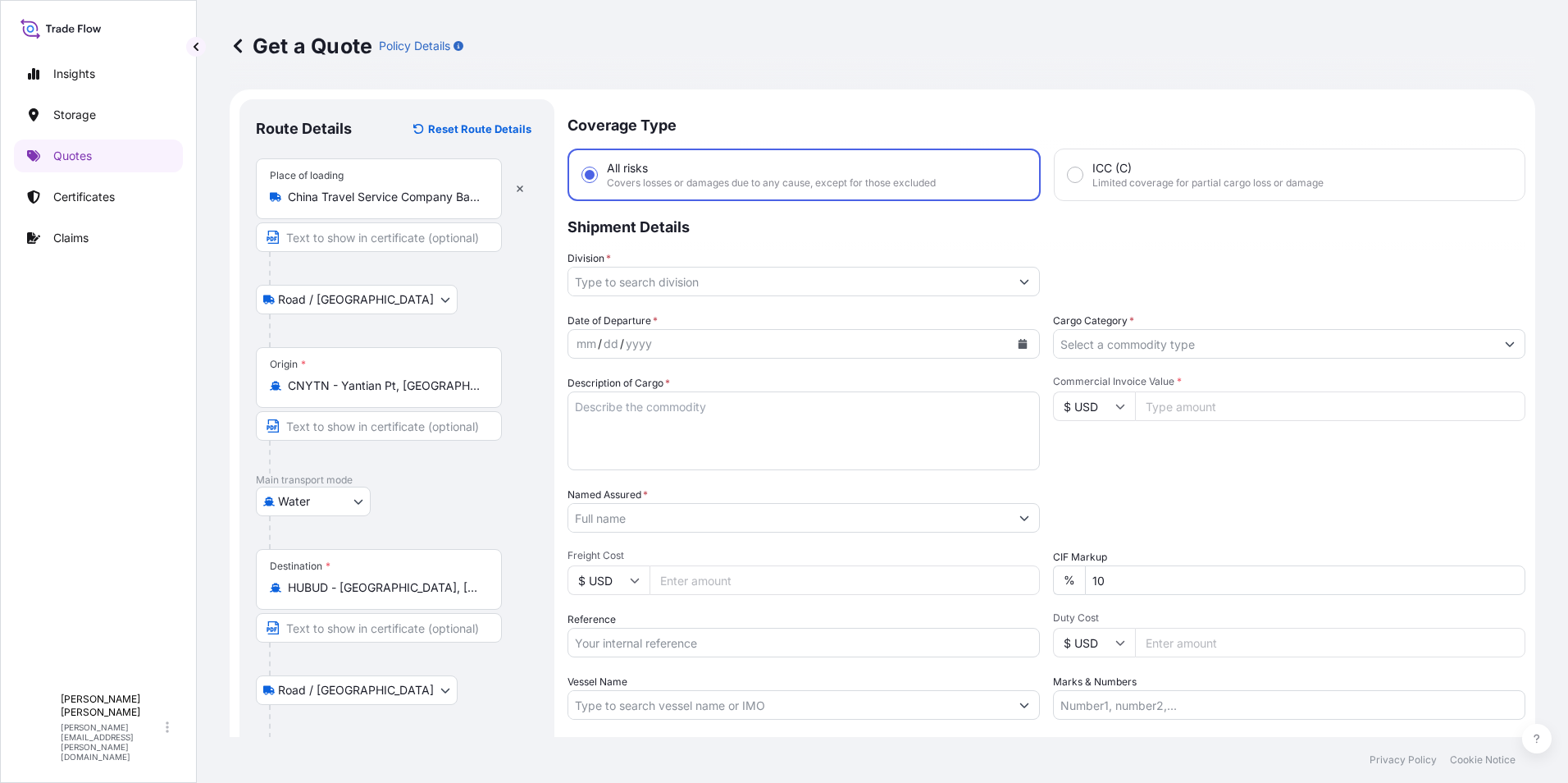
scroll to position [0, 0]
type input "Sofia, Bulgaria"
click at [773, 290] on input "Division *" at bounding box center [788, 283] width 441 height 29
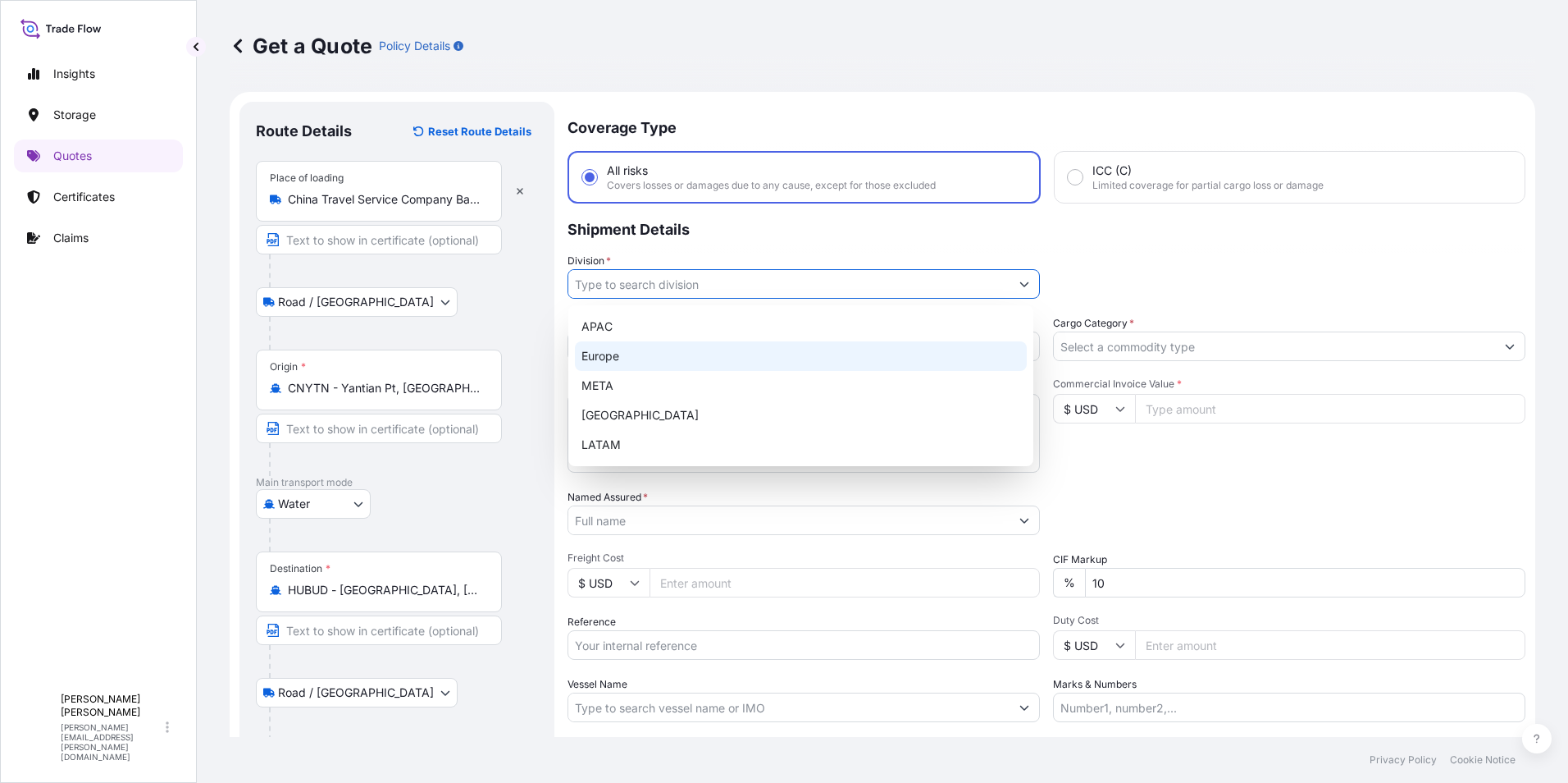
click at [745, 351] on div "Europe" at bounding box center [801, 355] width 452 height 29
type input "Europe"
click at [1015, 344] on div "Europe" at bounding box center [801, 355] width 452 height 29
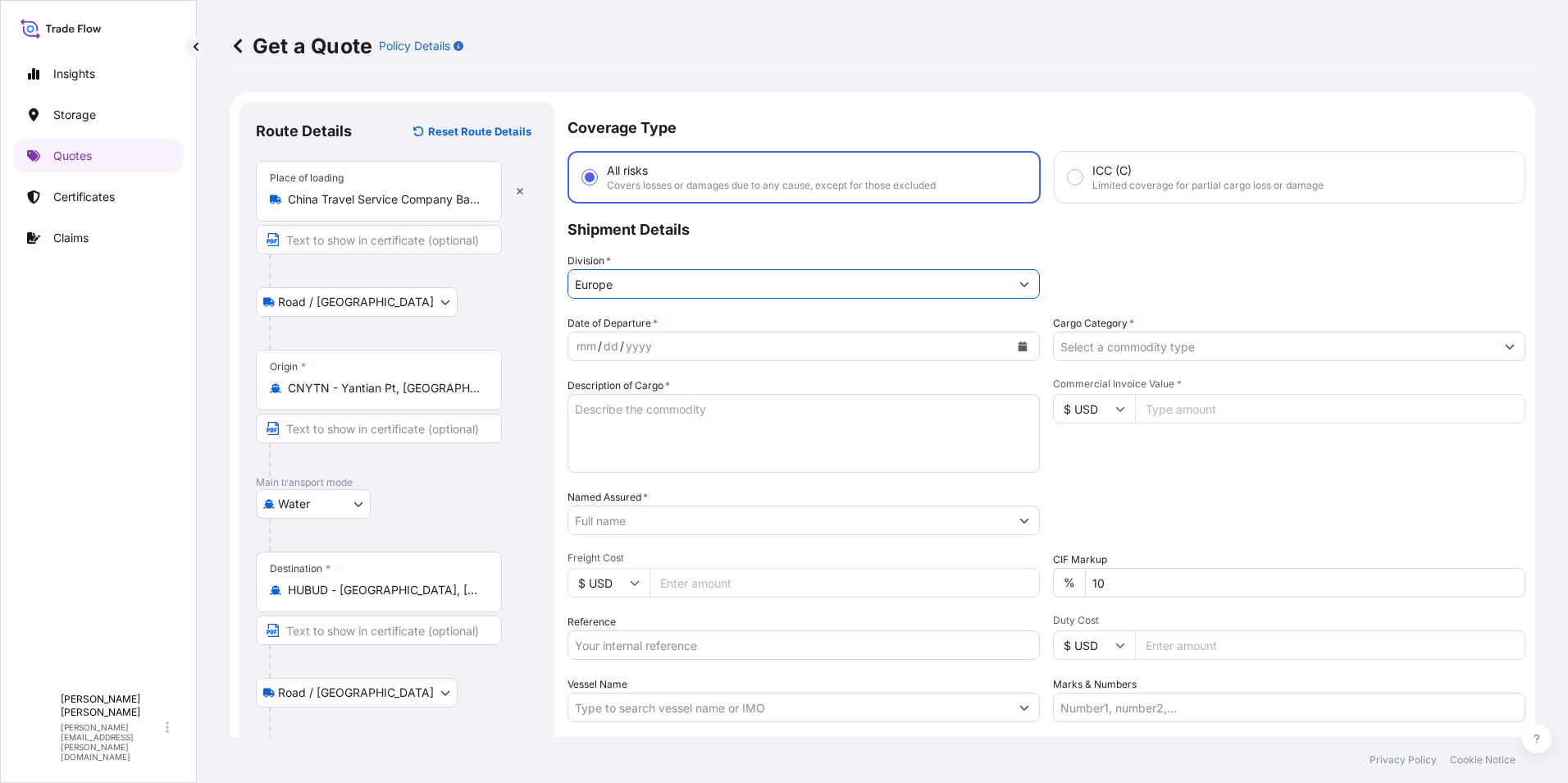
click at [1019, 343] on icon "Calendar" at bounding box center [1023, 346] width 9 height 9
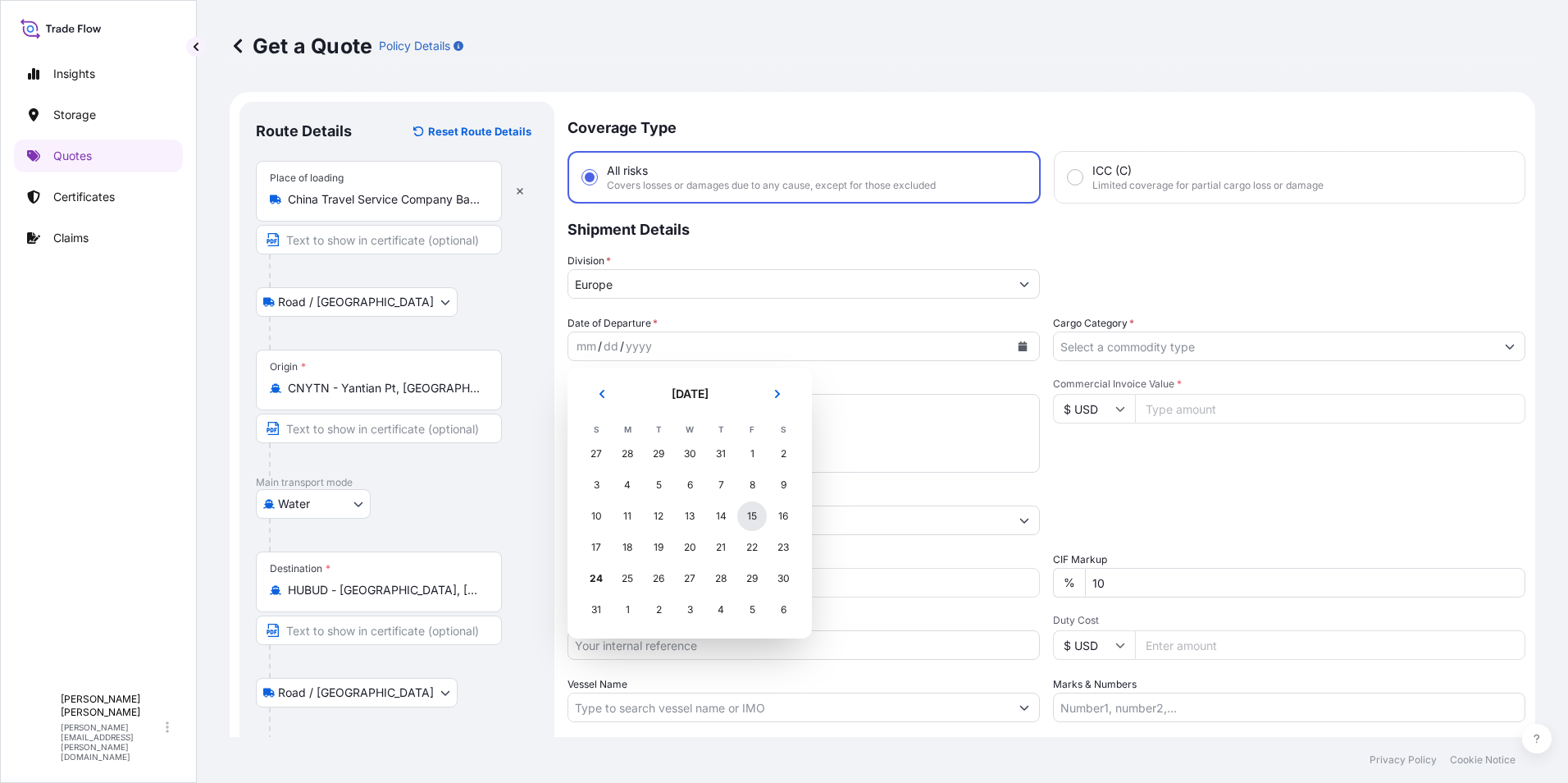
click at [751, 516] on div "15" at bounding box center [751, 516] width 29 height 29
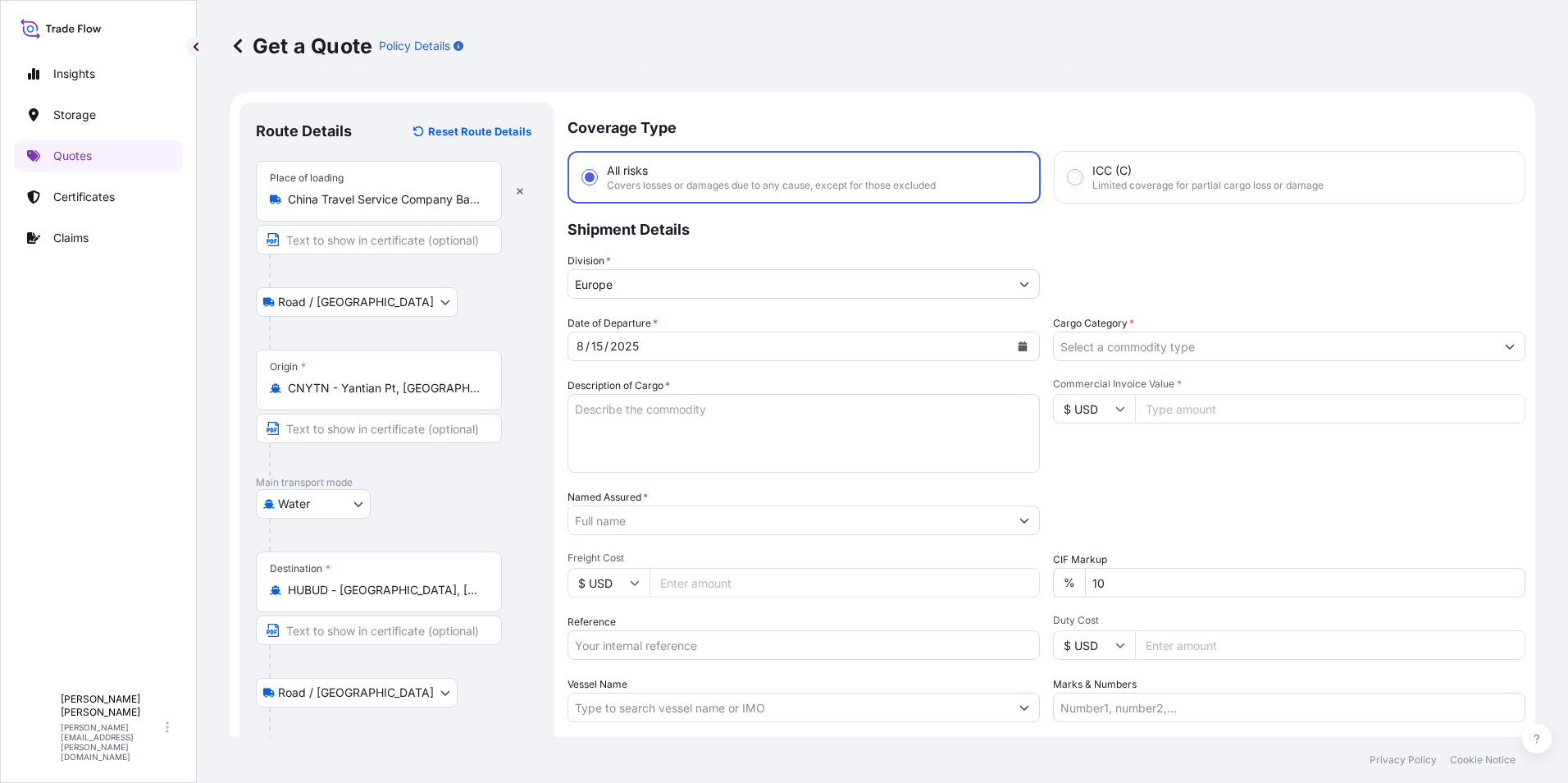
click at [633, 411] on textarea "Description of Cargo *" at bounding box center [803, 433] width 472 height 78
paste textarea "CONVEYOR OF 1M/1.0M HS CODE:8428330000"
type textarea "CONVEYOR OF 1M/1.0M HS CODE:8428330000"
click at [1096, 347] on input "Cargo Category *" at bounding box center [1273, 346] width 441 height 29
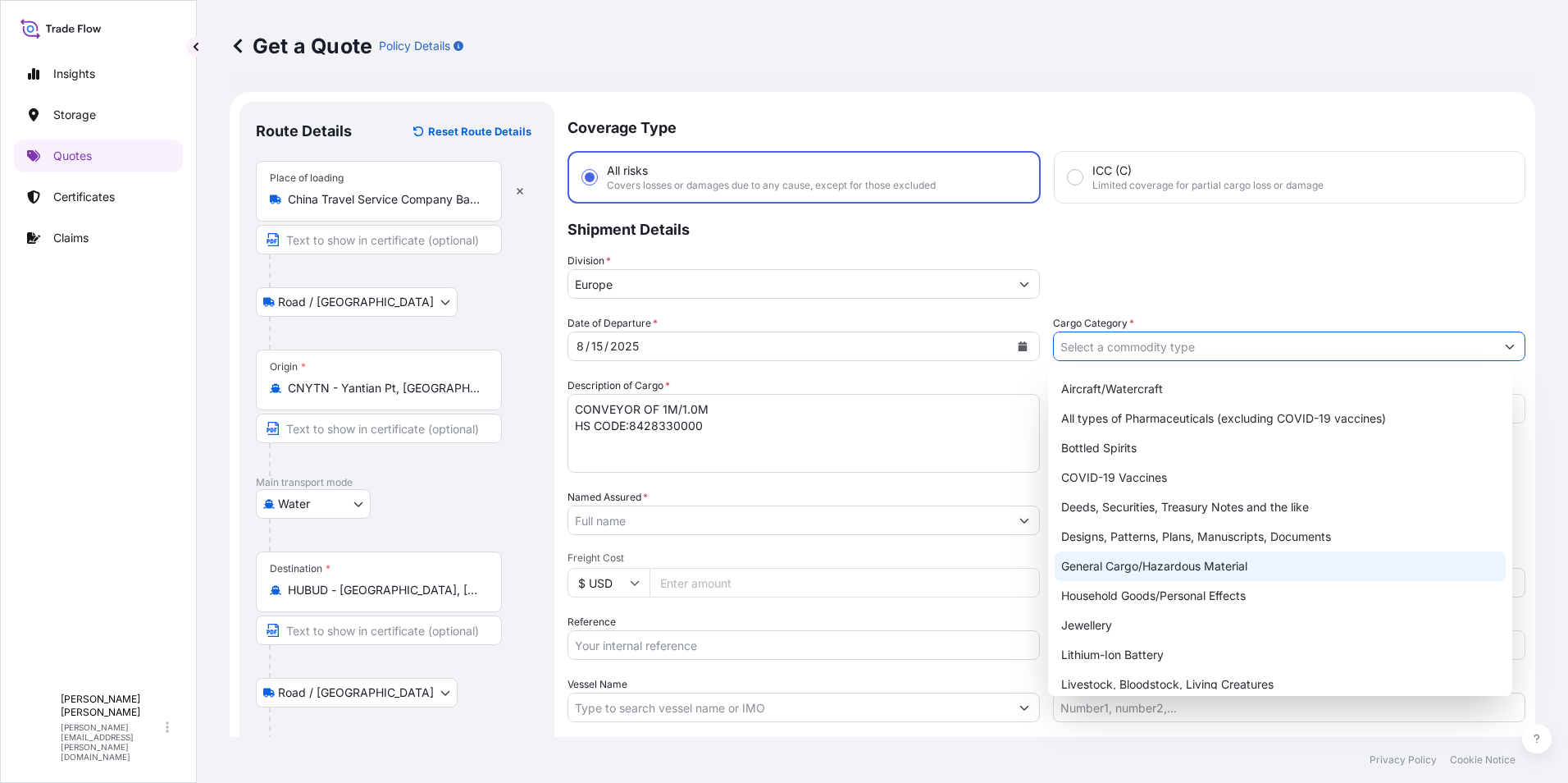
click at [1128, 561] on div "General Cargo/Hazardous Material" at bounding box center [1280, 566] width 452 height 29
type input "All types of Pharmaceuticals (excluding COVID-19 vaccines)"
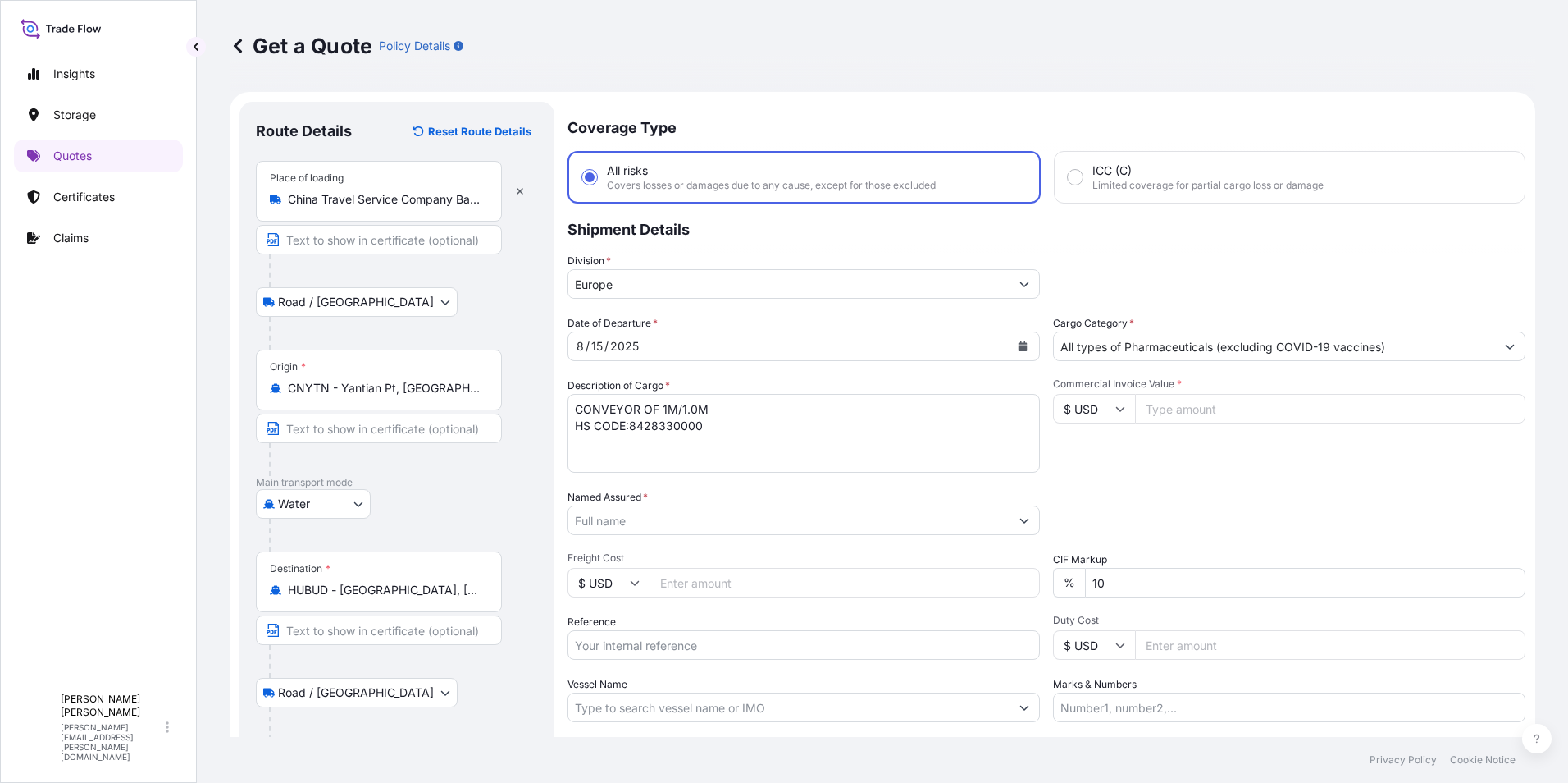
click at [1189, 414] on input "Commercial Invoice Value *" at bounding box center [1329, 408] width 390 height 29
type input "5000"
click at [1157, 468] on div "Commercial Invoice Value * $ USD 5000" at bounding box center [1289, 425] width 472 height 95
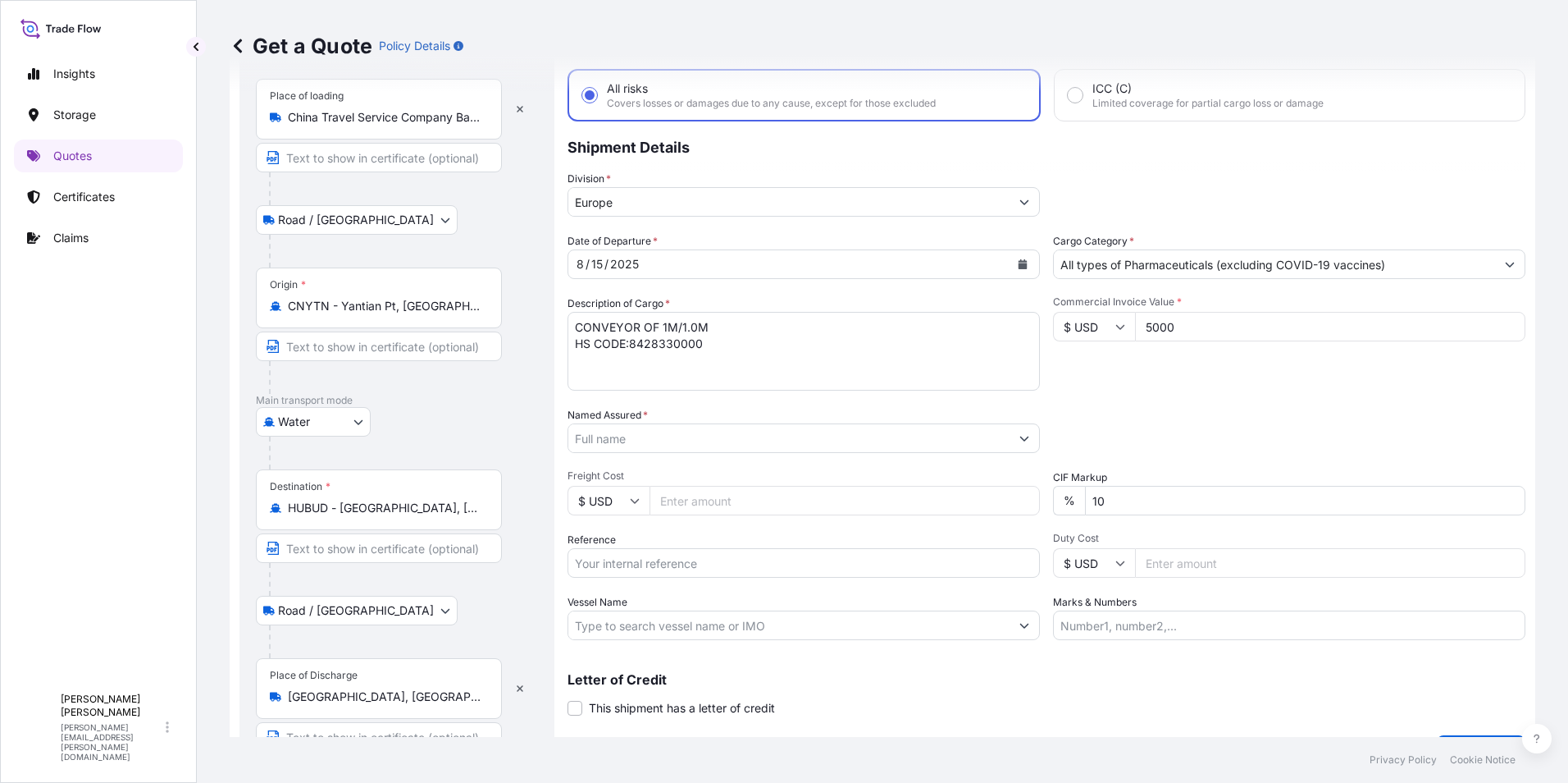
click at [1090, 498] on input "10" at bounding box center [1305, 500] width 440 height 29
type input "0"
click at [1157, 454] on div "Date of Departure * 8 / 15 / 2025 Cargo Category * All types of Pharmaceuticals…" at bounding box center [1046, 436] width 958 height 407
click at [739, 434] on input "Named Assured *" at bounding box center [788, 437] width 441 height 29
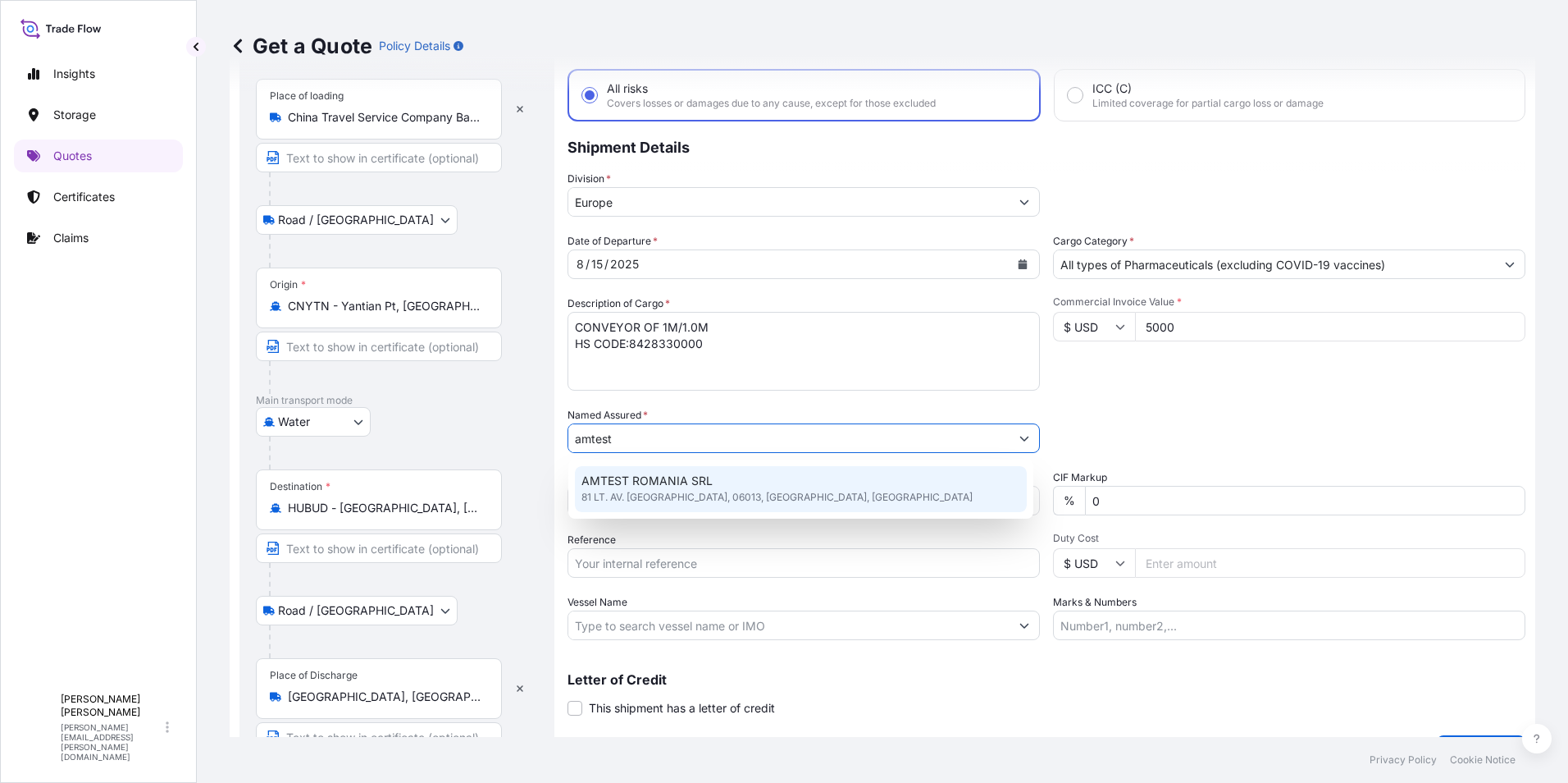
click at [707, 490] on span "81 LT. AV. GH.CARANDA STREET, 06013, Bucharest, ROMANIA" at bounding box center [777, 497] width 391 height 16
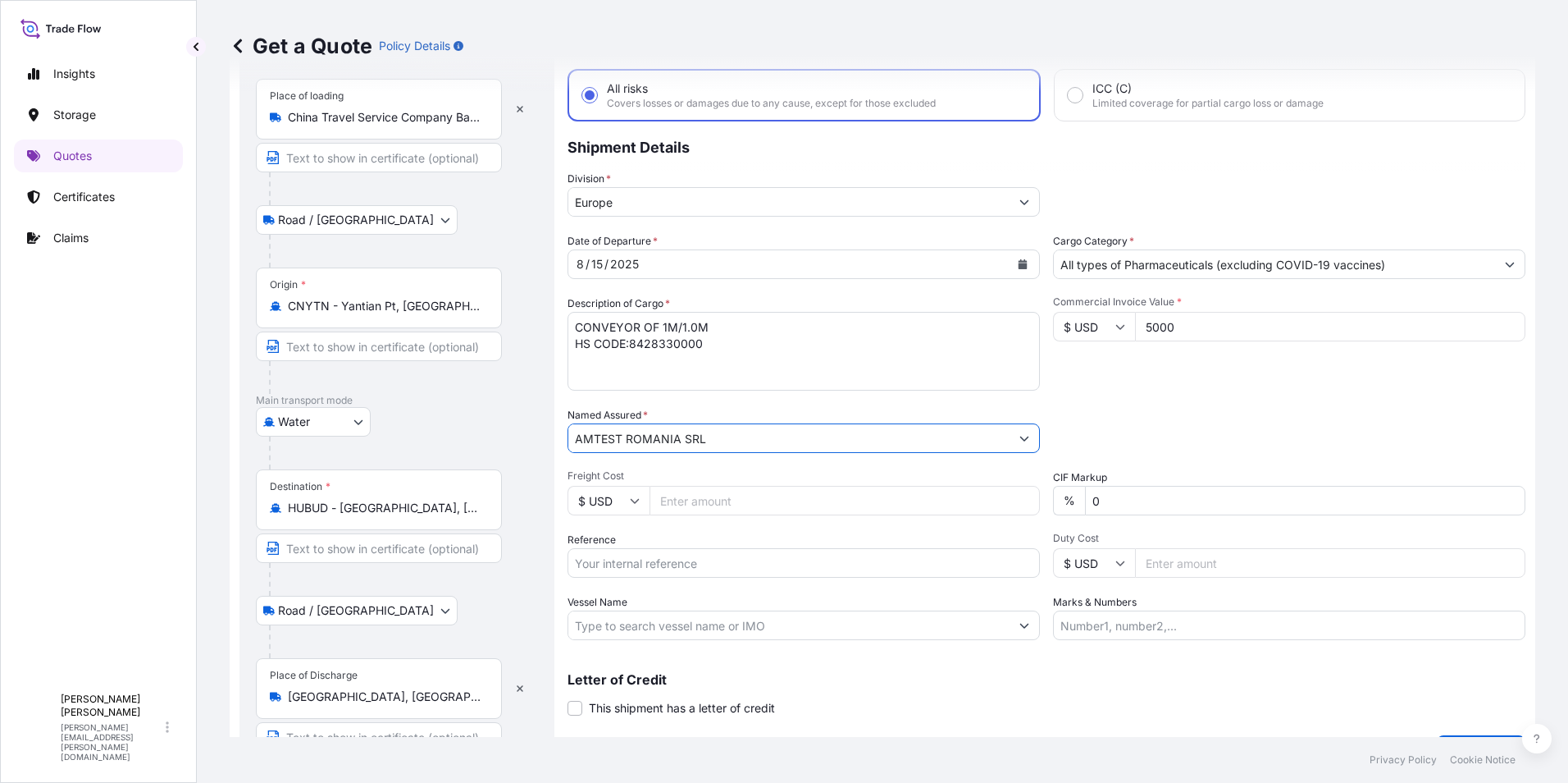
type input "AMTEST ROMANIA SRL"
click at [713, 499] on input "Freight Cost" at bounding box center [844, 500] width 390 height 29
type input "1126"
click at [1310, 421] on div "Packing Category Type to search a container mode Please select a primary mode o…" at bounding box center [1289, 430] width 472 height 46
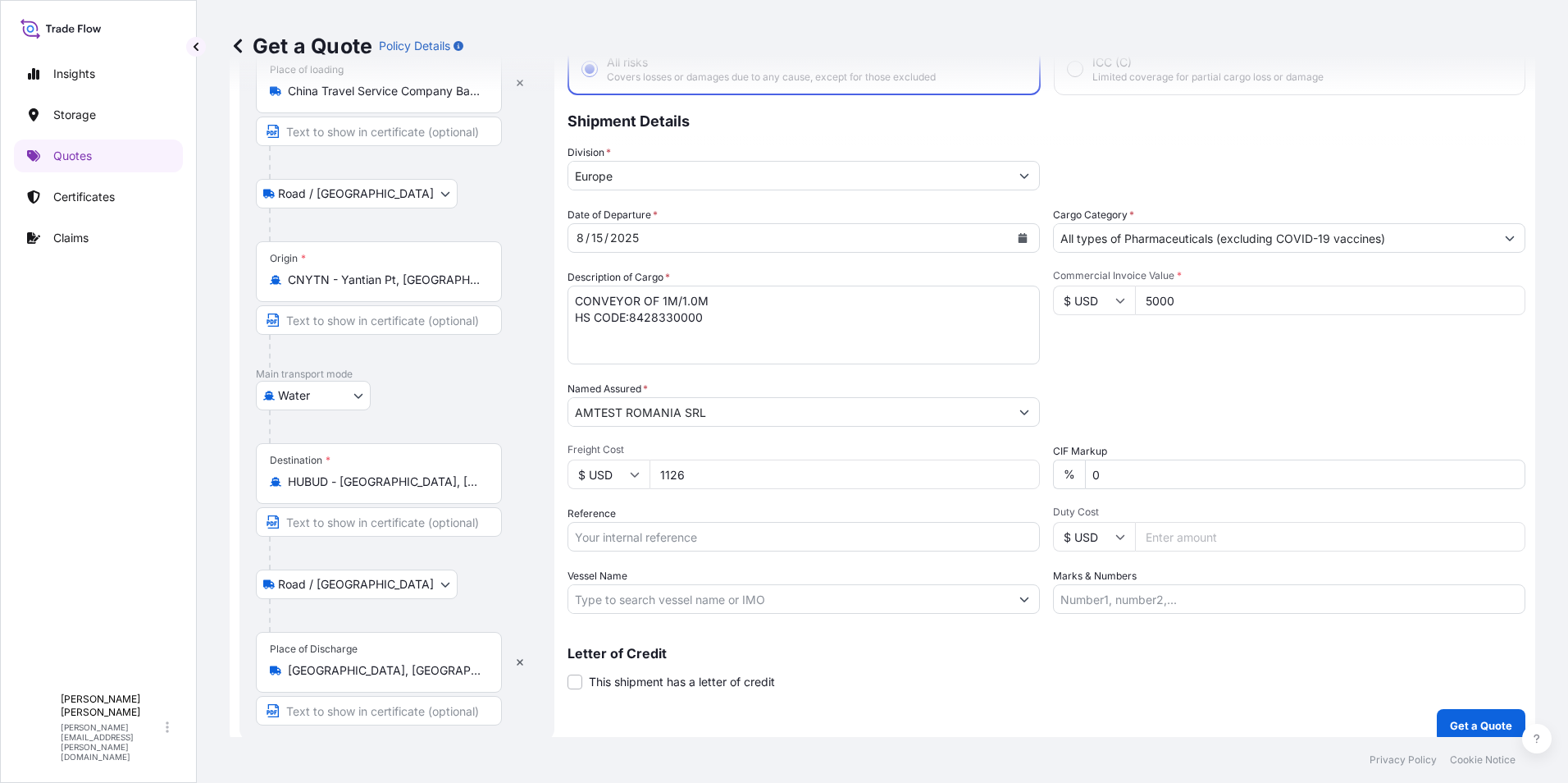
scroll to position [123, 0]
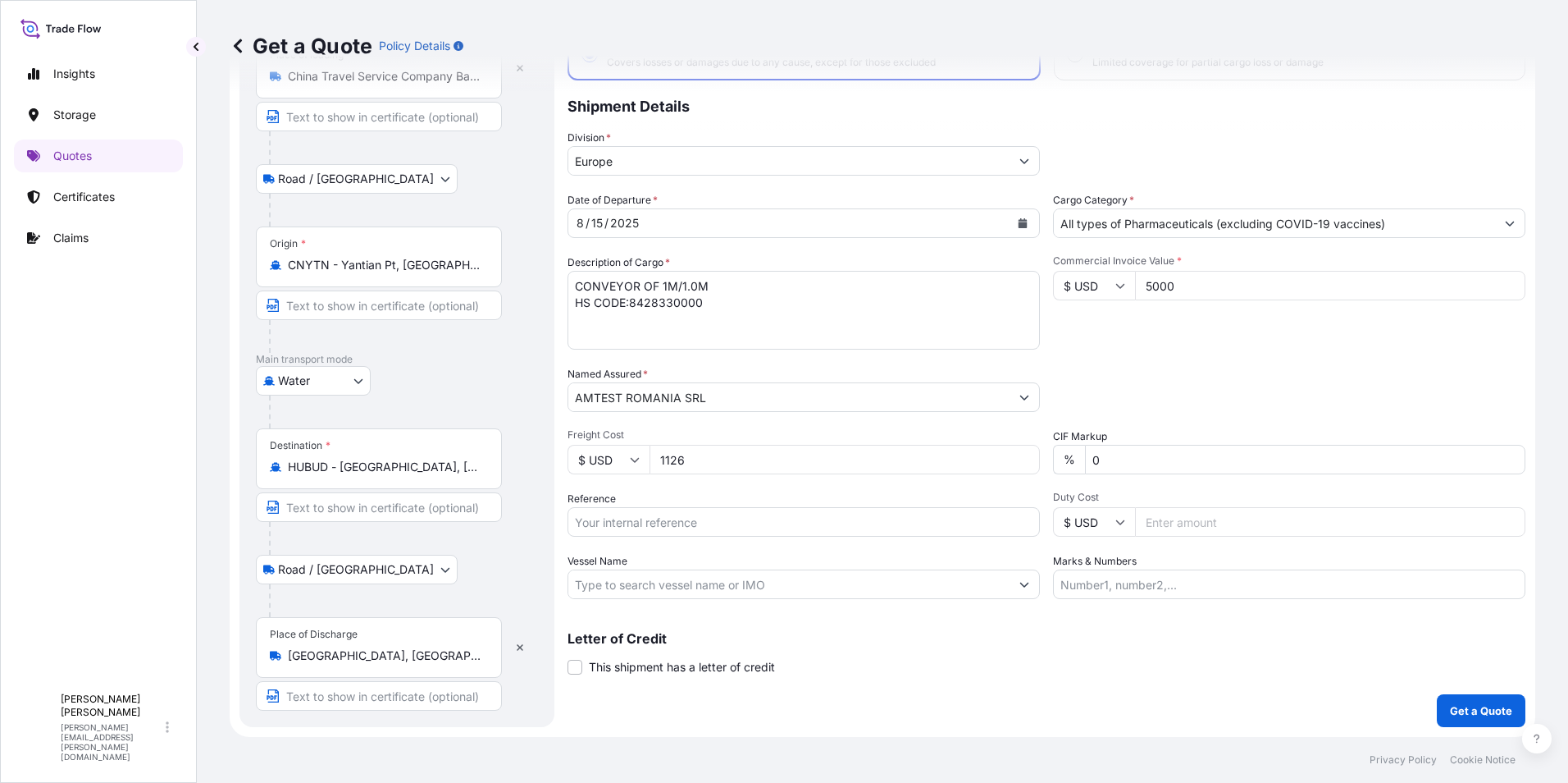
click at [653, 523] on input "Reference" at bounding box center [803, 521] width 472 height 29
paste input "RO1011001640"
type input "RO1011001640"
click at [836, 490] on div "Date of Departure * 8 / 15 / 2025 Cargo Category * All types of Pharmaceuticals…" at bounding box center [1046, 395] width 958 height 407
click at [657, 584] on input "Vessel Name" at bounding box center [788, 584] width 441 height 29
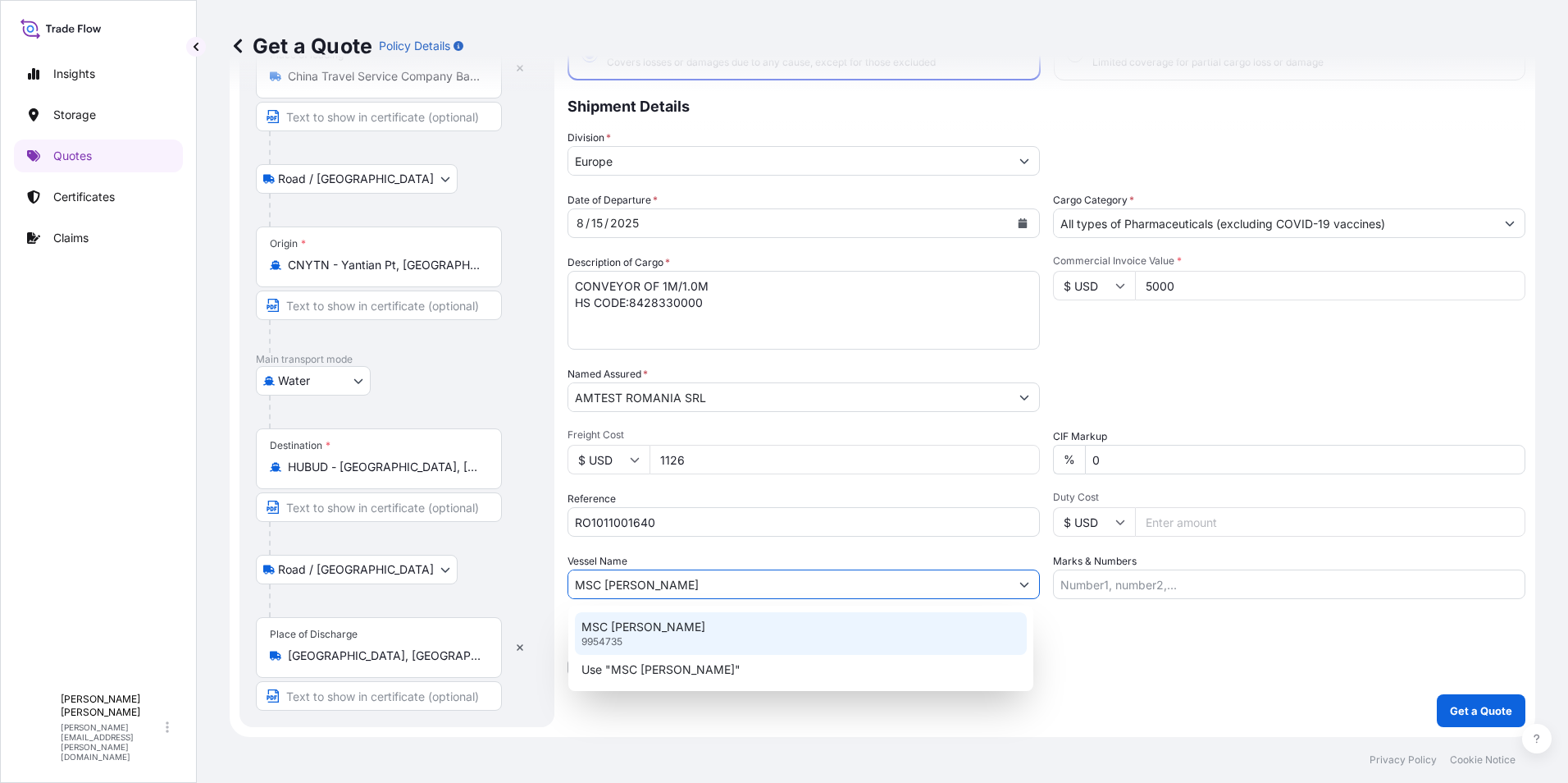
click at [656, 628] on p "MSC ELEONORE" at bounding box center [643, 626] width 124 height 16
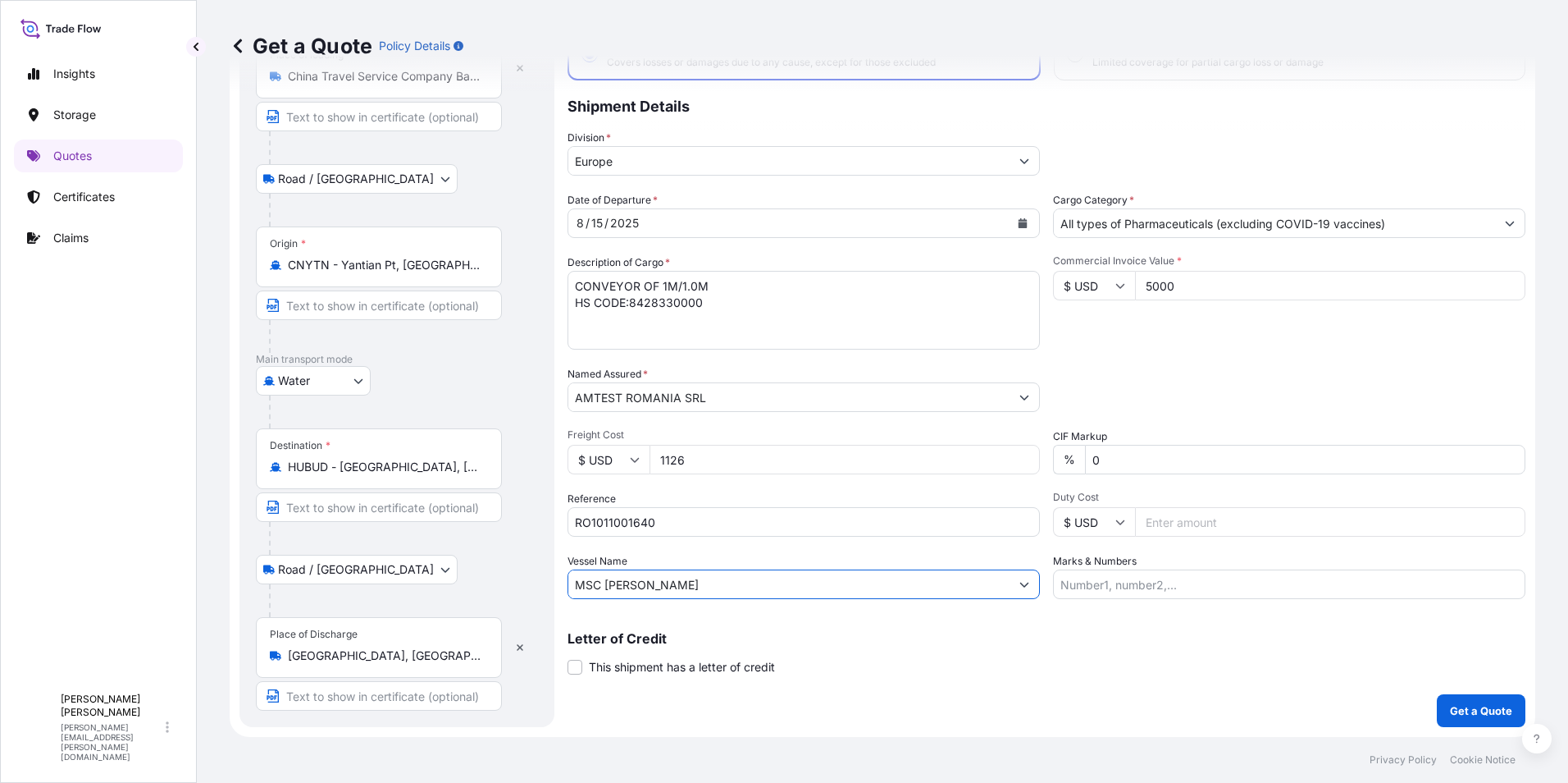
type input "MSC ELEONORE"
click at [1108, 635] on p "Letter of Credit" at bounding box center [1046, 638] width 958 height 13
click at [1101, 580] on input "Marks & Numbers" at bounding box center [1289, 584] width 472 height 29
paste input "E-FLEX SMT: 213372507S11623 213382507S11623"
type input "E-FLEX SMT: 213372507S11623 213382507S11623"
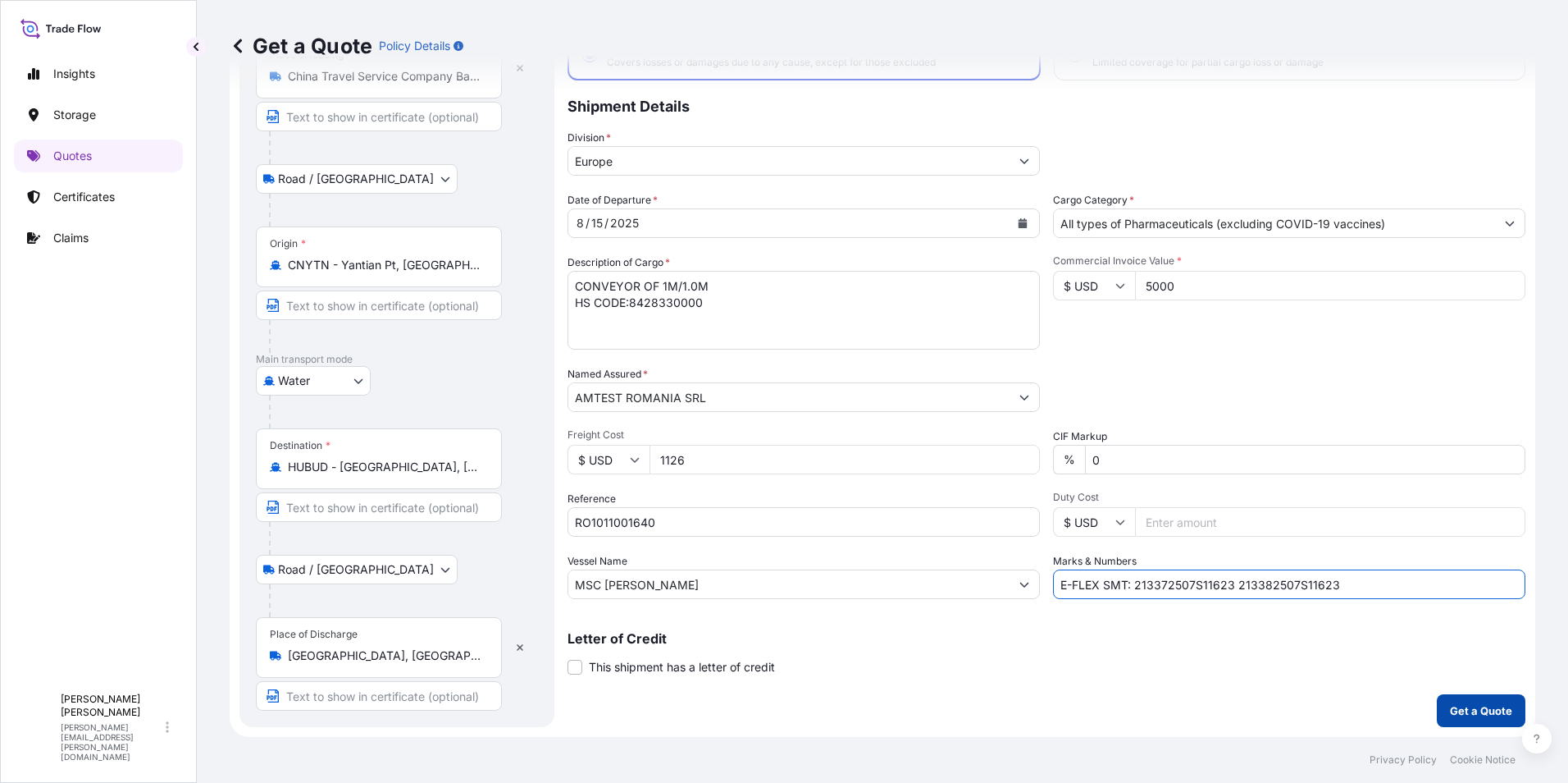
click at [1450, 707] on p "Get a Quote" at bounding box center [1481, 710] width 62 height 16
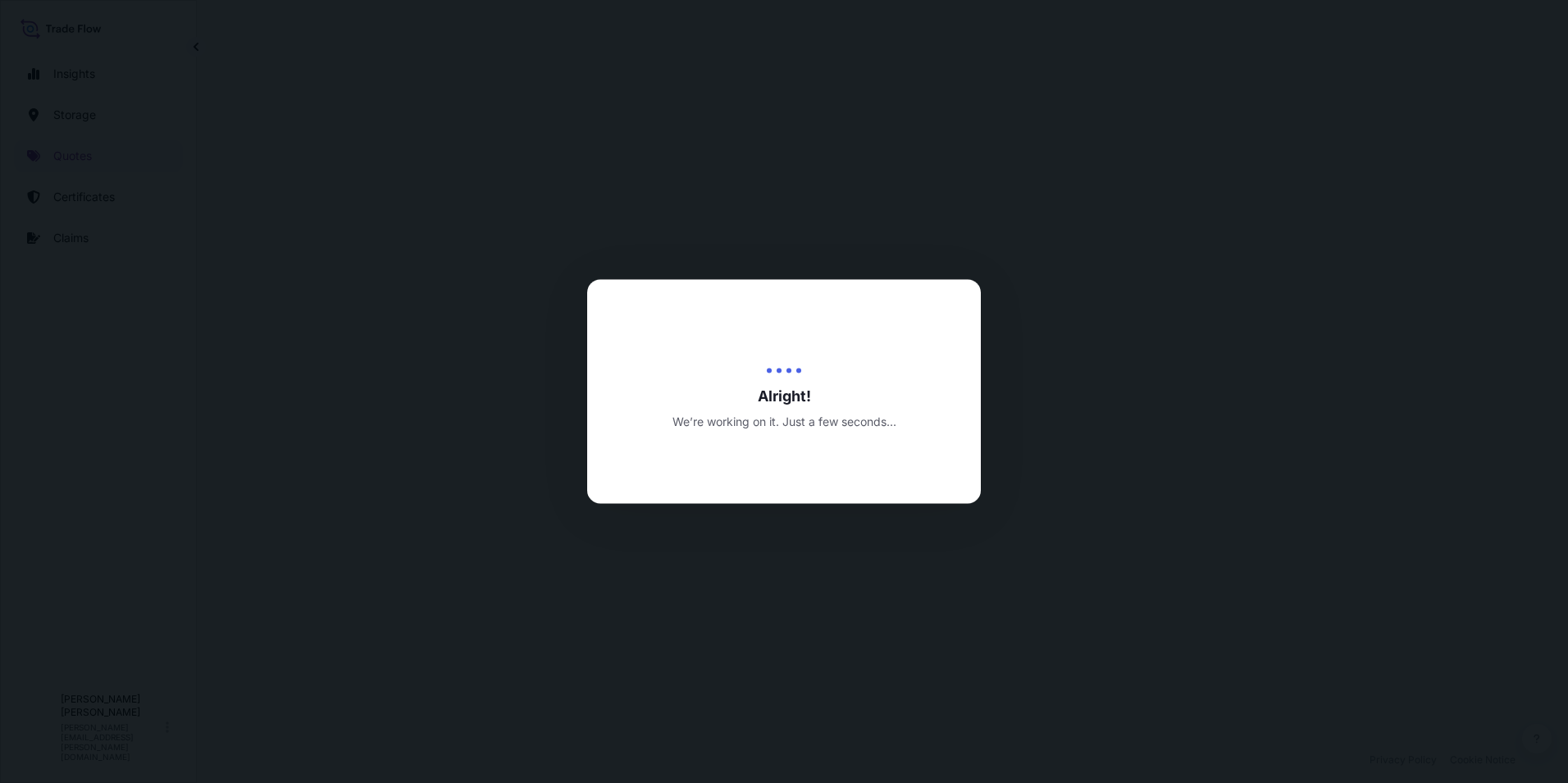
select select "Road / Inland"
select select "Water"
select select "Road / Inland"
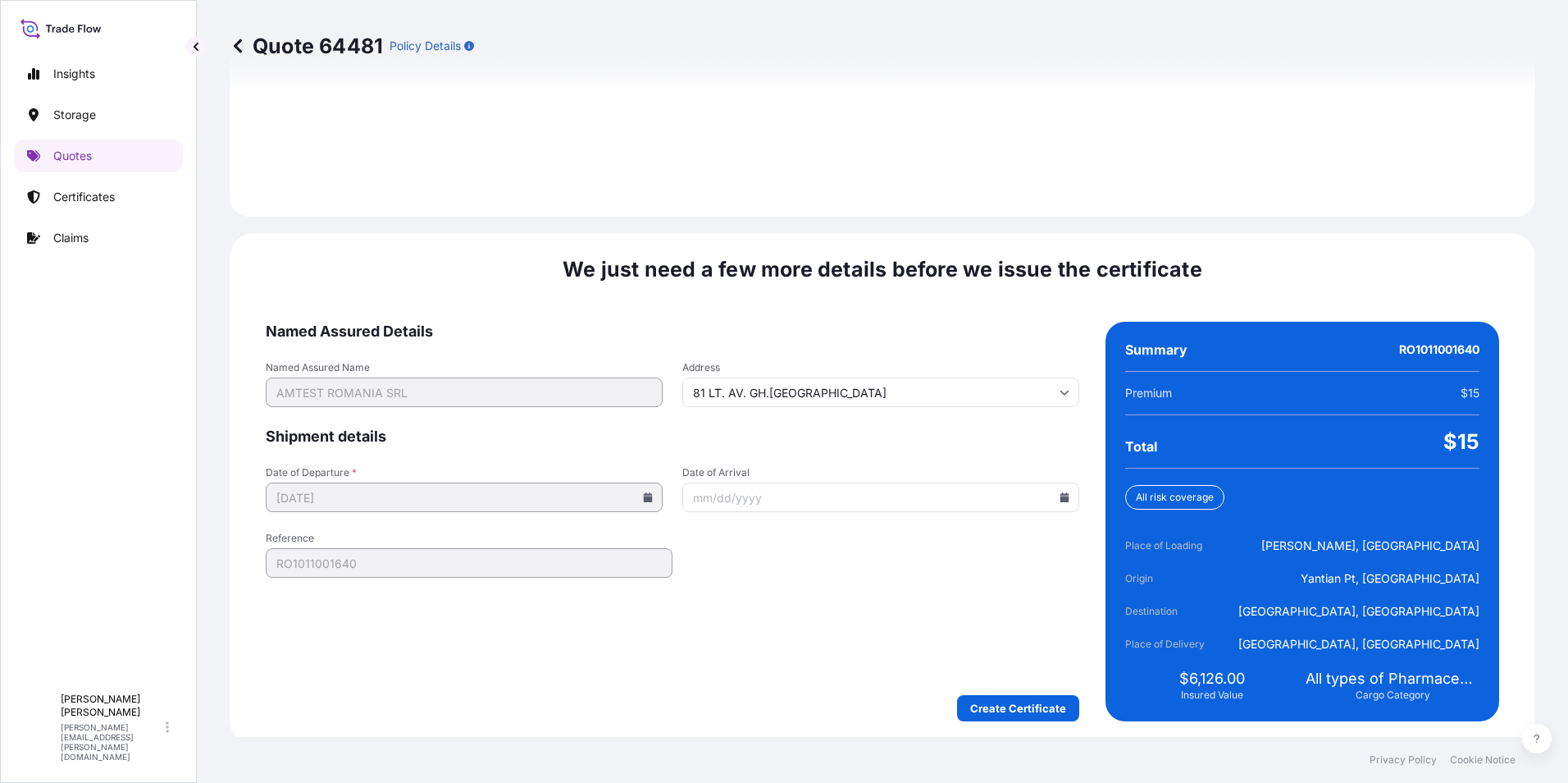
scroll to position [2409, 0]
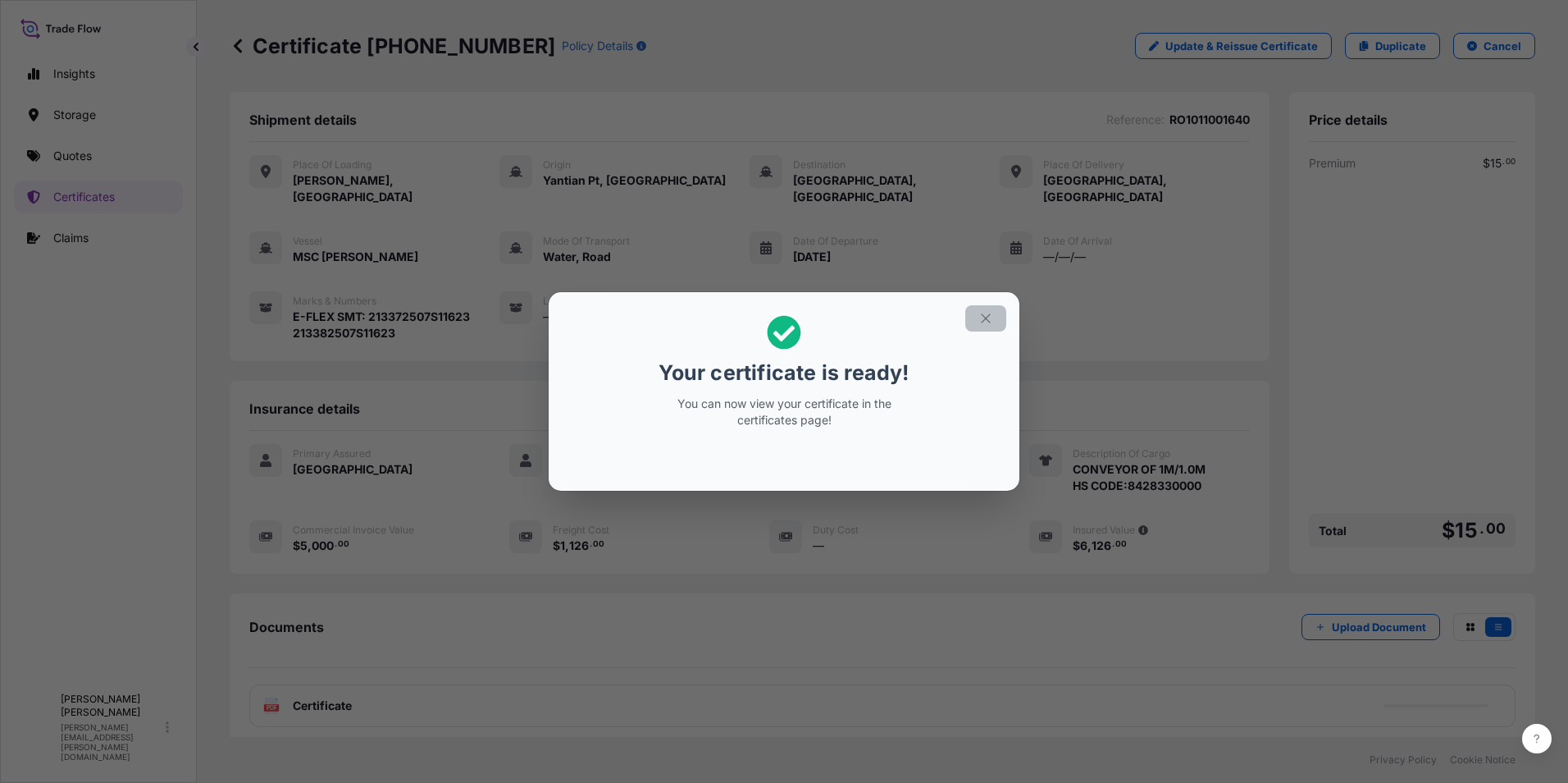
click at [984, 315] on icon "button" at bounding box center [986, 318] width 15 height 15
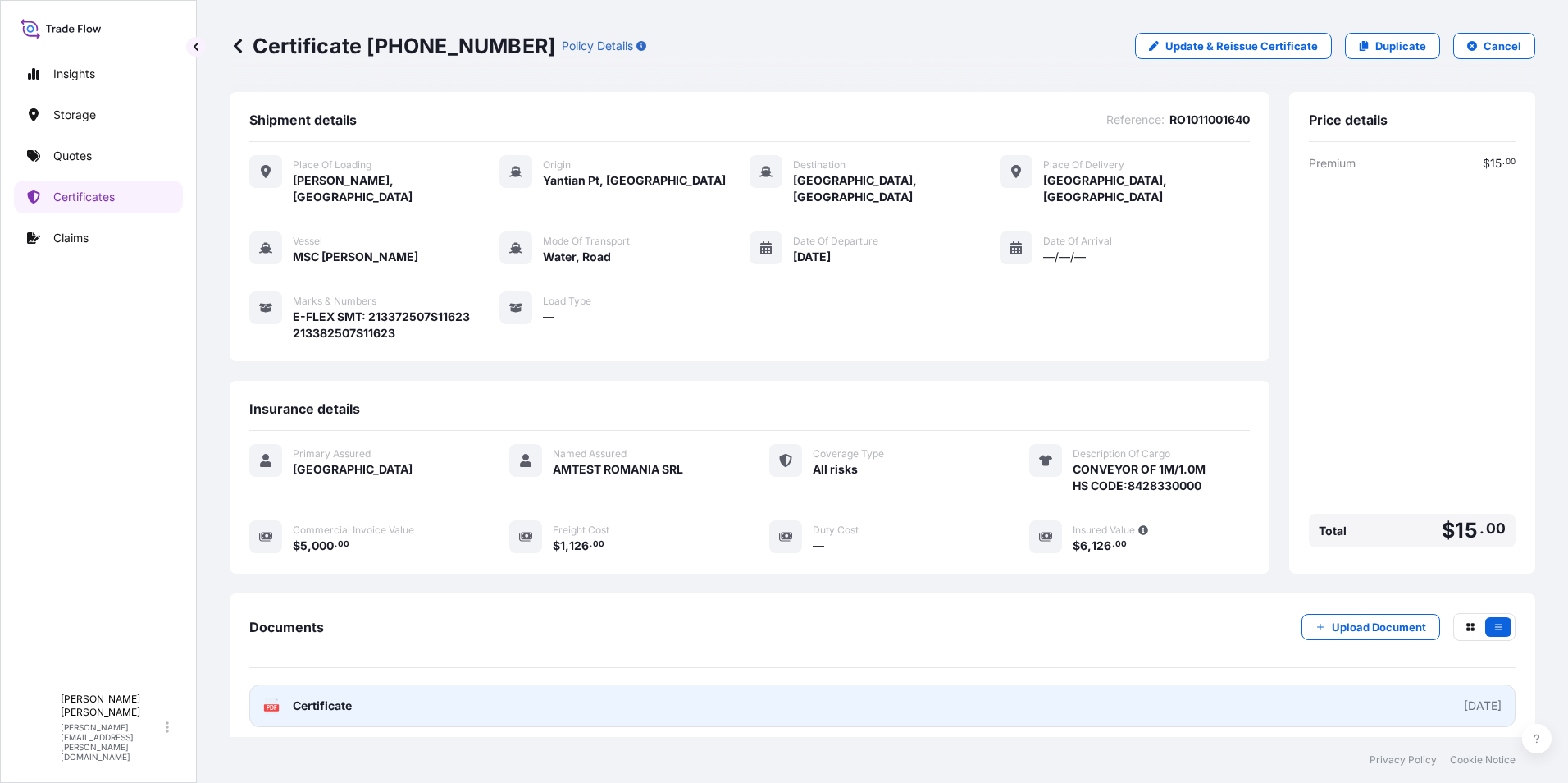
click at [322, 697] on span "Certificate" at bounding box center [322, 705] width 59 height 16
